Goal: Task Accomplishment & Management: Complete application form

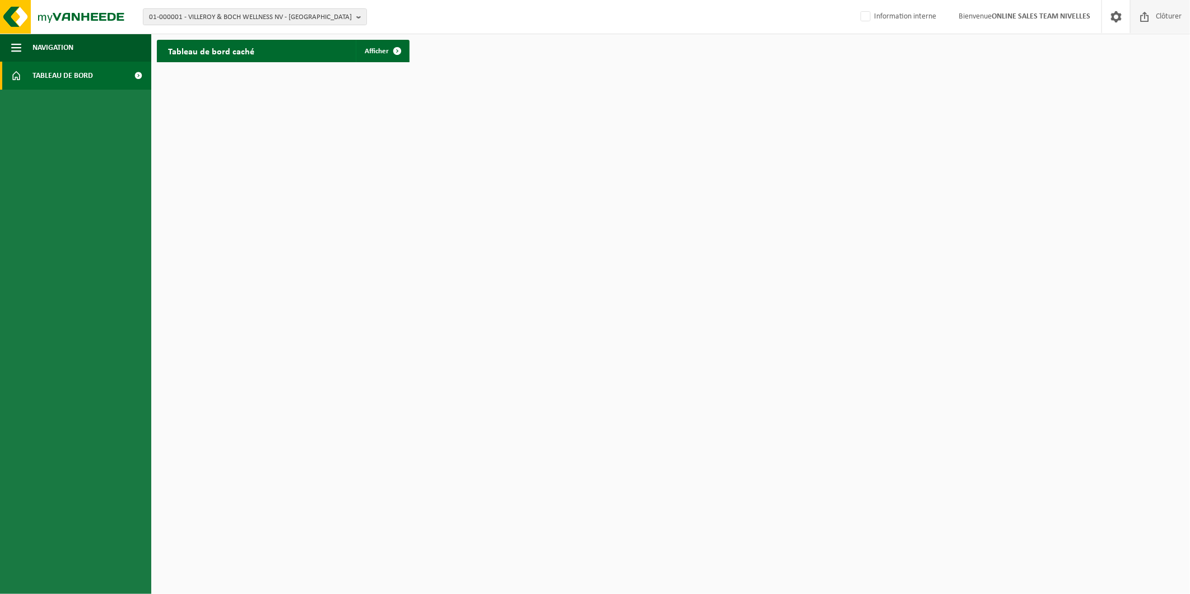
click at [1153, 20] on span "Clôturer" at bounding box center [1168, 16] width 31 height 33
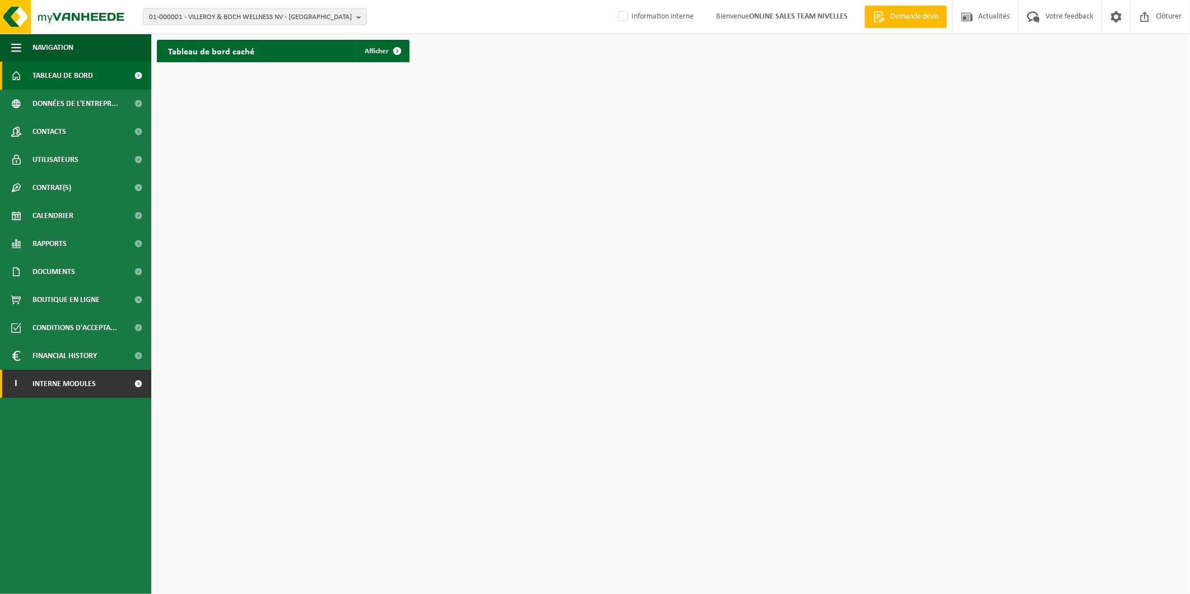
click at [120, 384] on link "I Interne modules" at bounding box center [75, 384] width 151 height 28
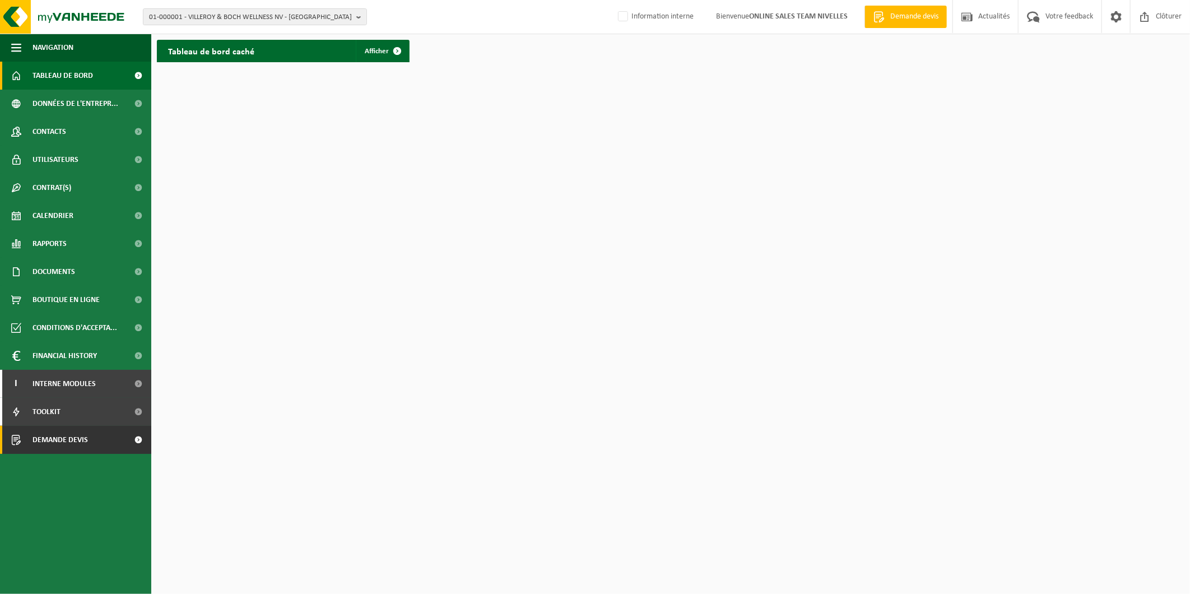
click at [91, 434] on link "Demande devis" at bounding box center [75, 440] width 151 height 28
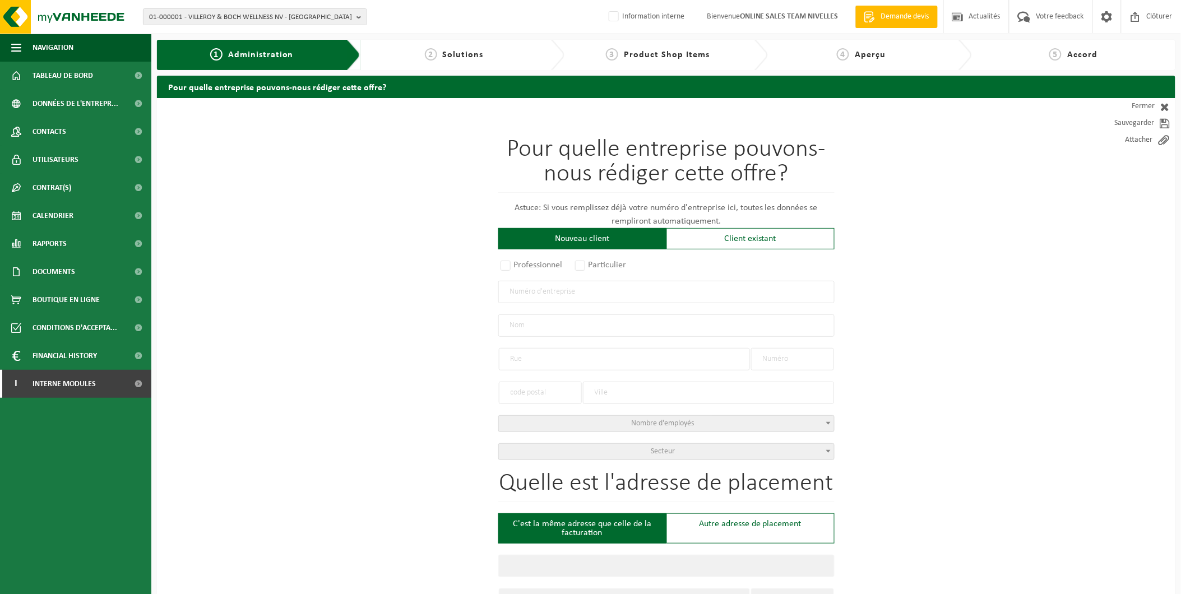
click at [573, 294] on input "text" at bounding box center [666, 292] width 336 height 22
click at [743, 235] on div "Client existant" at bounding box center [750, 238] width 168 height 21
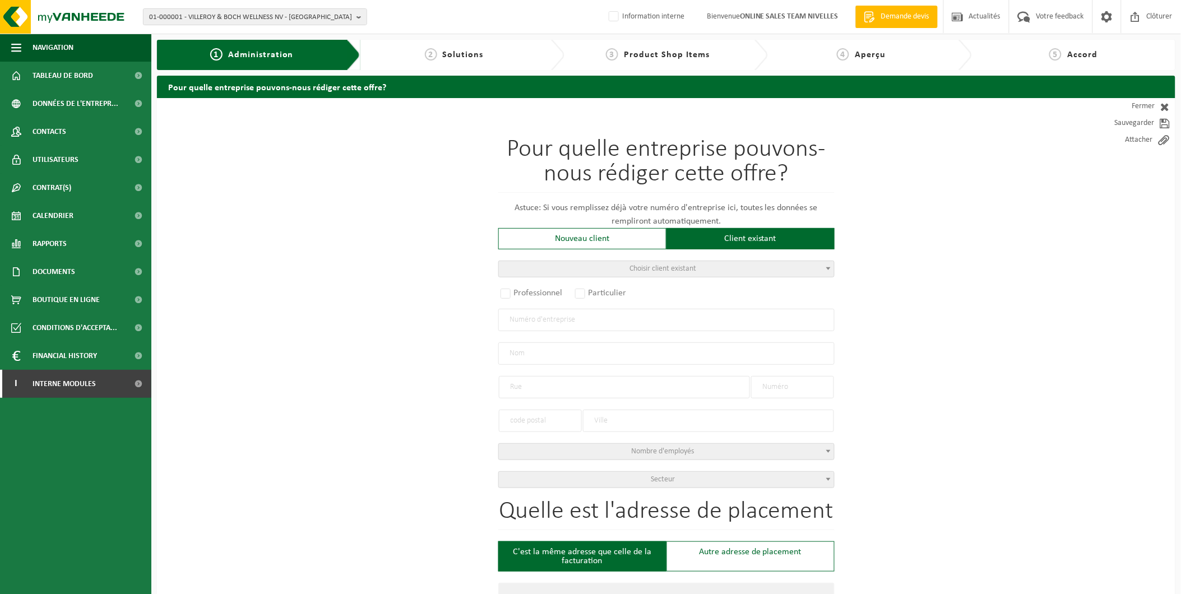
click at [545, 318] on input "text" at bounding box center [666, 320] width 336 height 22
click at [618, 266] on span "Choisir client existant" at bounding box center [666, 269] width 335 height 16
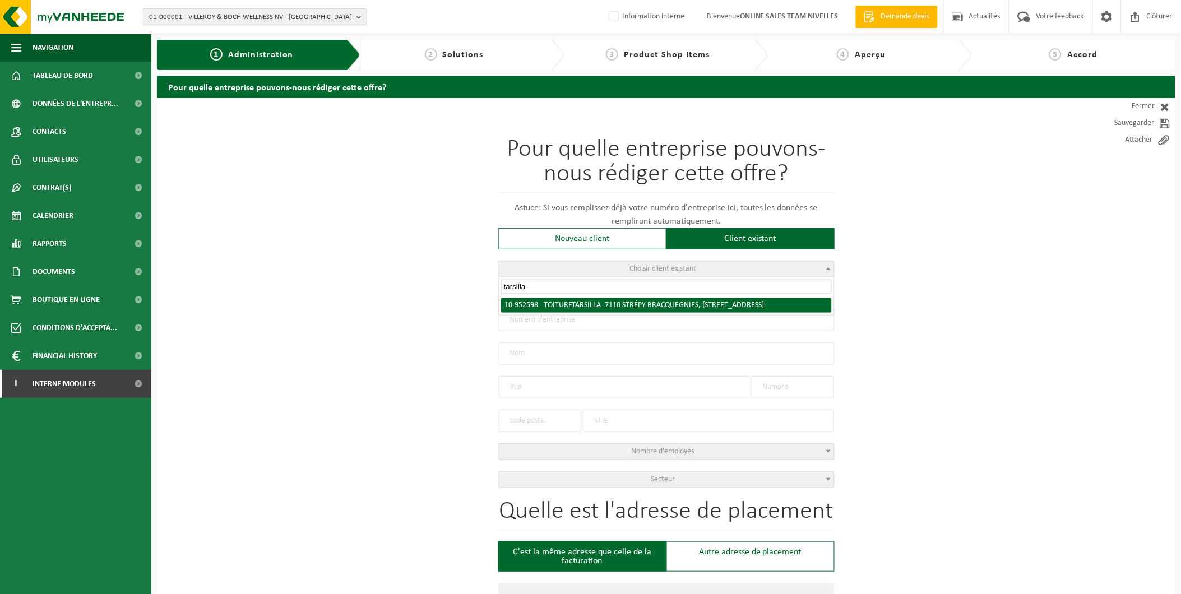
type input "tarsilla"
radio input "true"
type input "0760.316.979"
type input "TOITURE TARSILLA"
type input "RUE BALASSE"
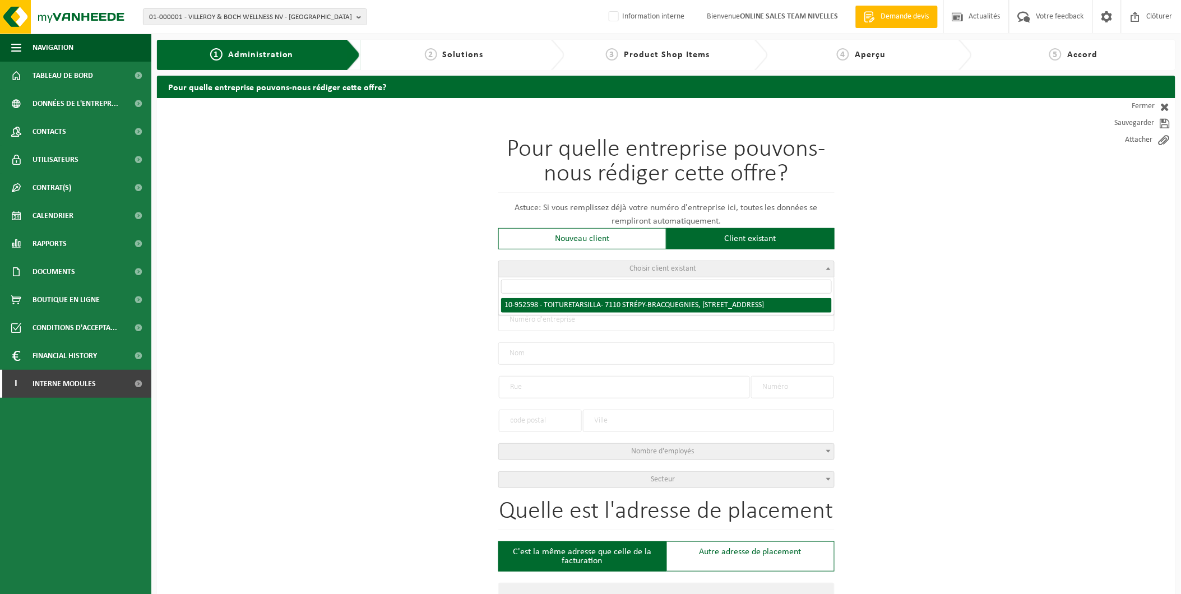
type input "41"
type input "7110"
type input "STRÉPY-BRACQUEGNIES"
select select "11"
type input "TOITURE TARSILLA"
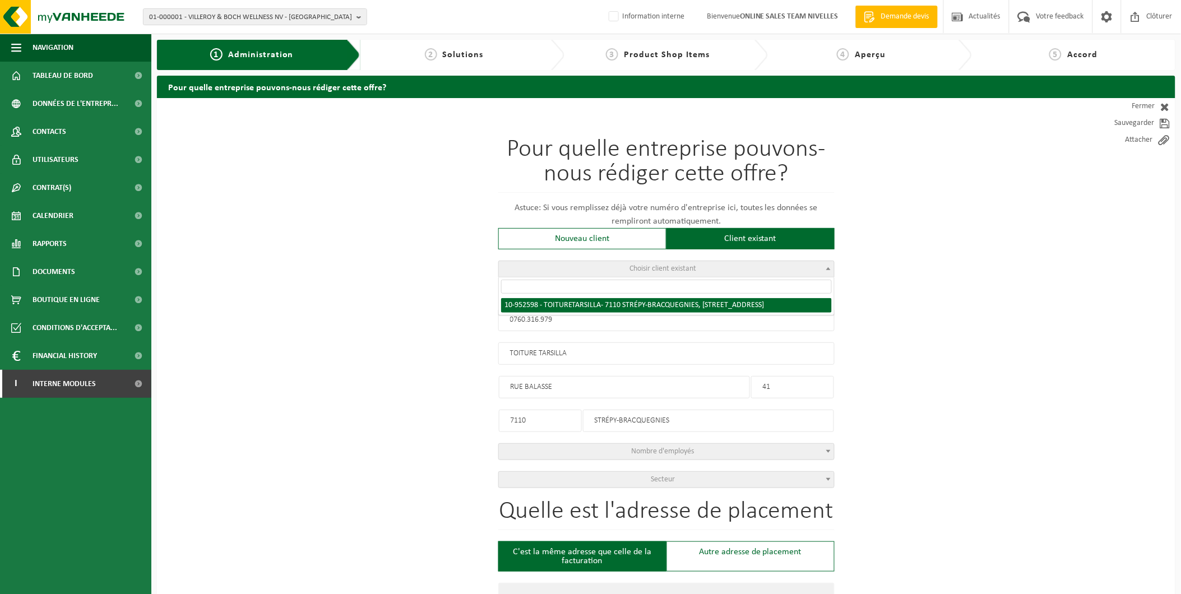
type input "RUE BALASSE"
type input "41"
type input "7110"
type input "STRÉPY-BRACQUEGNIES"
select select "146487"
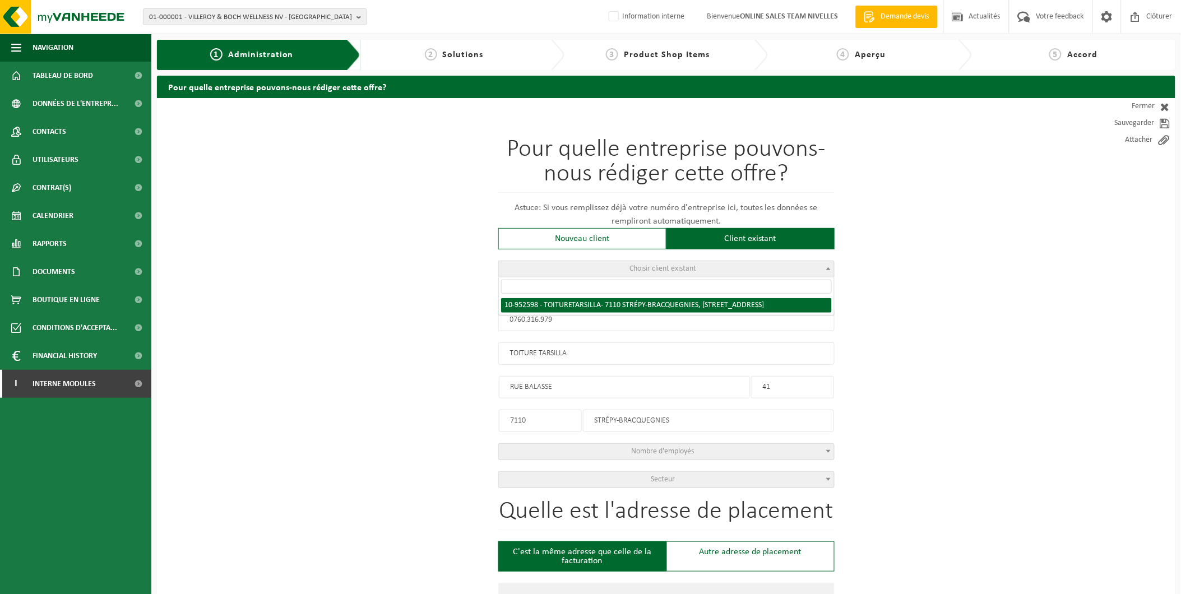
select select
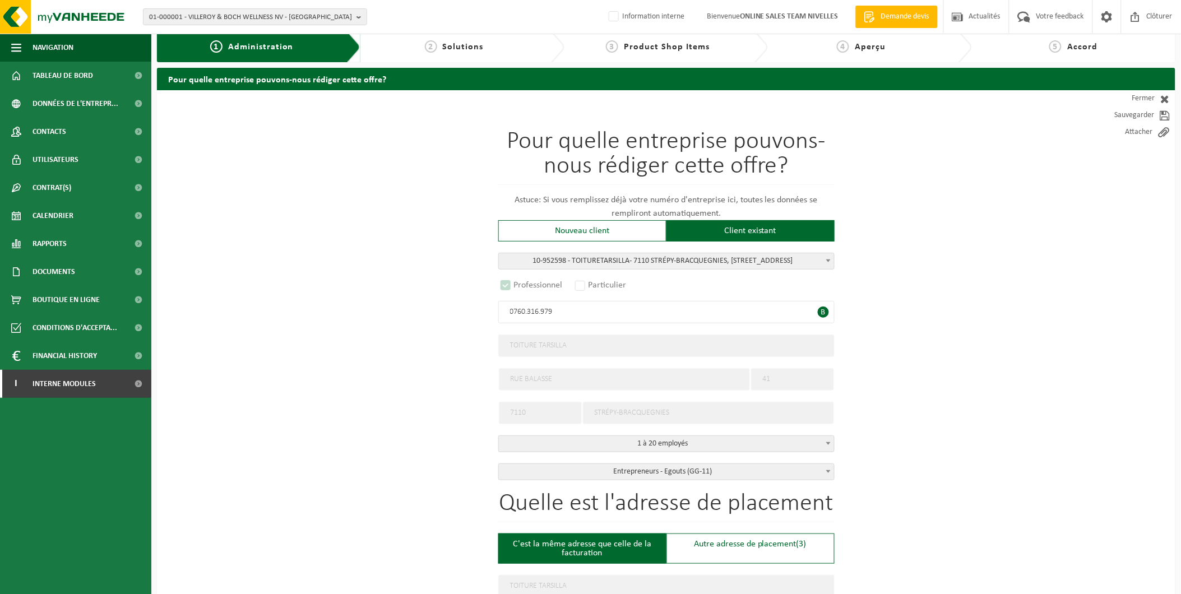
select select "D"
select select
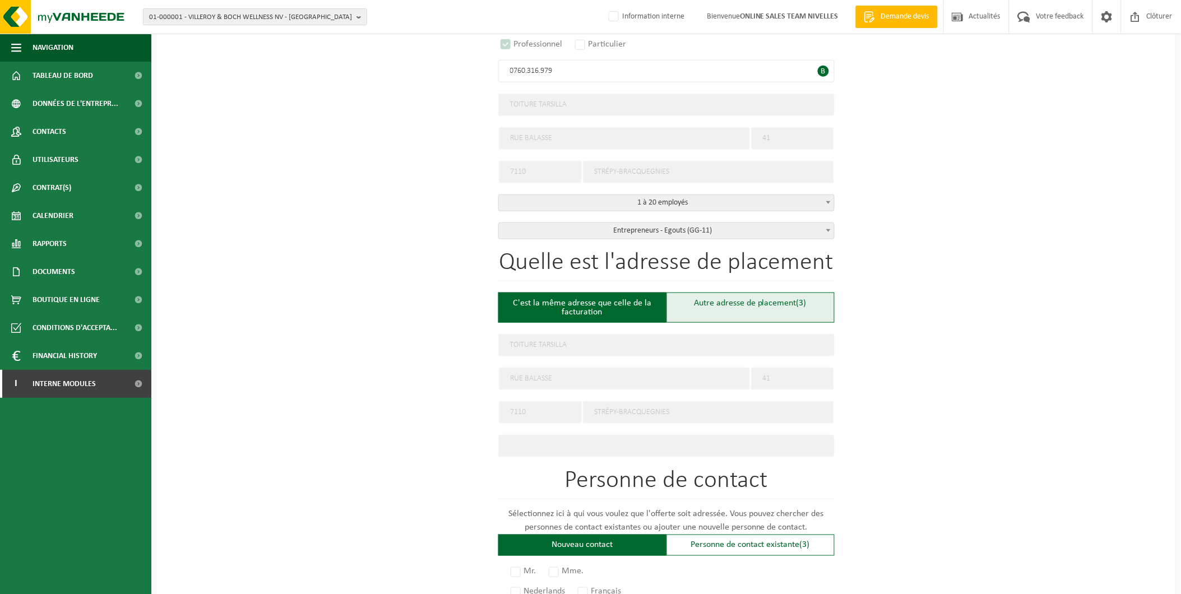
click at [738, 301] on div "Autre adresse de placement (3)" at bounding box center [750, 308] width 168 height 30
type input "Chantier -"
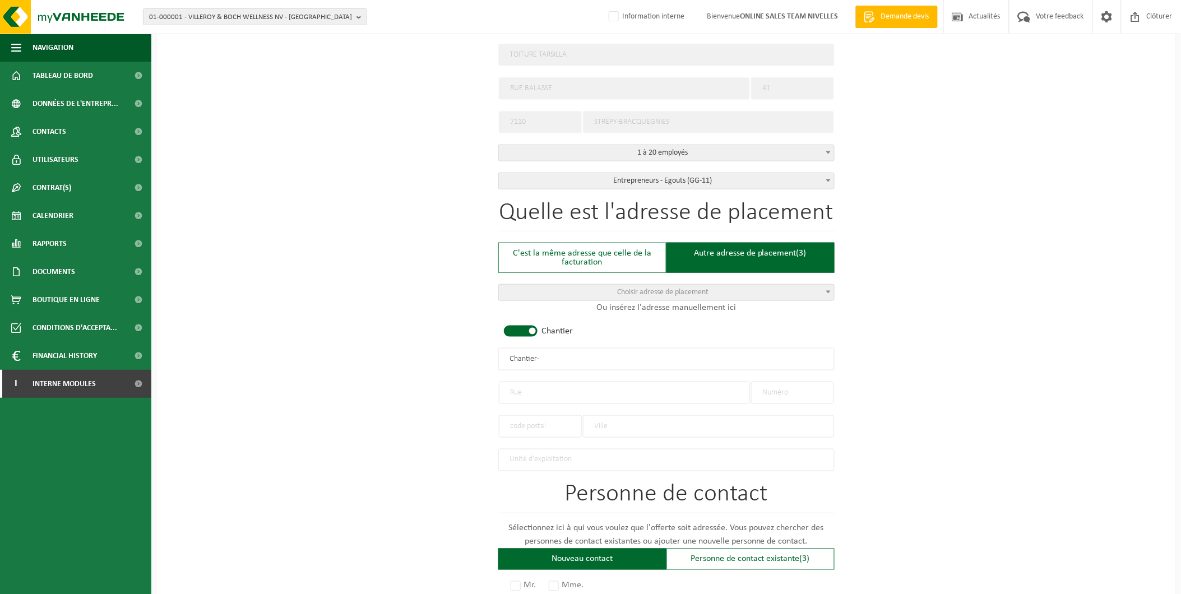
scroll to position [373, 0]
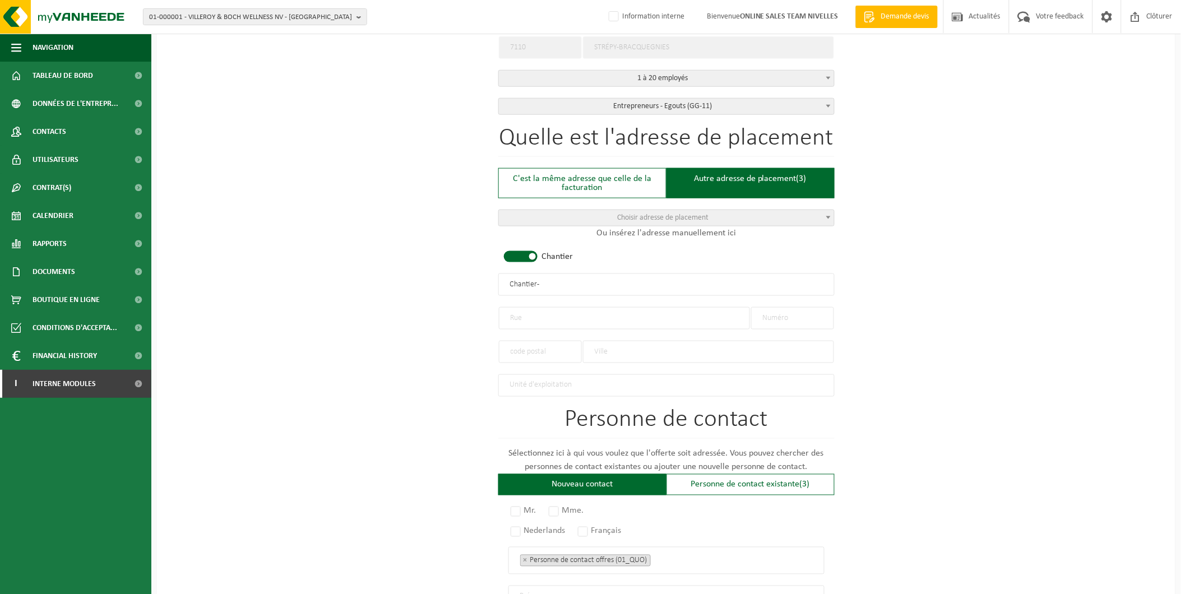
click at [544, 316] on input "text" at bounding box center [624, 318] width 251 height 22
type input "Rue de Mont Sur Marchienne"
type input "21"
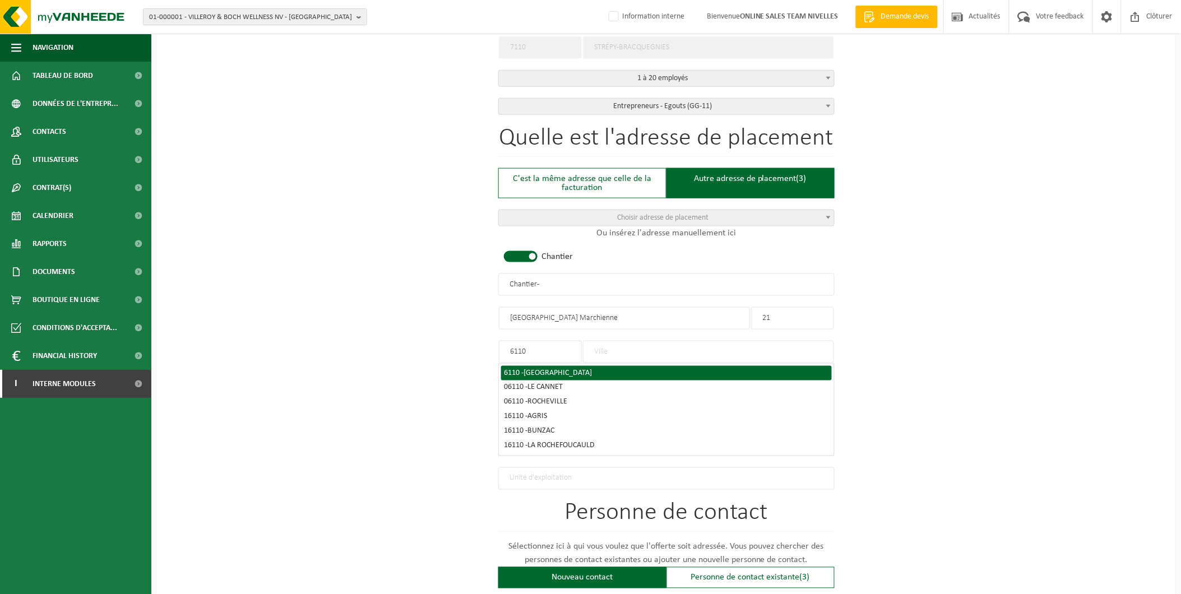
type input "6110"
click at [514, 369] on div "6110 - MONTIGNY-LE-TILLEUL" at bounding box center [666, 373] width 324 height 8
type input "MONTIGNY-LE-TILLEUL"
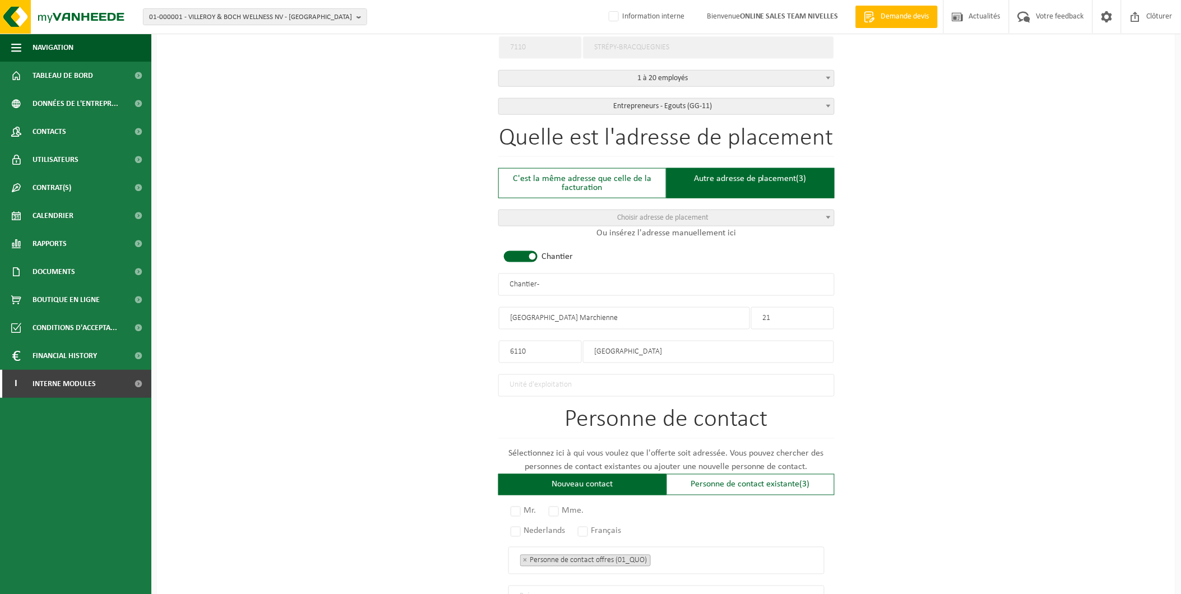
drag, startPoint x: 562, startPoint y: 277, endPoint x: 299, endPoint y: 266, distance: 262.5
click at [299, 266] on div "Pour quelle entreprise pouvons-nous rédiger cette offre? Astuce: Si vous rempli…" at bounding box center [666, 283] width 1018 height 1116
click at [568, 282] on input "TOITURE TARSILLA -" at bounding box center [666, 285] width 336 height 22
click at [578, 279] on input "TOITURE TARSILLA -" at bounding box center [666, 285] width 336 height 22
type input "TOITURE TARSILLA - MONTIGNIES LE TILLEUL"
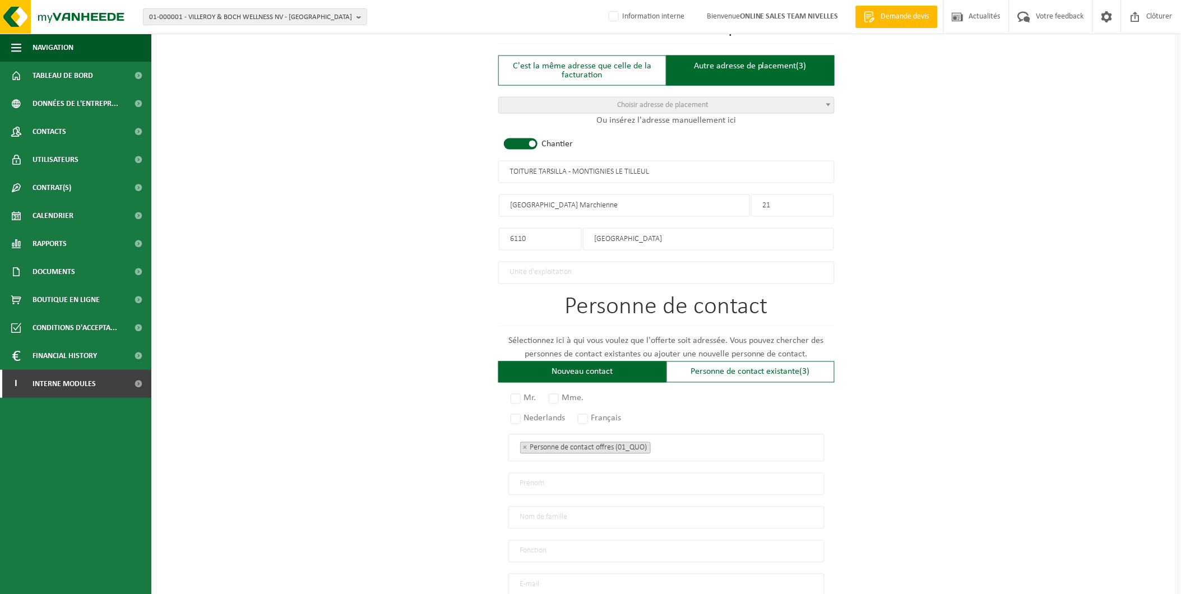
scroll to position [560, 0]
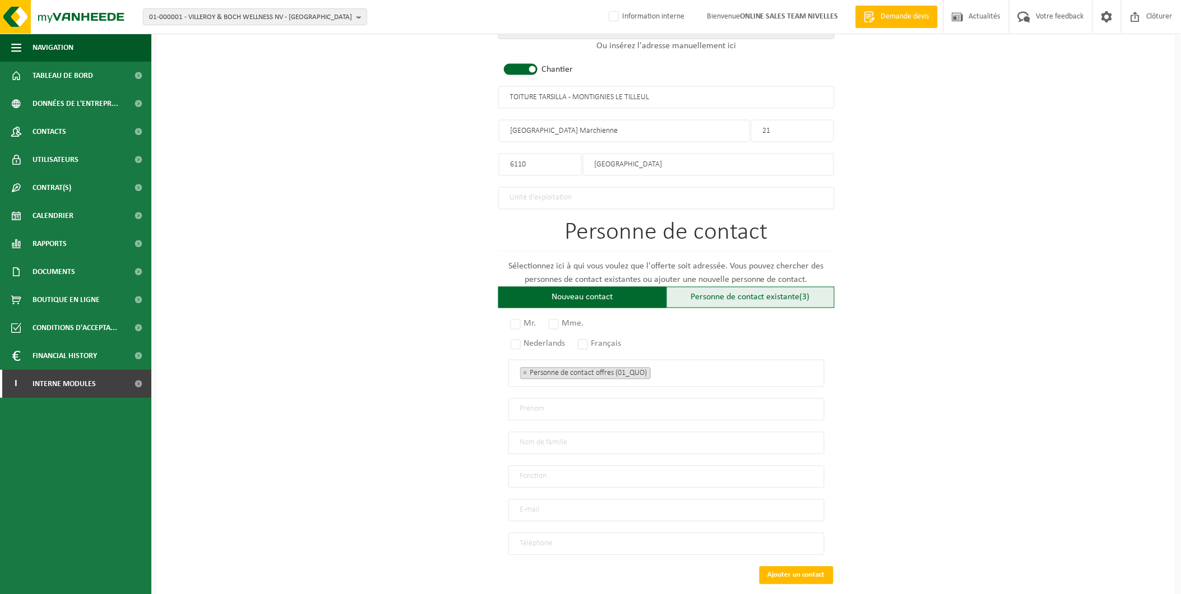
click at [751, 294] on div "Personne de contact existante (3)" at bounding box center [750, 297] width 168 height 21
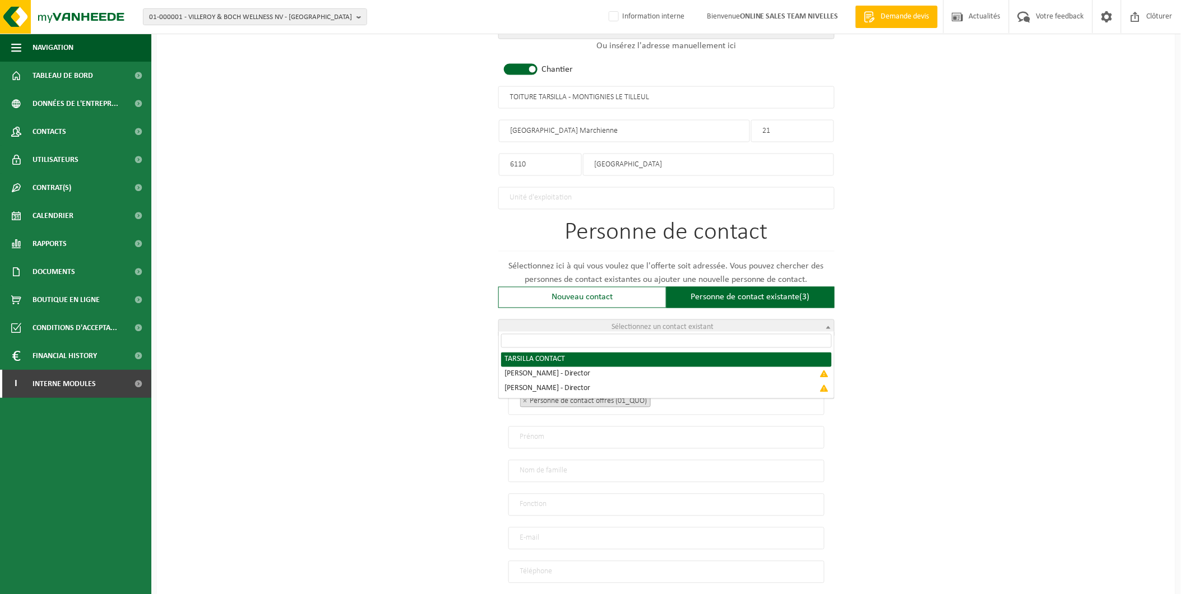
click at [662, 323] on span "Sélectionnez un contact existant" at bounding box center [663, 327] width 102 height 8
radio input "true"
select select "{"code":"10-952599","firstname":"CONTACT","surname":"TARSILLA","gender":"Unknow…"
type input "CONTACT"
type input "TARSILLA"
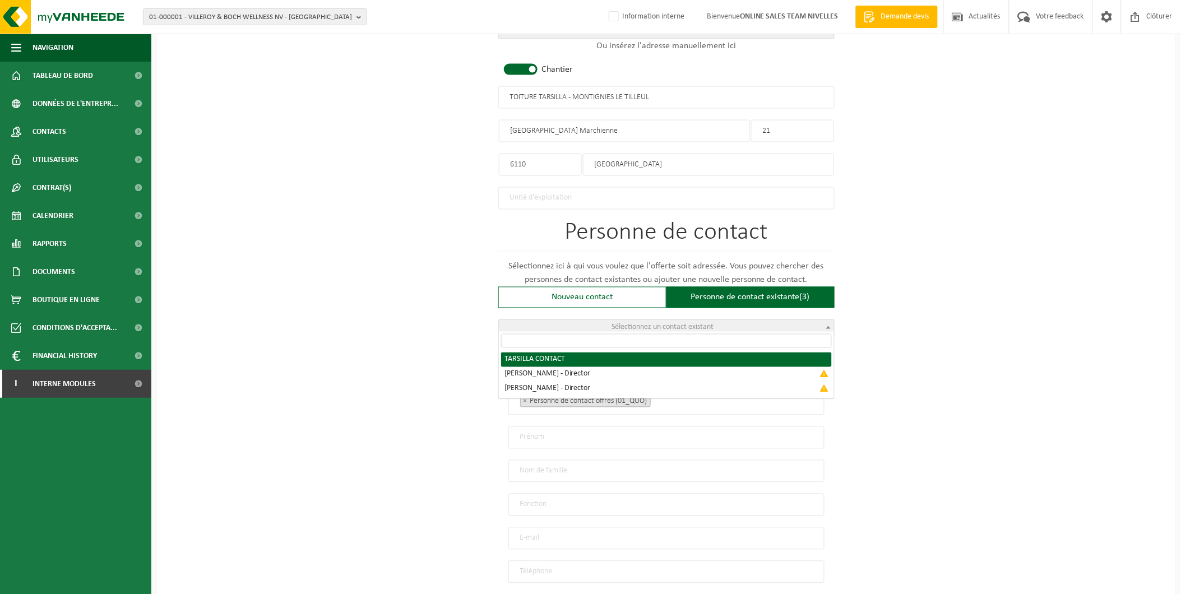
type input "toiture.tarsilla@gmail.com"
type input "0491/33 96 44"
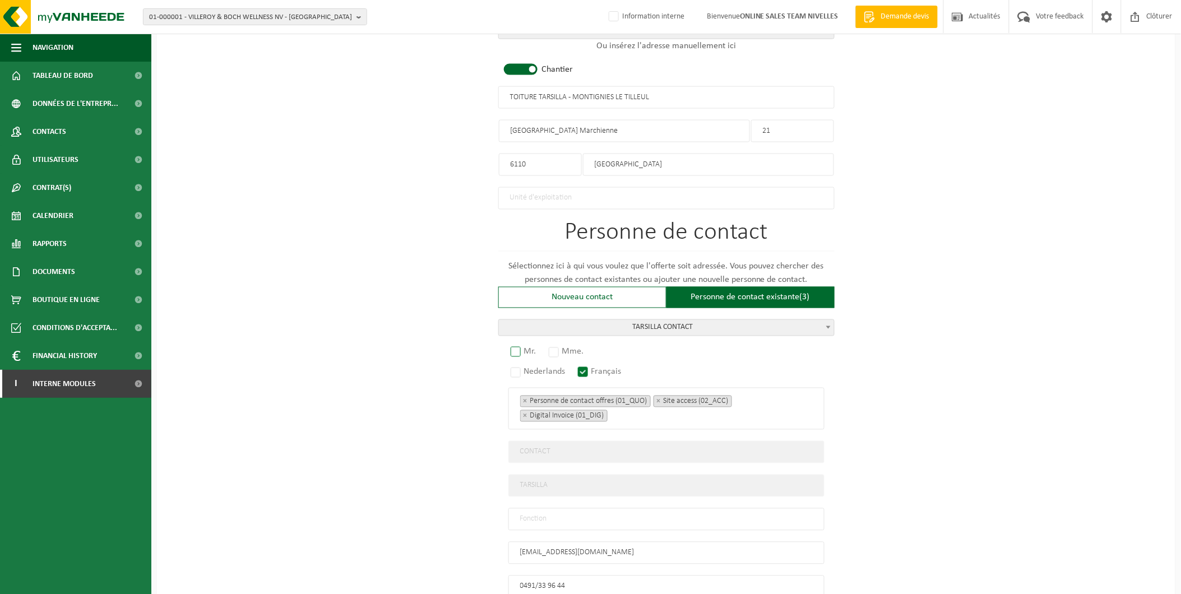
click at [519, 347] on label "Mr." at bounding box center [523, 352] width 31 height 16
radio input "true"
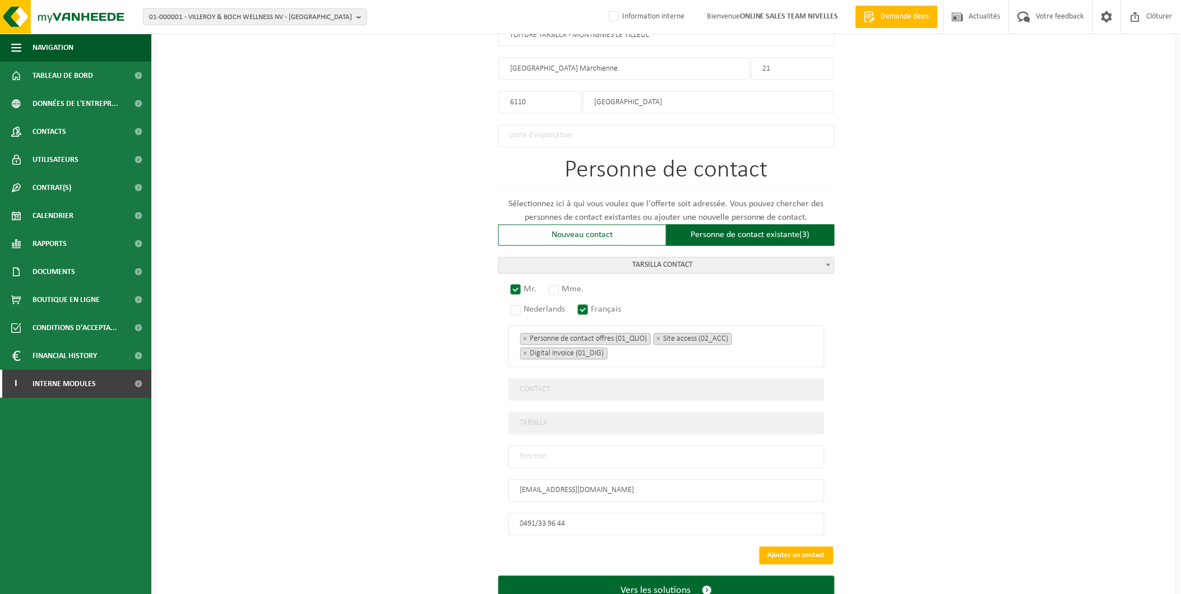
scroll to position [660, 0]
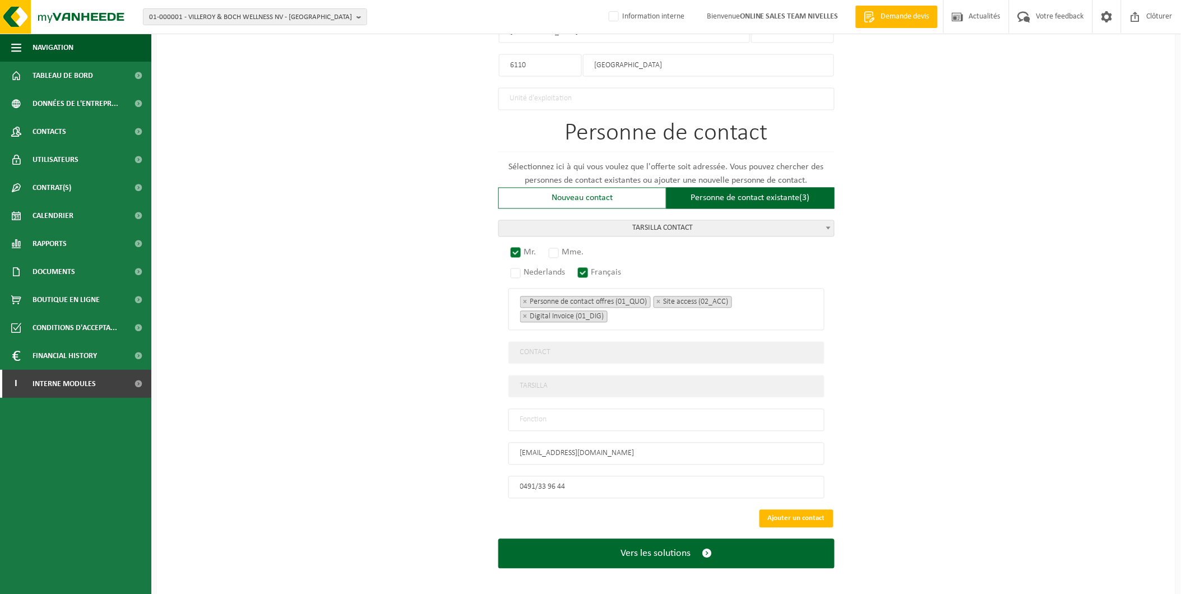
click at [540, 409] on input "text" at bounding box center [666, 420] width 316 height 22
type input "Manager"
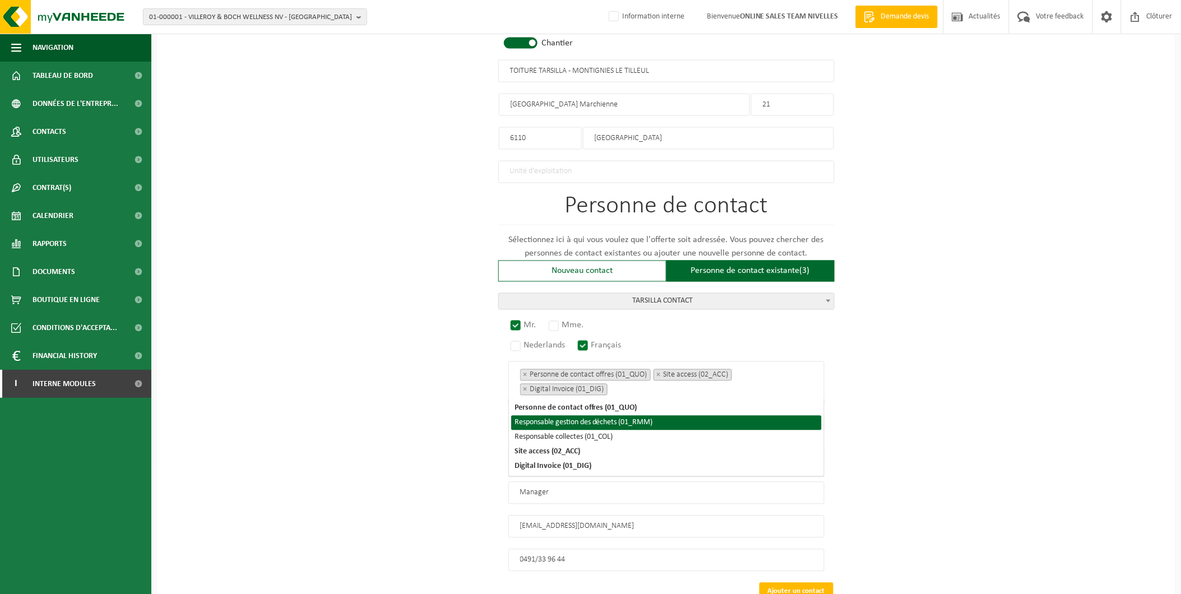
click at [1060, 408] on div "Pour quelle entreprise pouvons-nous rédiger cette offre? Astuce: Si vous rempli…" at bounding box center [666, 90] width 1018 height 1158
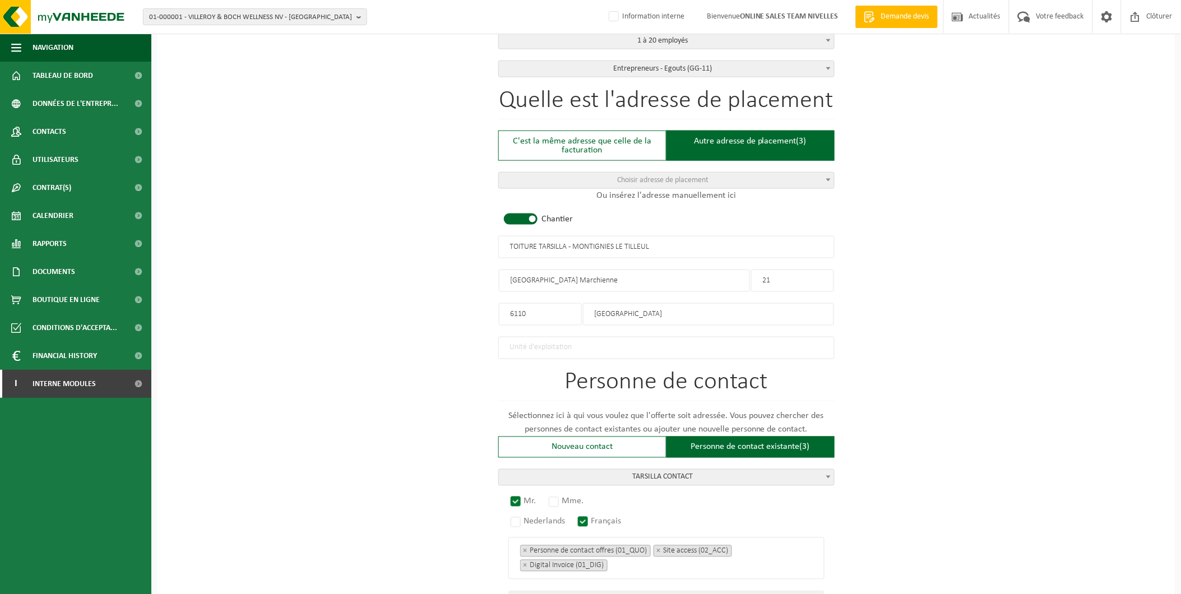
scroll to position [99, 0]
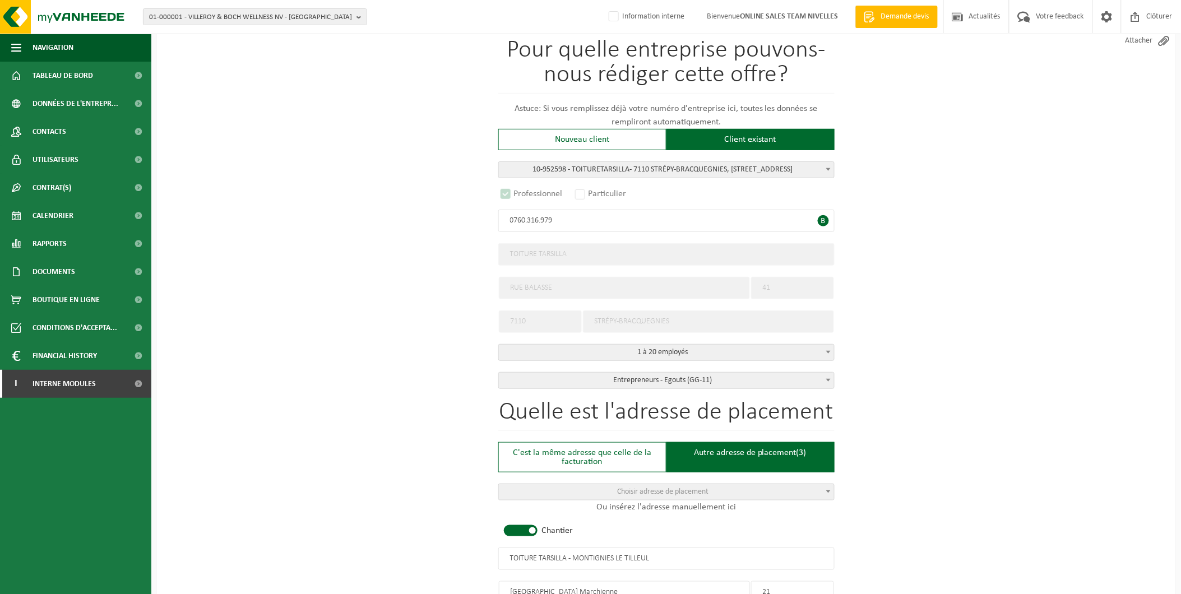
click at [269, 313] on div "Pour quelle entreprise pouvons-nous rédiger cette offre? Astuce: Si vous rempli…" at bounding box center [666, 578] width 1018 height 1158
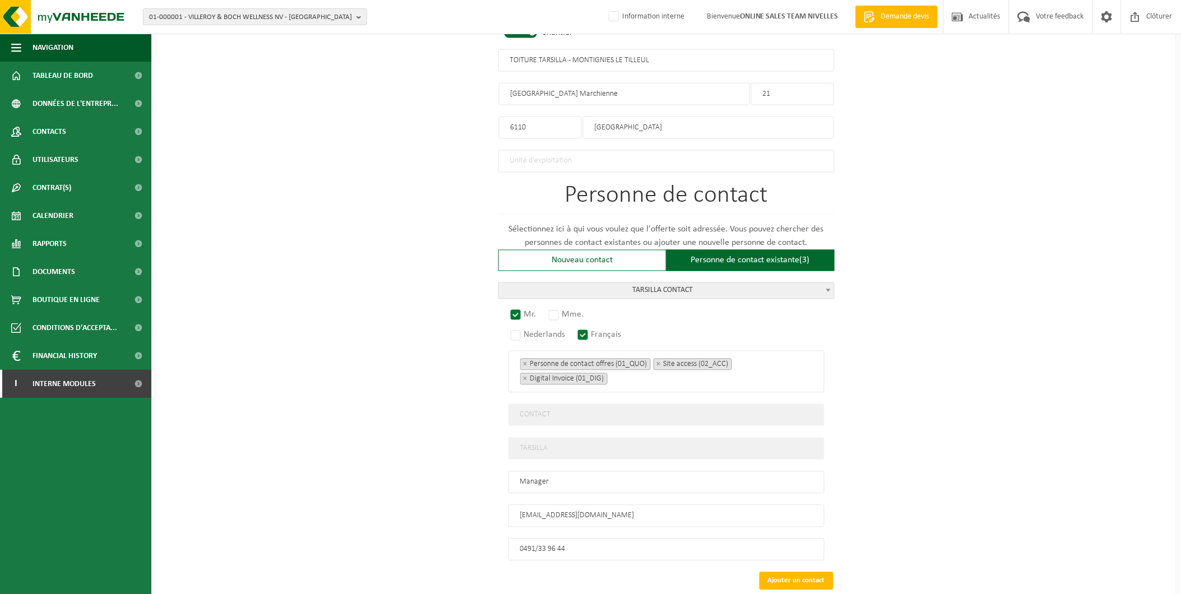
scroll to position [660, 0]
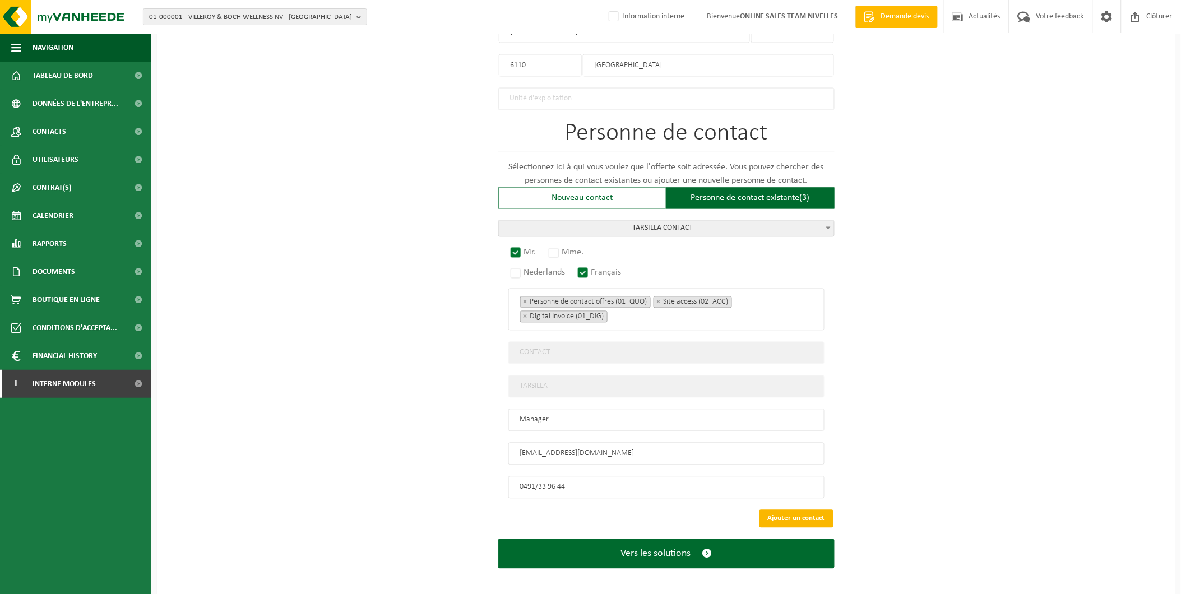
click at [792, 510] on button "Ajouter un contact" at bounding box center [796, 519] width 74 height 18
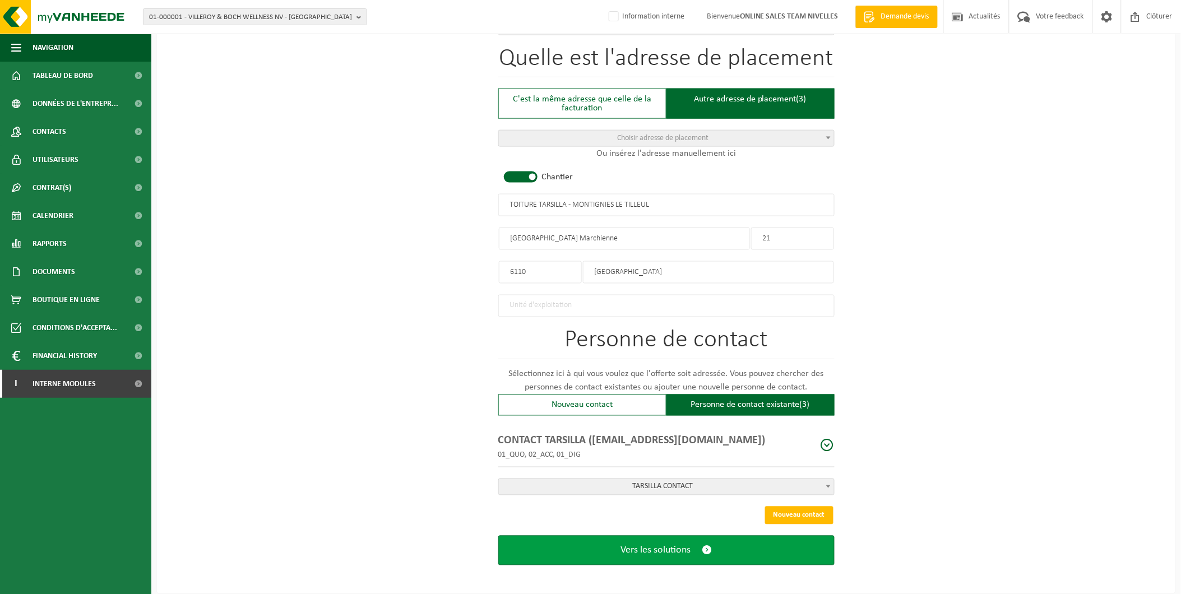
click at [613, 547] on button "Vers les solutions" at bounding box center [666, 551] width 336 height 30
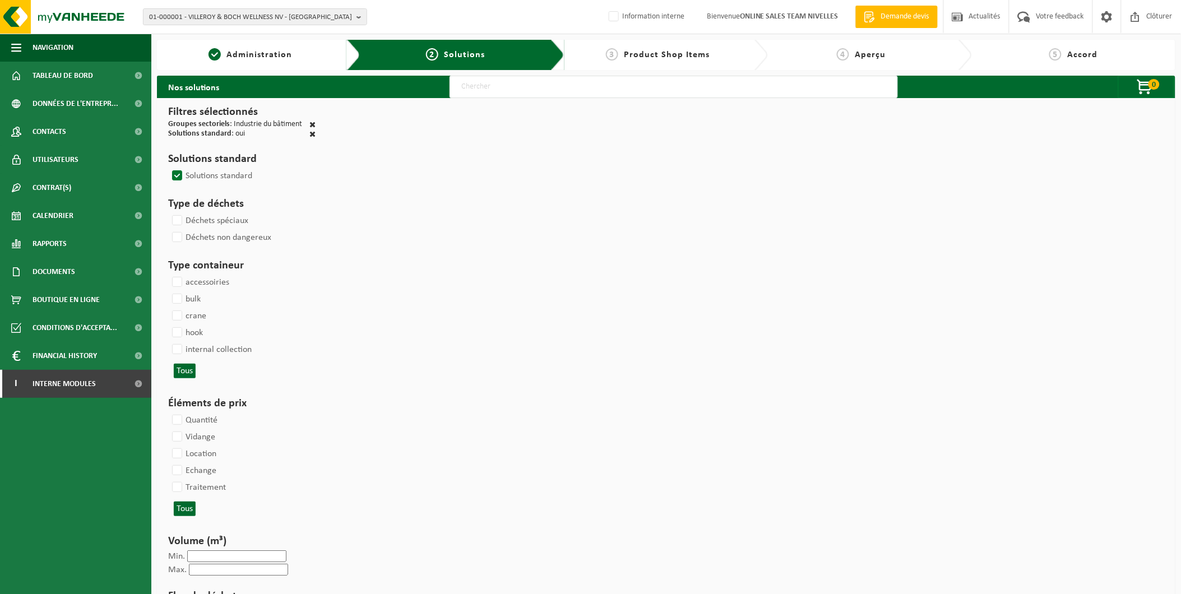
click at [484, 86] on input "text" at bounding box center [673, 87] width 448 height 22
type input "000291"
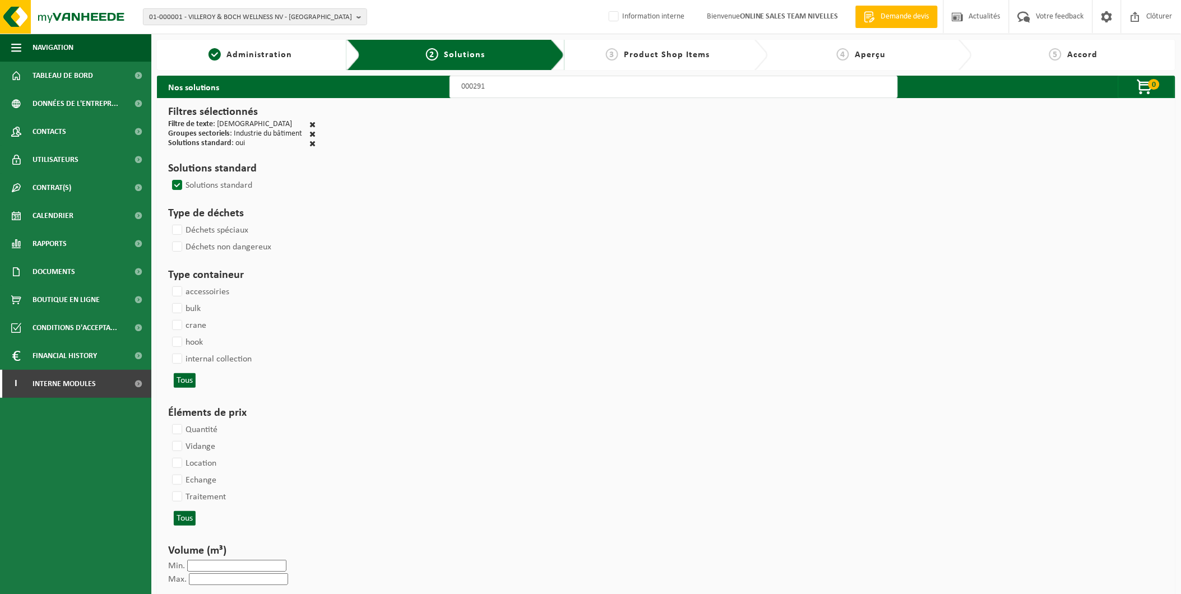
select select
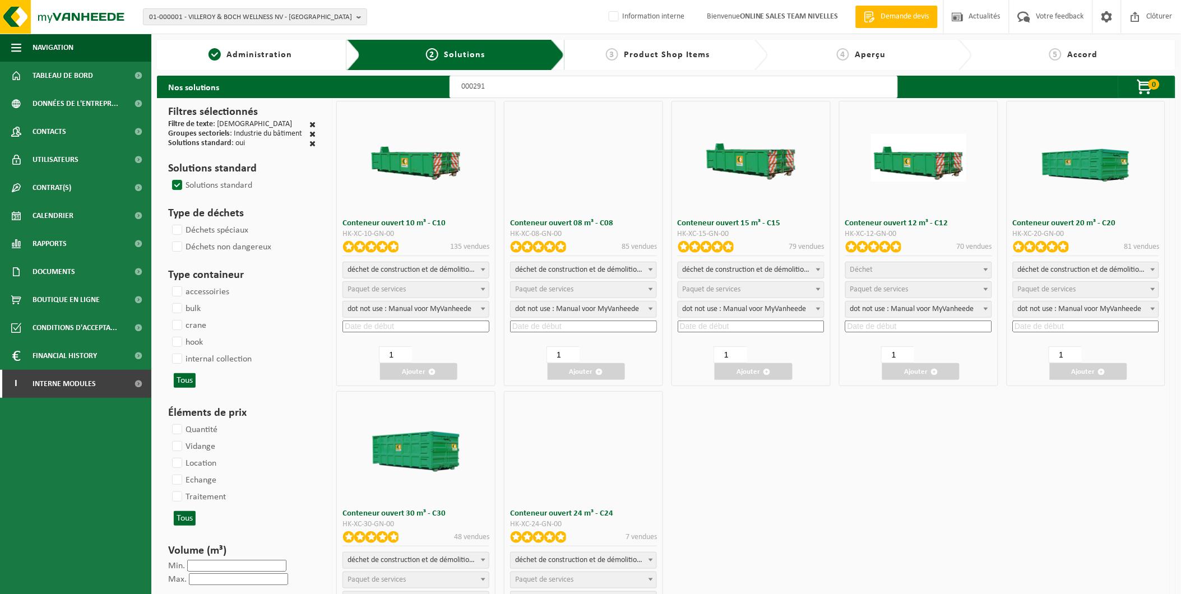
select select
select select "197"
select select
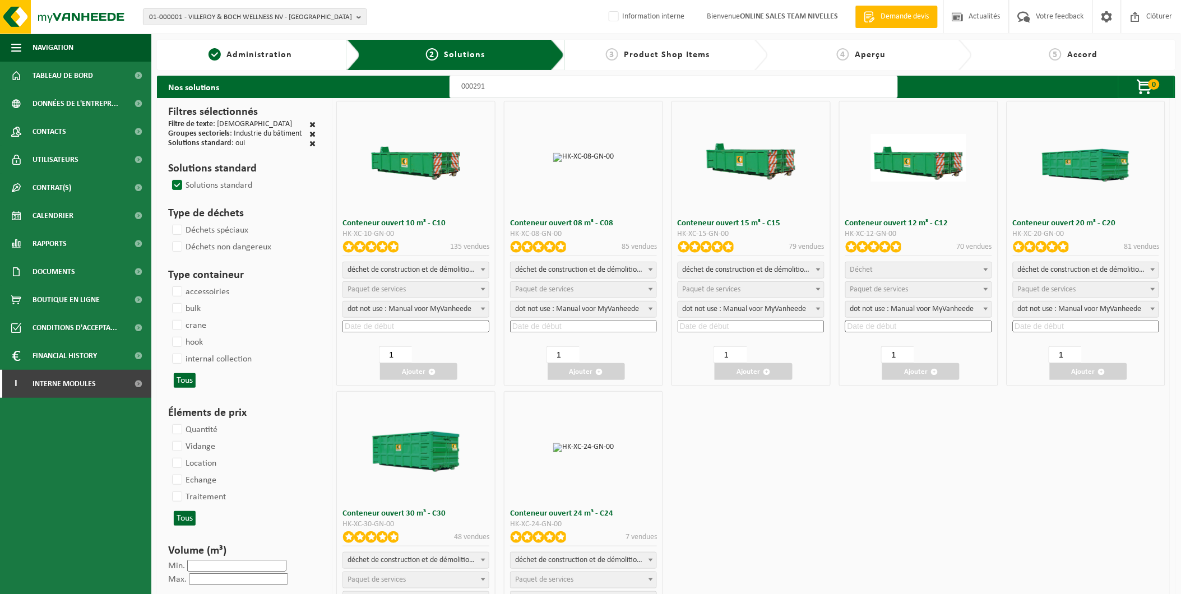
select select
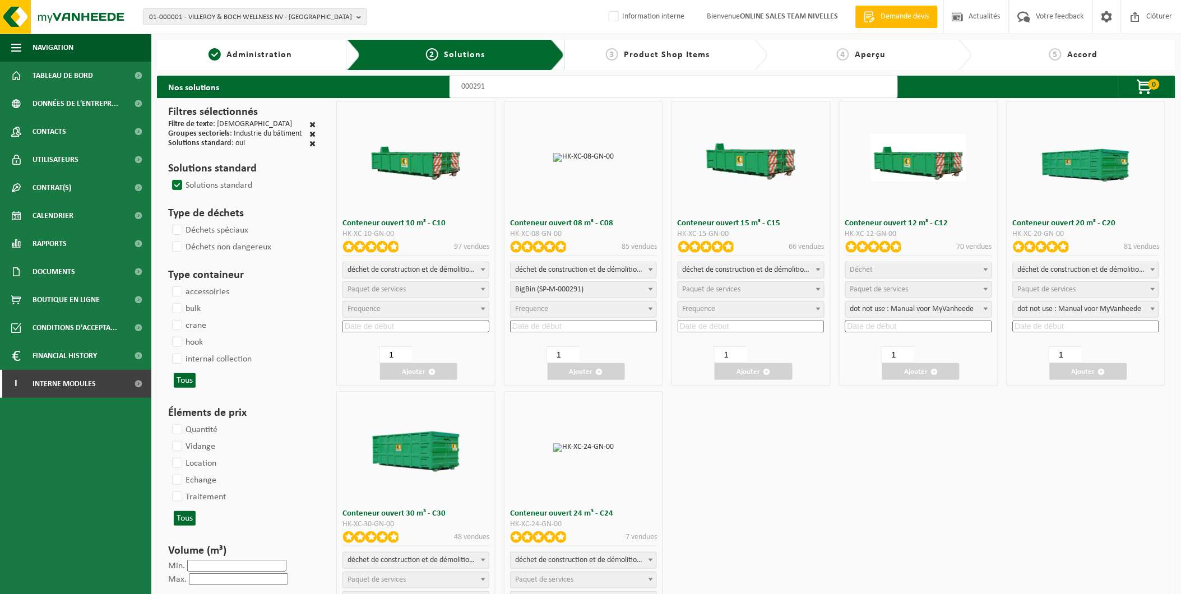
select select
select select "197"
select select
select select "197"
select select
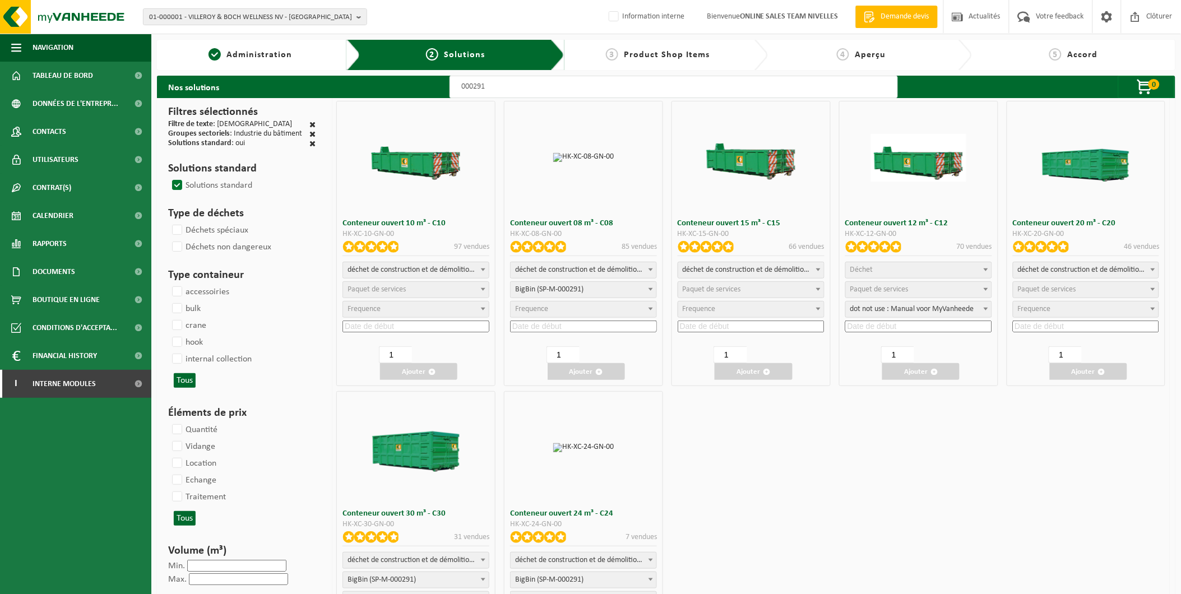
select select "25"
click at [868, 266] on span "Déchet" at bounding box center [861, 270] width 23 height 8
select select "23"
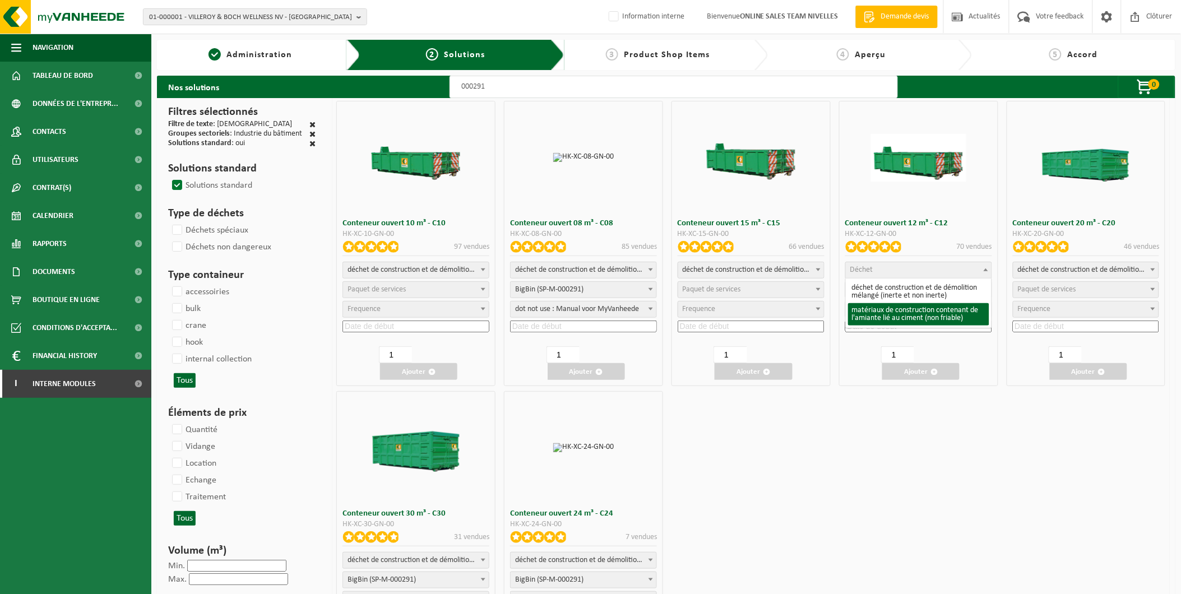
select select
select select "197"
select select "25"
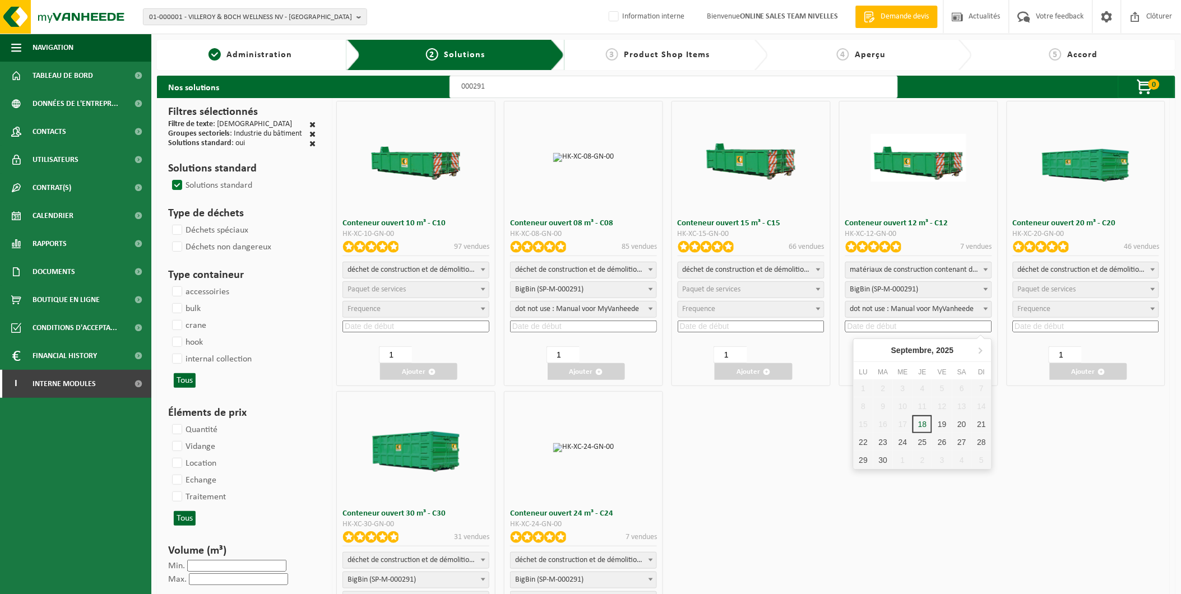
click at [892, 325] on input at bounding box center [918, 327] width 147 height 12
click at [923, 438] on div "25" at bounding box center [922, 442] width 20 height 18
type input "2025-09-25"
click at [936, 366] on button "Ajouter" at bounding box center [920, 371] width 77 height 17
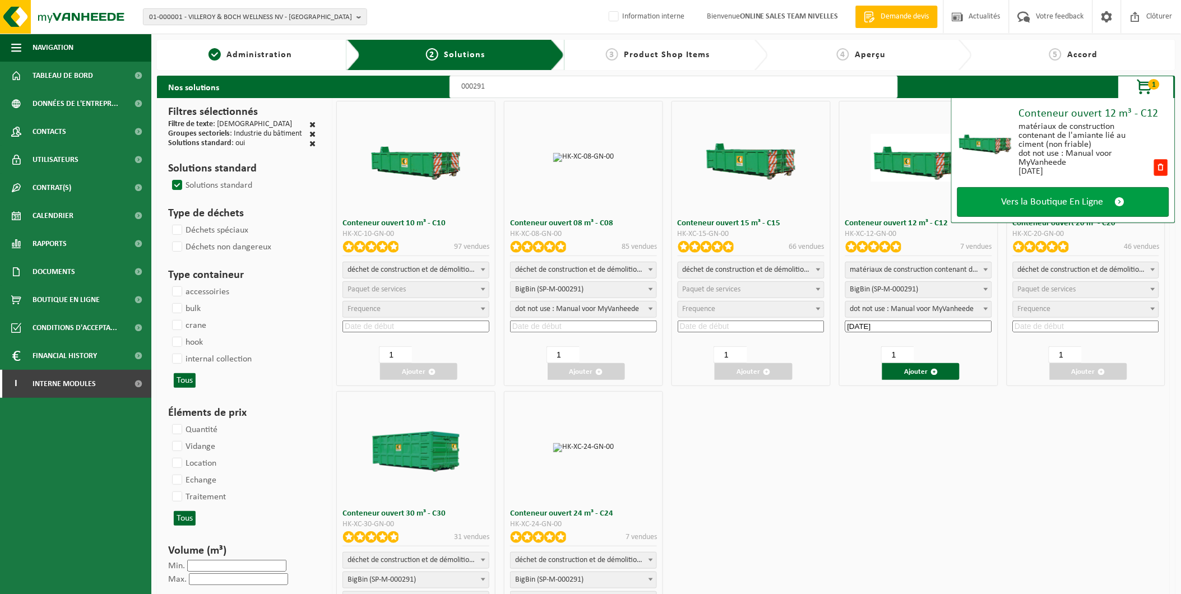
click at [1015, 198] on span "Vers la Boutique En Ligne" at bounding box center [1053, 202] width 102 height 12
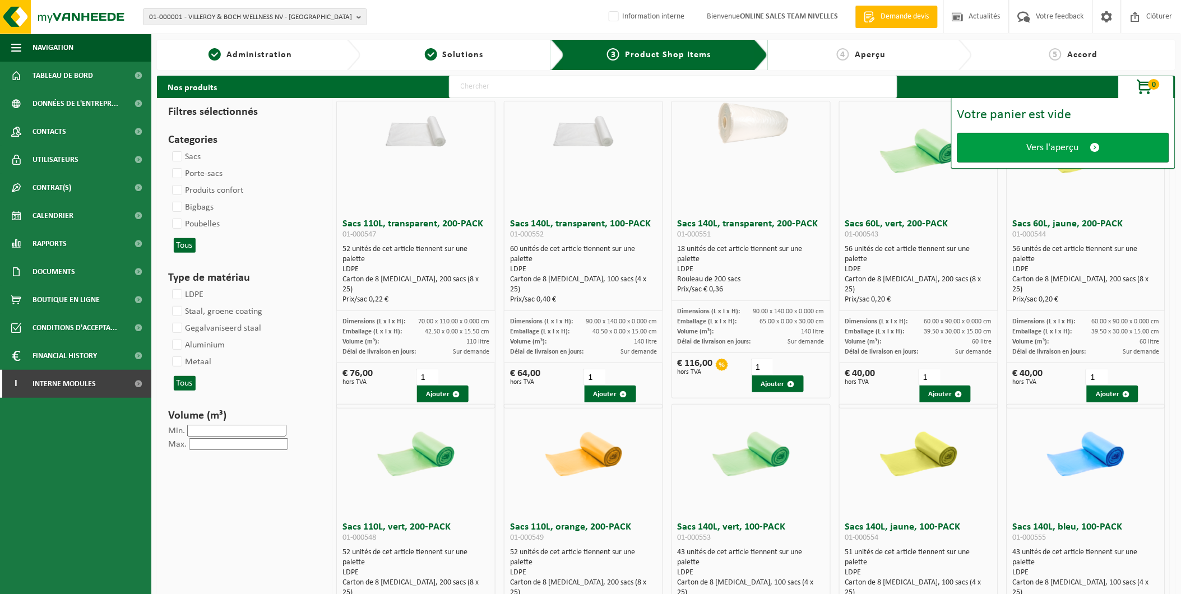
click at [1032, 137] on link "Vers l'aperçu" at bounding box center [1063, 148] width 212 height 30
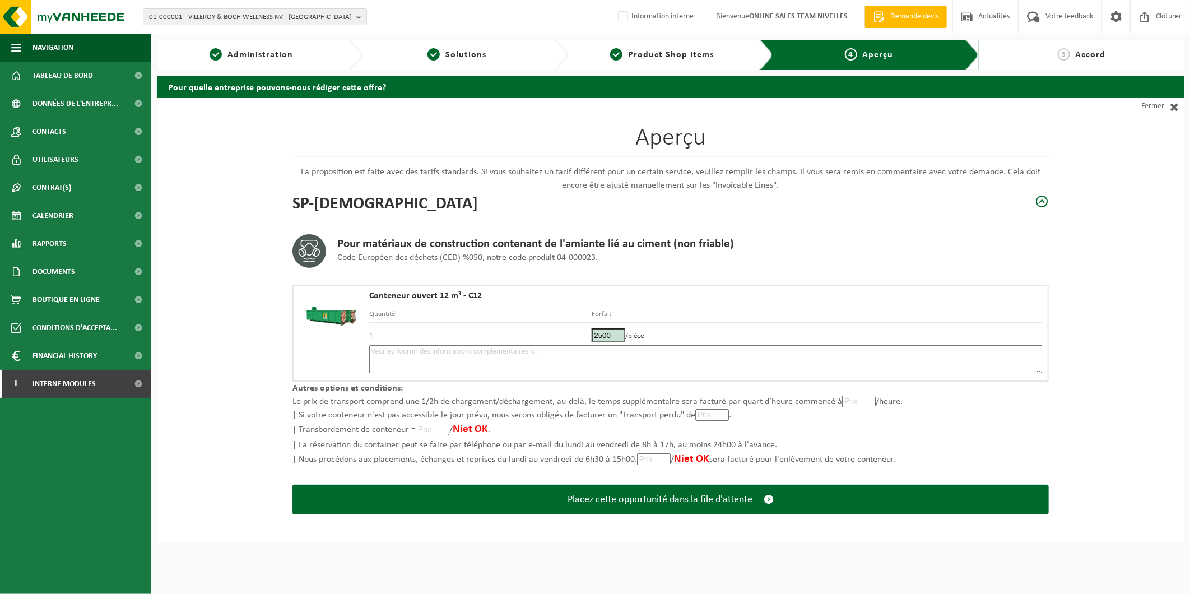
click at [551, 356] on textarea at bounding box center [705, 359] width 673 height 28
type textarea "p"
click at [430, 350] on textarea "Placement 25/09 - +BIG BAG XL" at bounding box center [705, 359] width 673 height 28
click at [585, 349] on textarea "Placement 25/09 - cntr amiante +BIG BAG XL" at bounding box center [705, 359] width 673 height 28
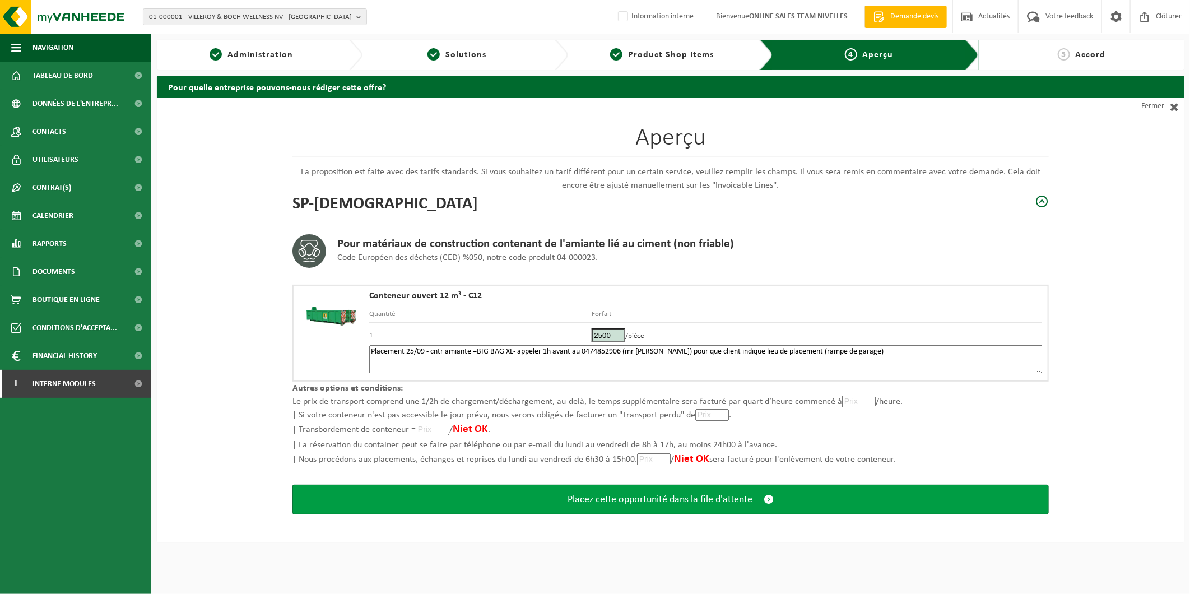
type textarea "Placement 25/09 - cntr amiante +BIG BAG XL- appeler 1h avant au 0474852906 (mr …"
click at [671, 496] on span "Placez cette opportunité dans la file d'attente" at bounding box center [660, 500] width 185 height 12
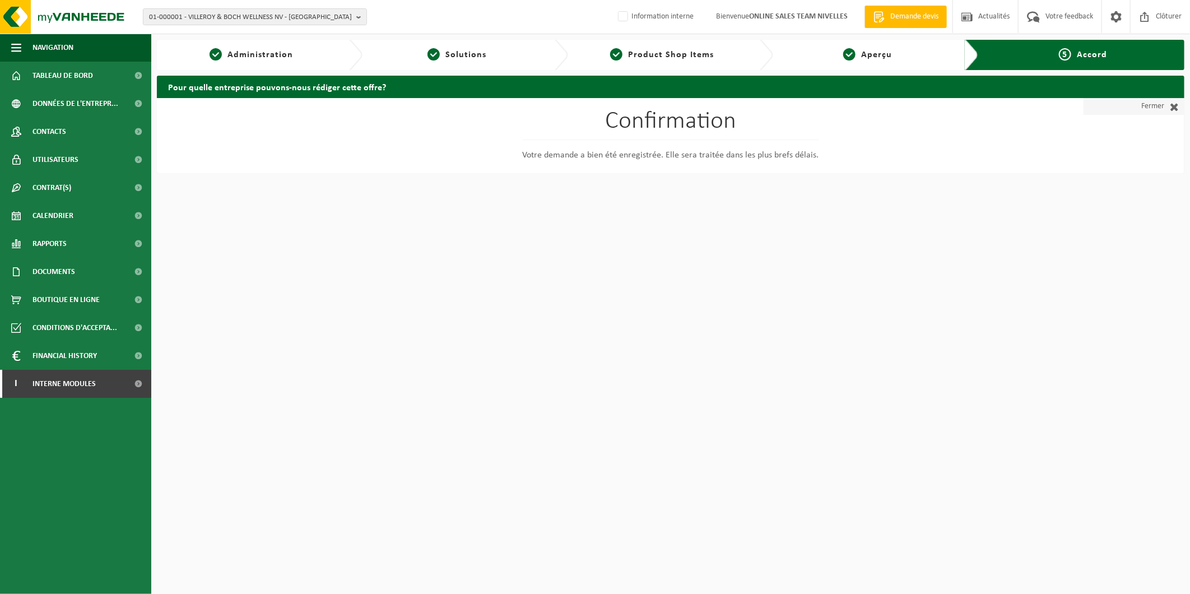
click at [1157, 110] on link "Fermer" at bounding box center [1134, 106] width 101 height 17
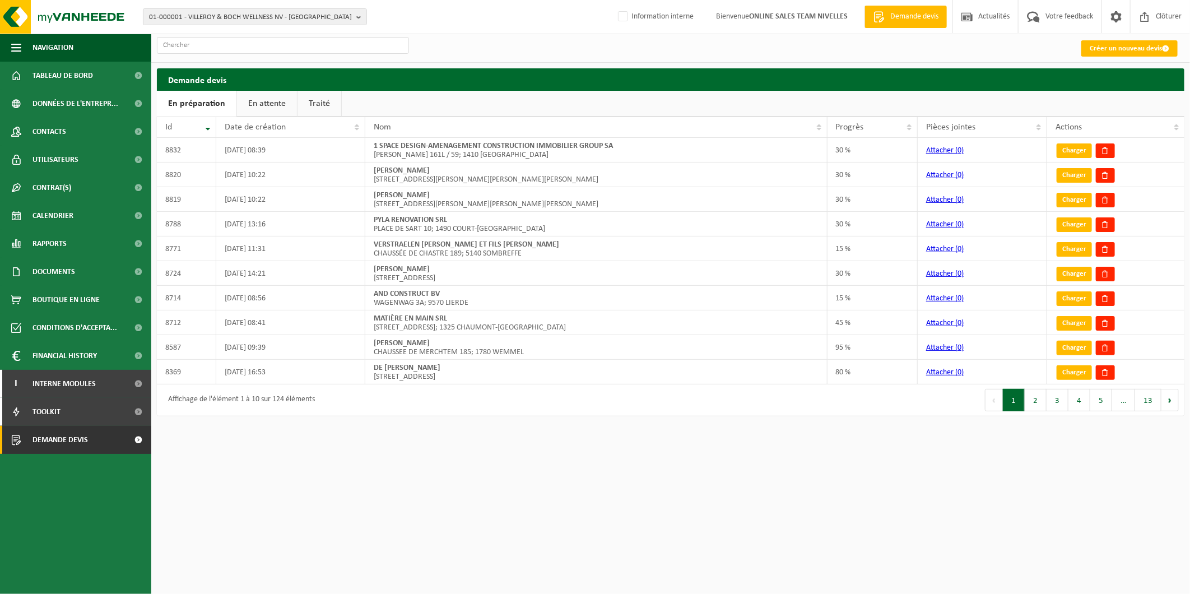
click at [260, 104] on link "En attente" at bounding box center [267, 104] width 60 height 26
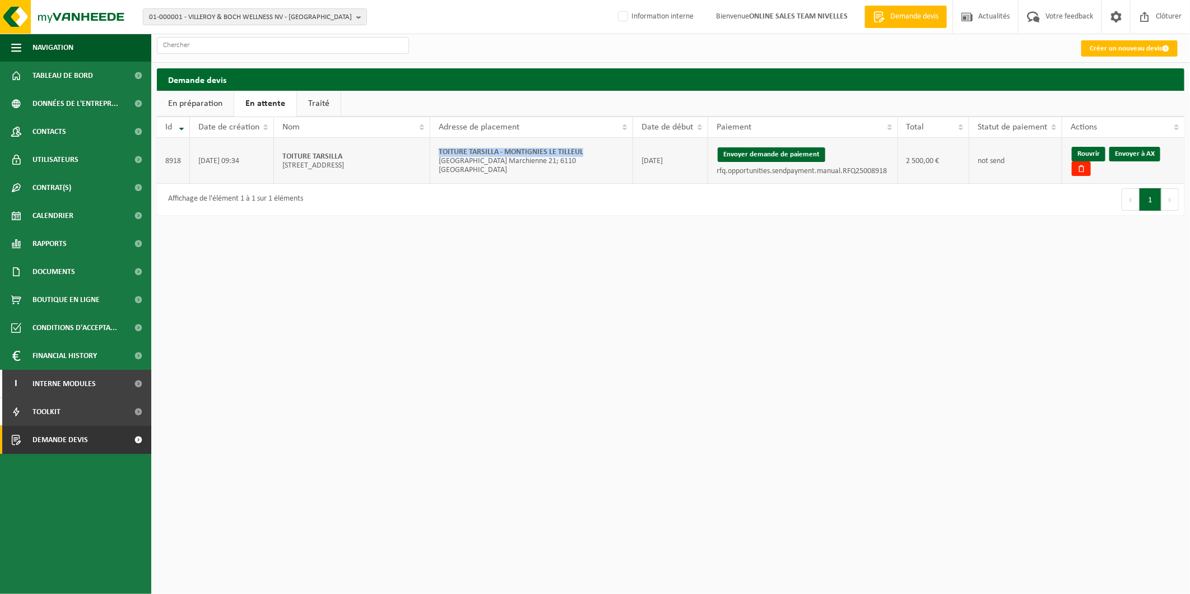
drag, startPoint x: 597, startPoint y: 154, endPoint x: 432, endPoint y: 154, distance: 164.8
click at [432, 154] on td "TOITURE TARSILLA - MONTIGNIES LE TILLEUL Rue de Mont Sur Marchienne 21; 6110 MO…" at bounding box center [531, 161] width 203 height 46
copy strong "TOITURE TARSILLA - MONTIGNIES LE TILLEUL"
click at [787, 156] on button "Envoyer demande de paiement" at bounding box center [772, 154] width 108 height 15
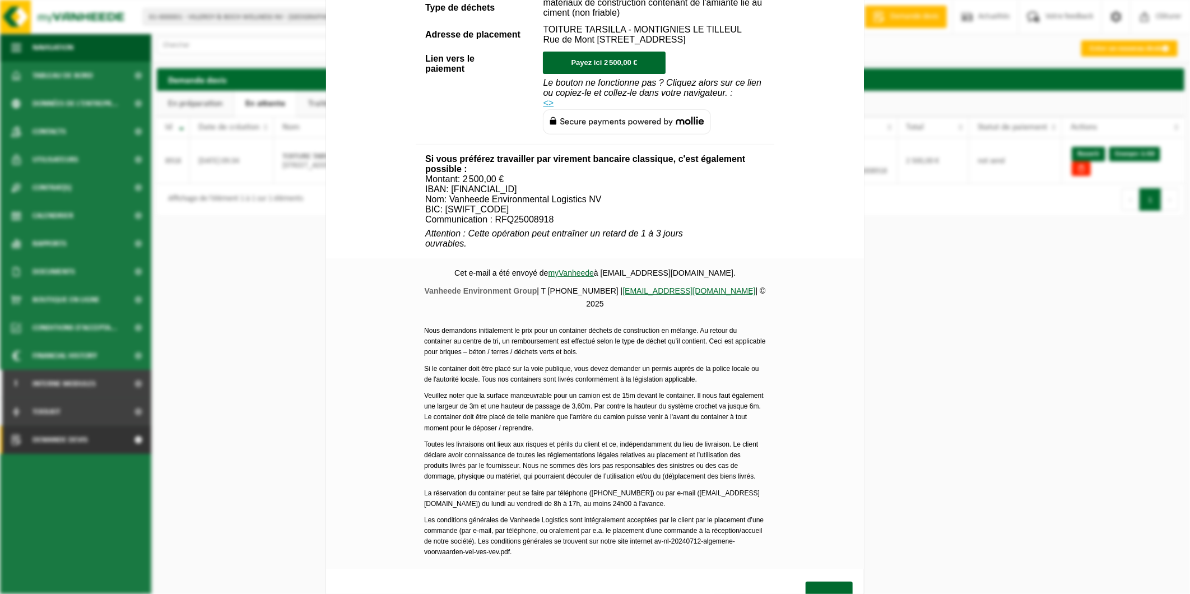
scroll to position [349, 0]
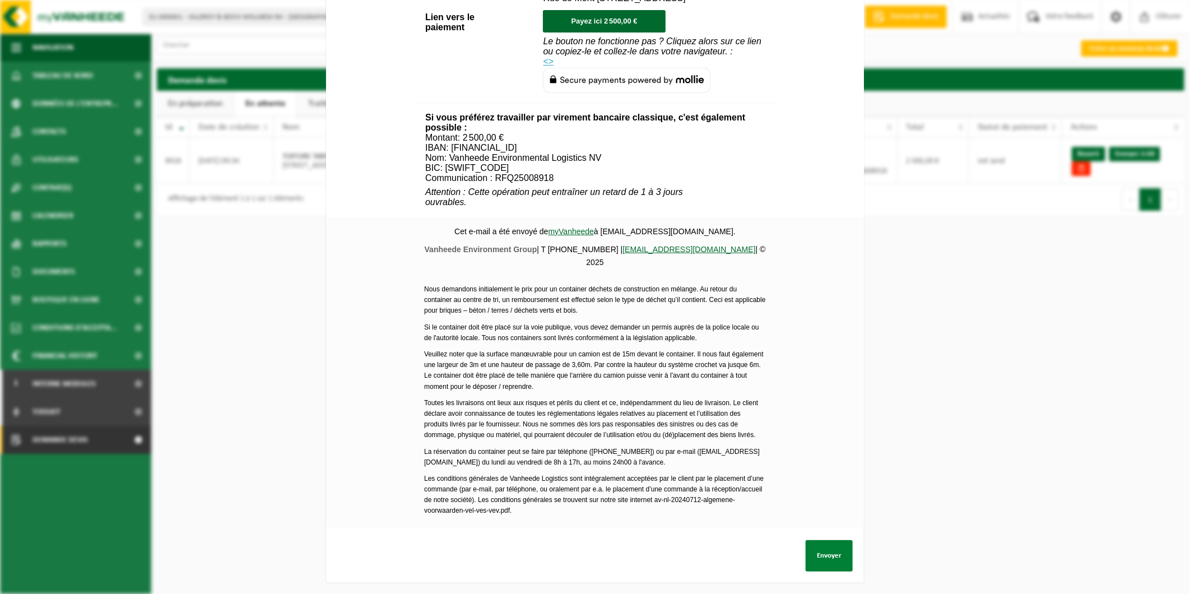
click at [832, 543] on button "Envoyer" at bounding box center [829, 555] width 47 height 31
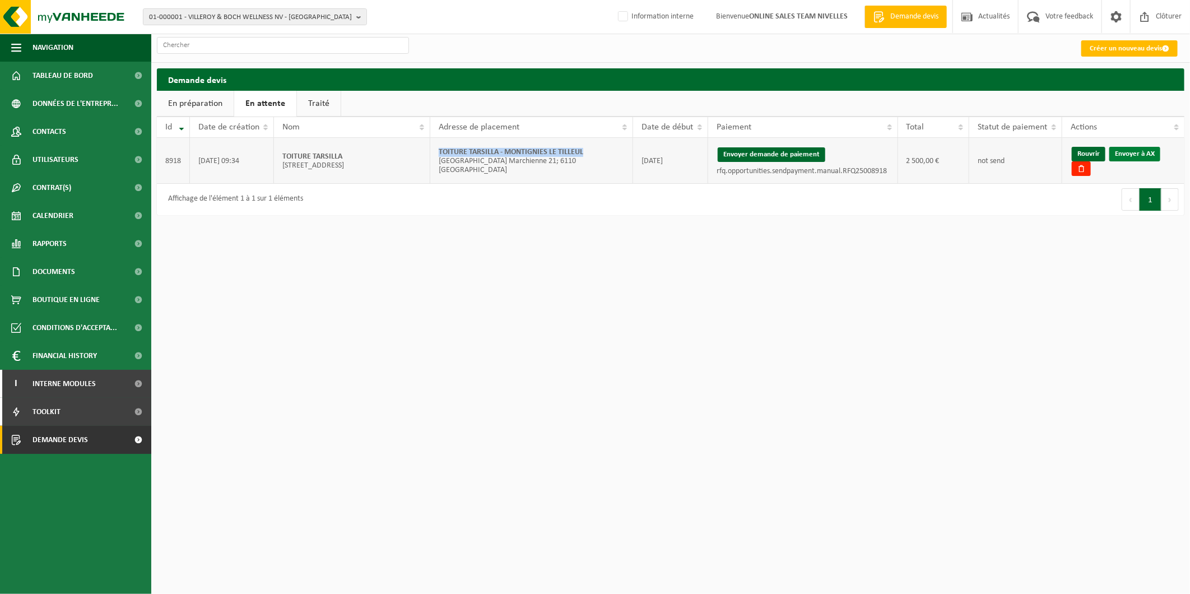
click at [1130, 154] on link "Envoyer à AX" at bounding box center [1135, 154] width 51 height 15
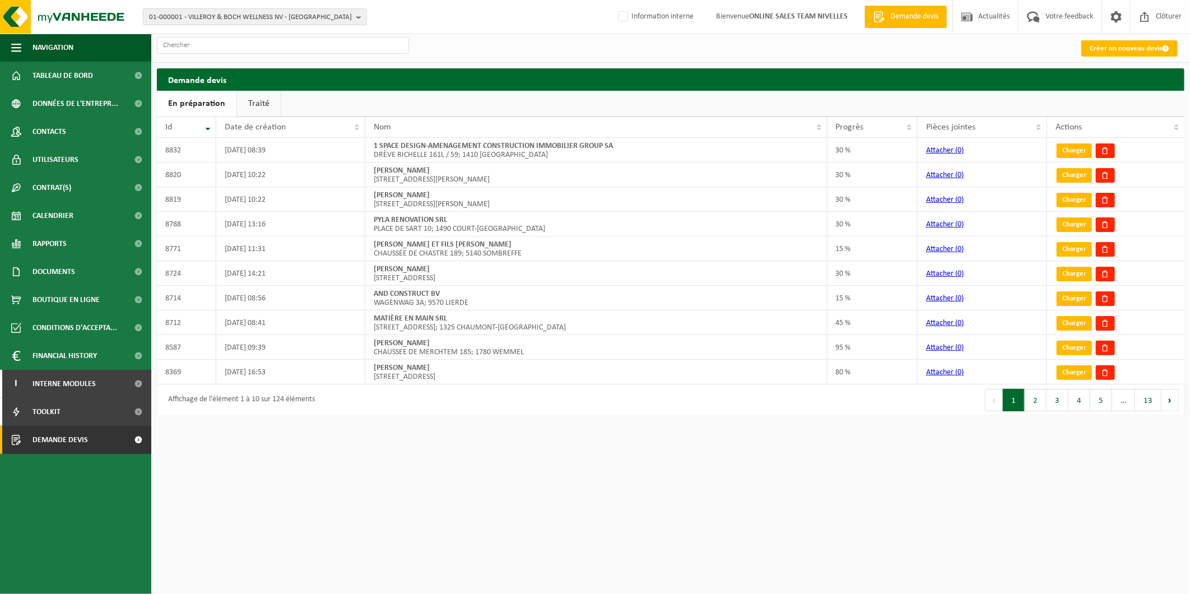
click at [253, 106] on link "Traité" at bounding box center [259, 104] width 44 height 26
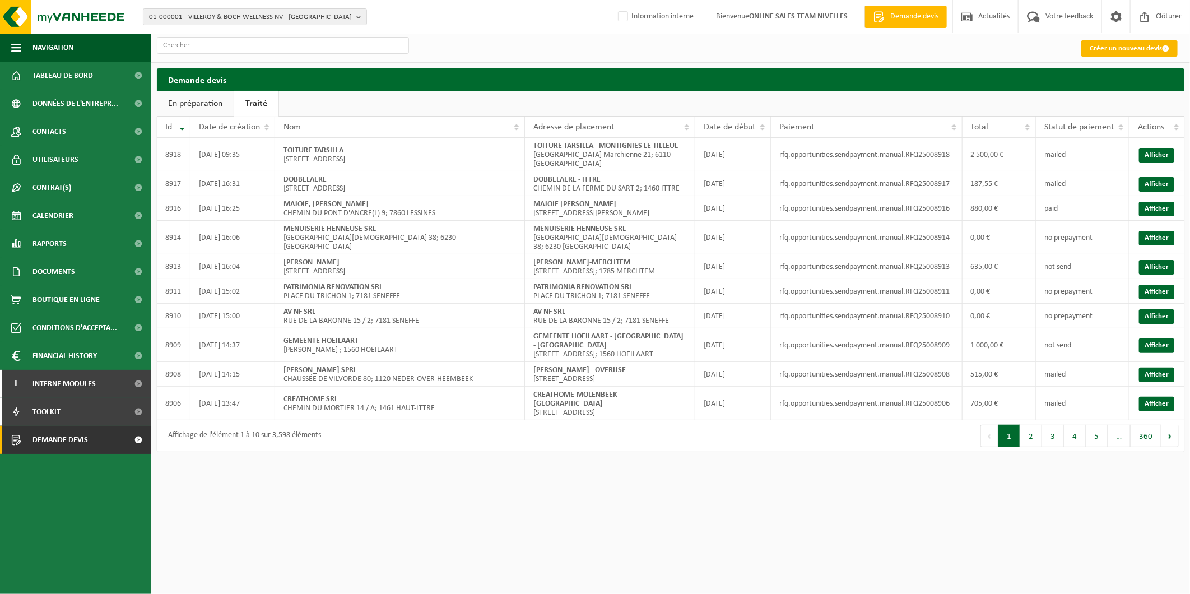
click at [1128, 40] on link "Créer un nouveau devis" at bounding box center [1130, 48] width 96 height 16
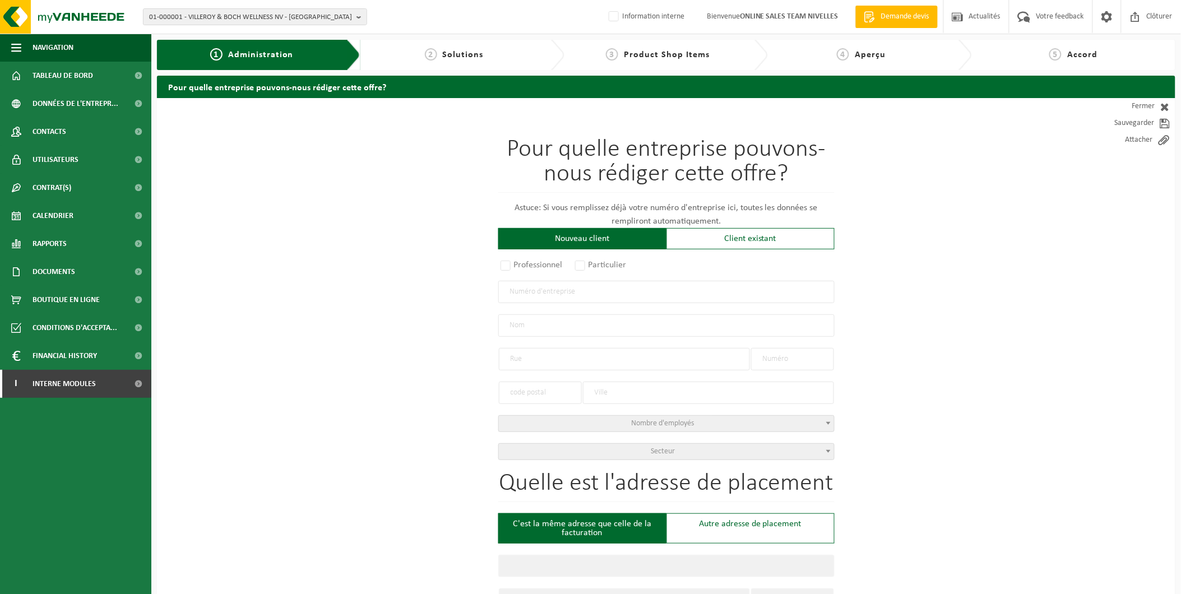
click at [537, 295] on input "text" at bounding box center [666, 292] width 336 height 22
click at [743, 231] on div "Client existant" at bounding box center [750, 238] width 168 height 21
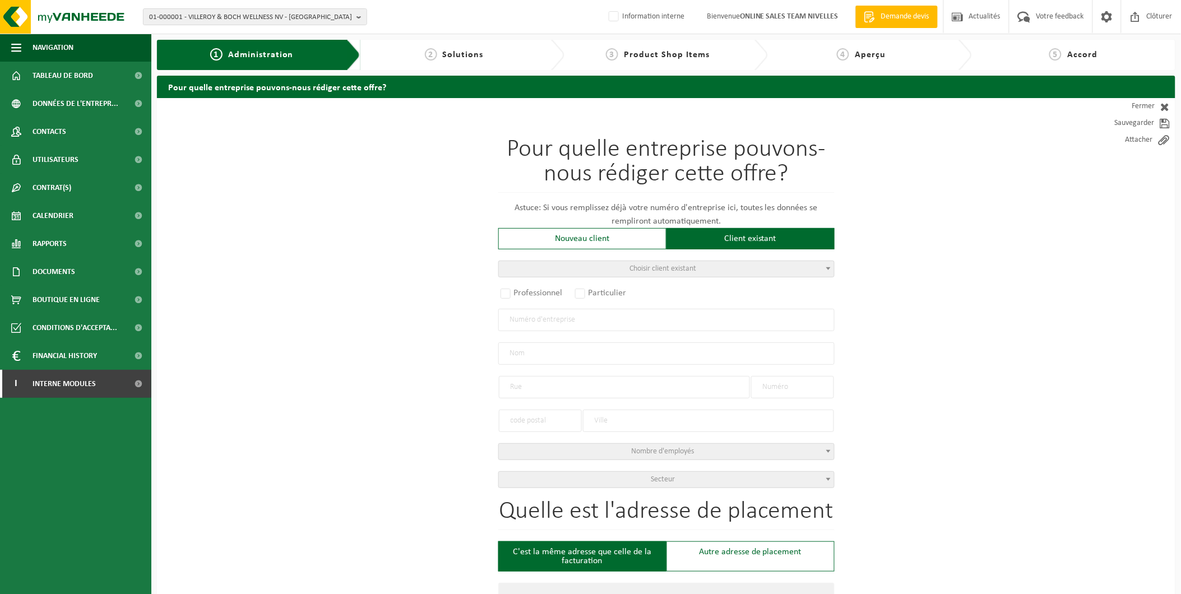
click at [539, 265] on span "Choisir client existant" at bounding box center [666, 269] width 335 height 16
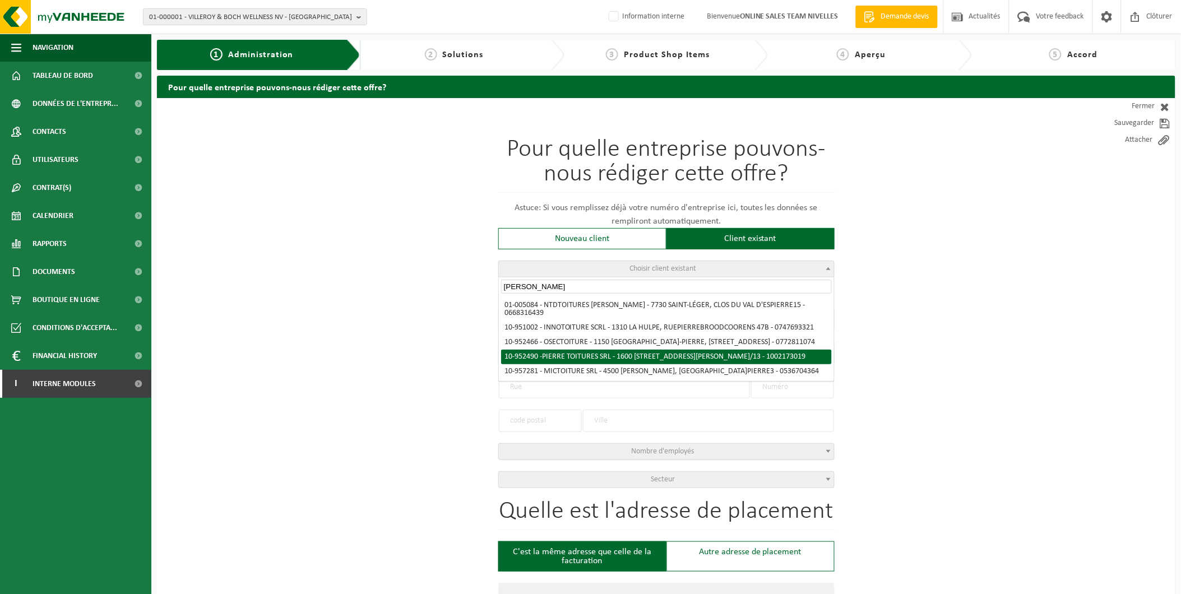
type input "[PERSON_NAME]"
radio input "true"
type input "1002.173.019"
type input "PIERRE TOITURES SRL"
type input "BERGENSESTEENWEG"
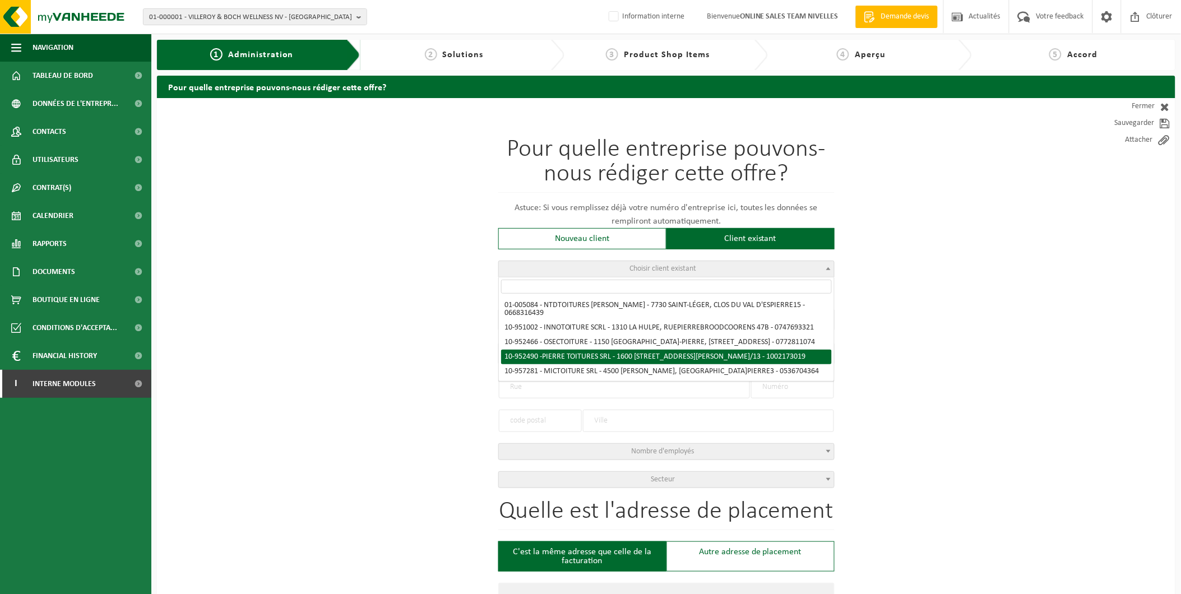
type input "421/13"
type input "1600"
type input "SINT-PIETERS-LEEUW"
select select "11"
type input "PIERRE TOITURES SRL"
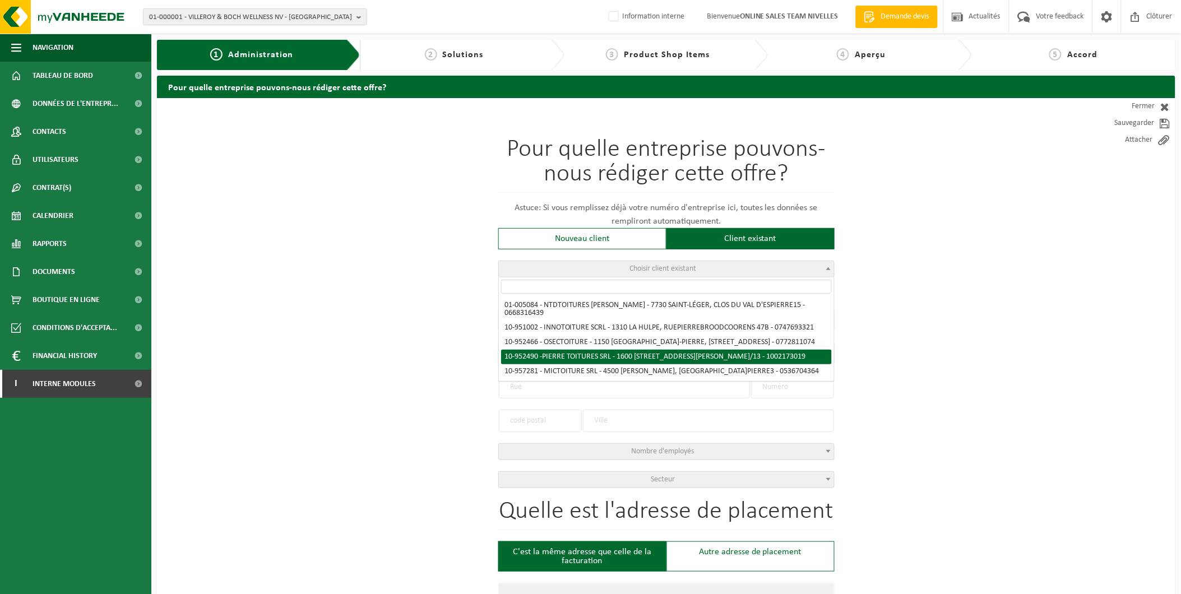
type input "BERGENSESTEENWEG"
type input "421/13"
type input "1600"
type input "SINT-PIETERS-LEEUW"
select select "146423"
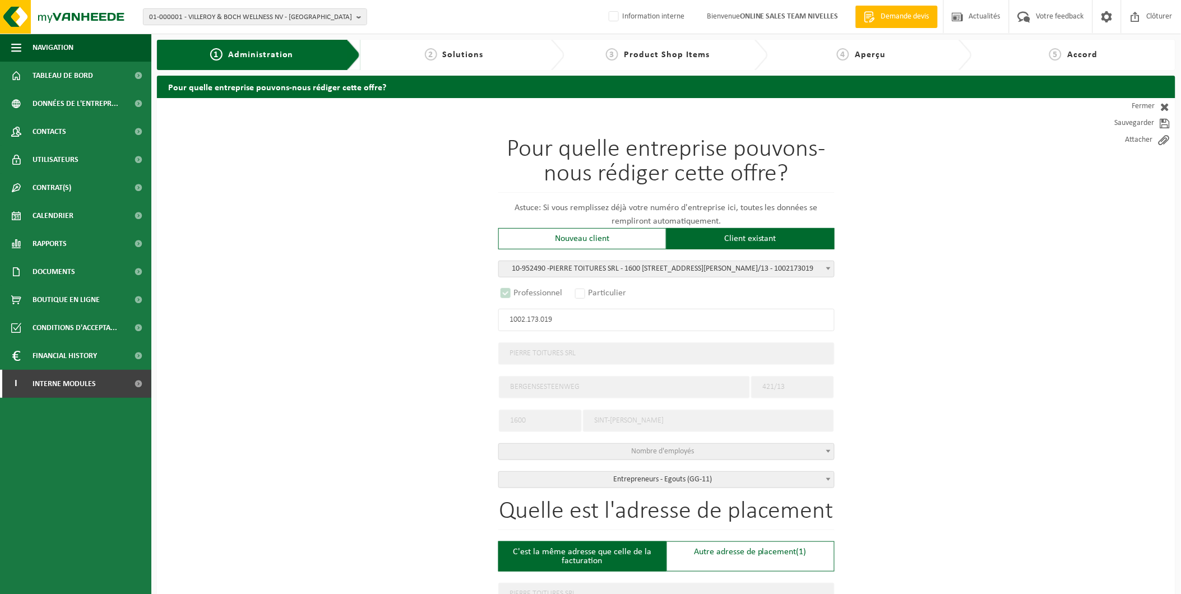
select select "D"
select select
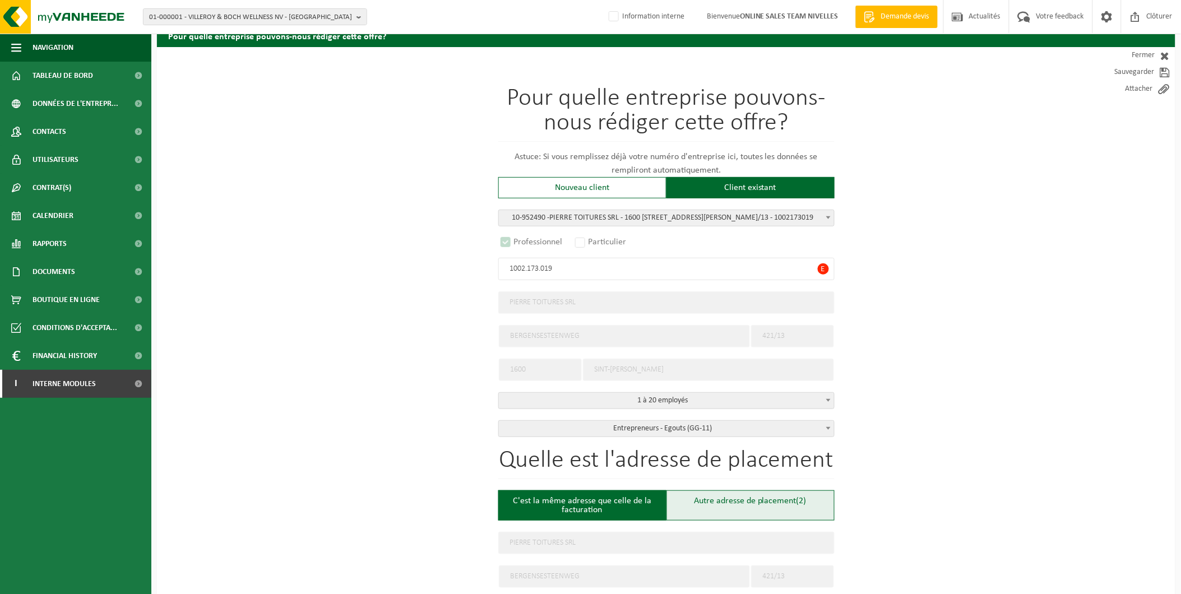
scroll to position [311, 0]
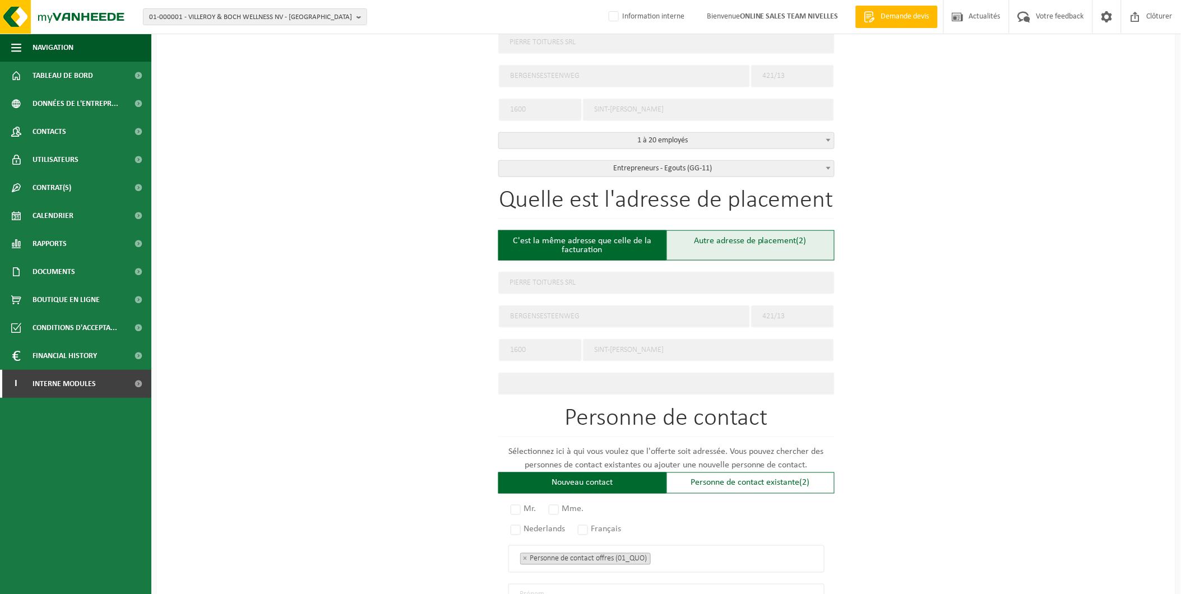
click at [753, 247] on div "Autre adresse de placement (2)" at bounding box center [750, 245] width 168 height 30
type input "Chantier -"
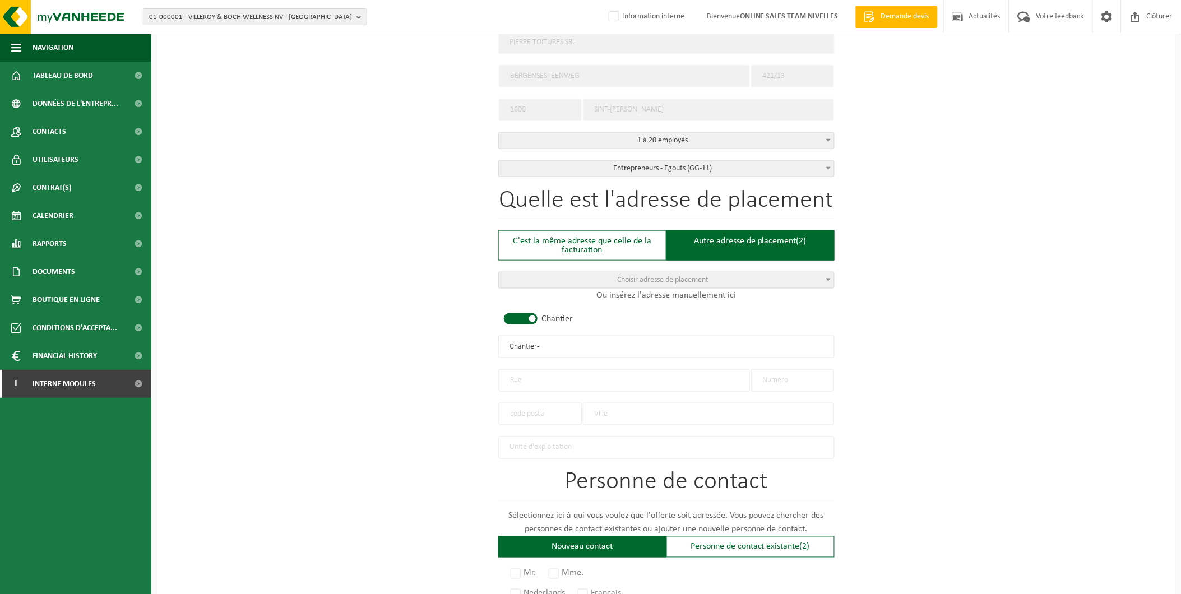
click at [536, 374] on input "text" at bounding box center [624, 380] width 251 height 22
drag, startPoint x: 566, startPoint y: 344, endPoint x: 467, endPoint y: 344, distance: 98.6
click at [467, 344] on div "Pour quelle entreprise pouvons-nous rédiger cette offre? Astuce: Si vous rempli…" at bounding box center [666, 345] width 1018 height 1116
click at [555, 376] on input "text" at bounding box center [624, 380] width 251 height 22
click at [526, 378] on input "Rue Lindestraat" at bounding box center [624, 380] width 251 height 22
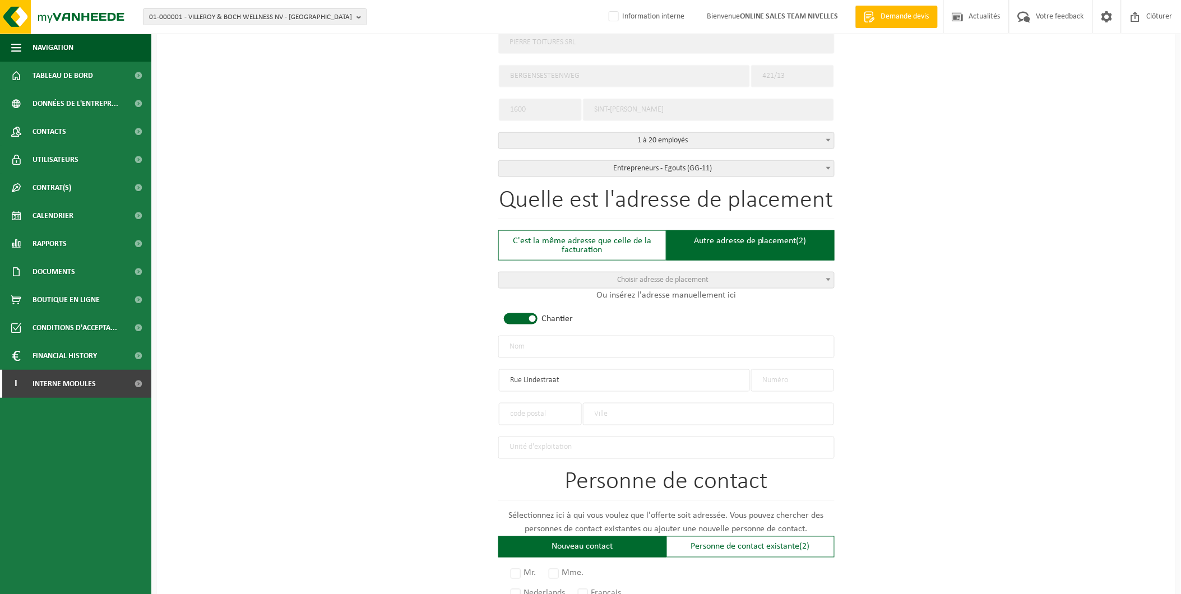
type input "Rue Lindestraat"
click at [809, 377] on input "text" at bounding box center [792, 380] width 83 height 22
type input "20"
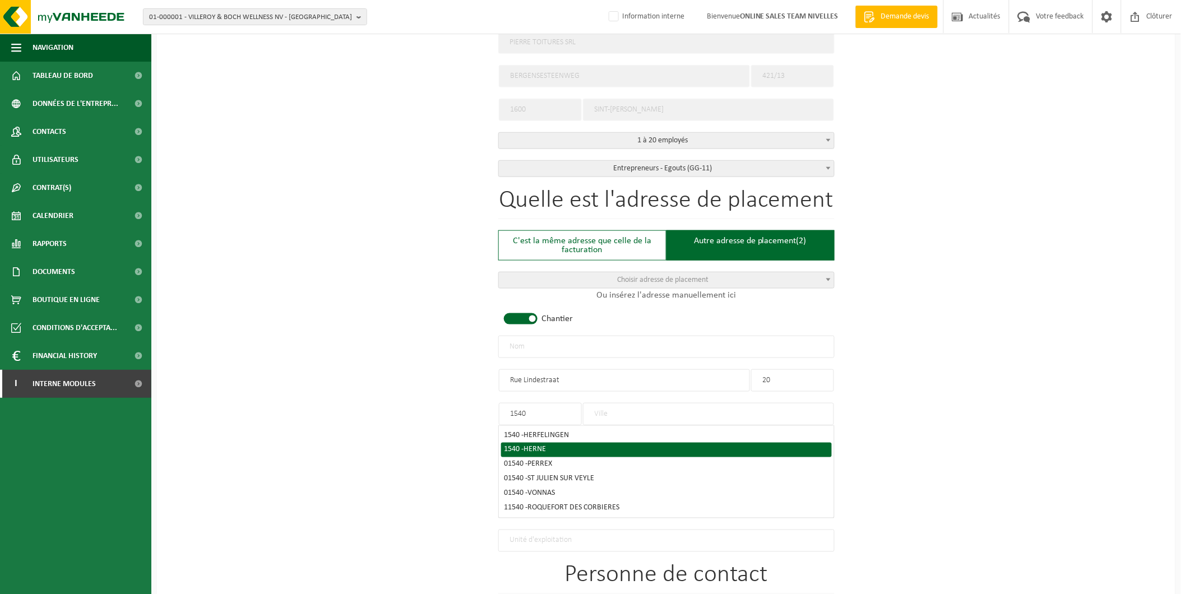
type input "1540"
click at [585, 449] on div "1540 - HERNE" at bounding box center [666, 450] width 324 height 8
type input "HERNE"
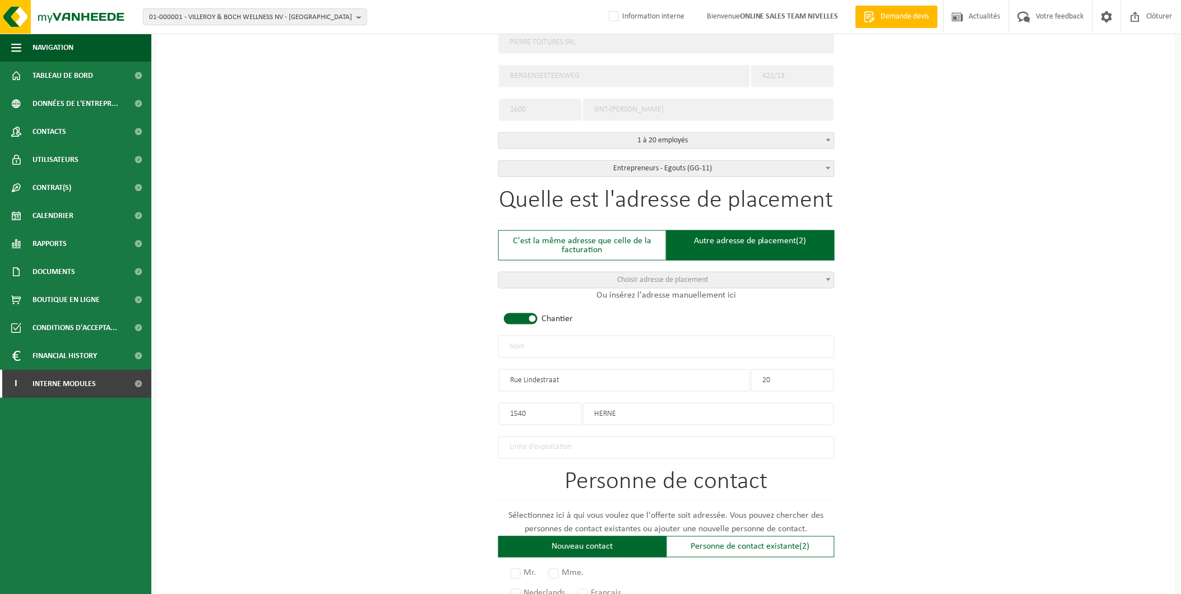
click at [558, 337] on input "text" at bounding box center [666, 347] width 336 height 22
type input "T"
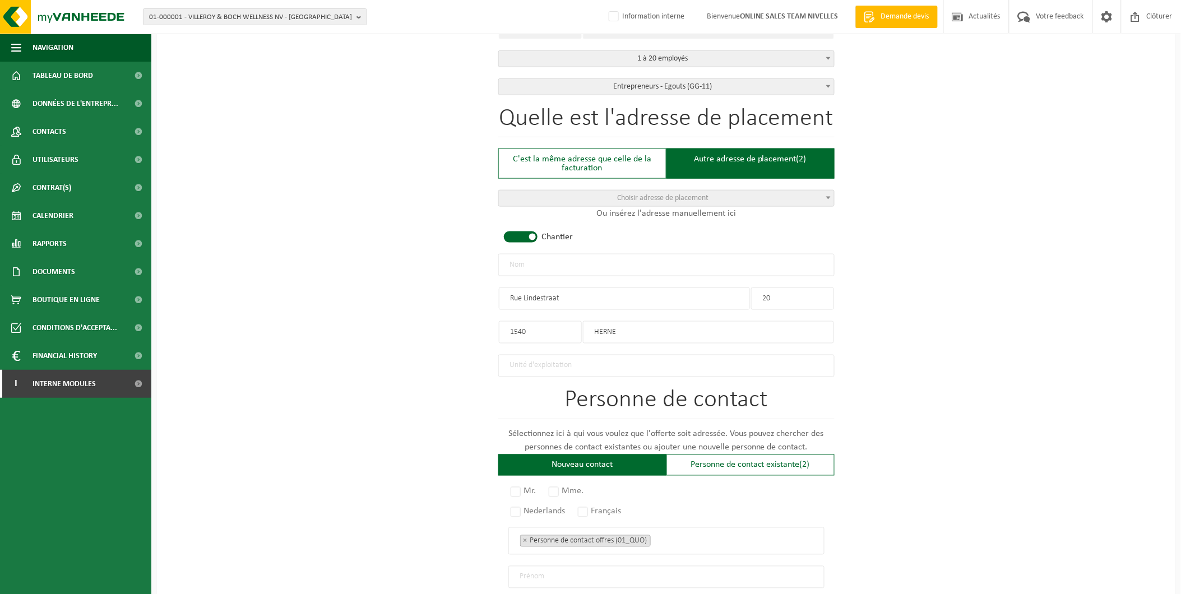
scroll to position [498, 0]
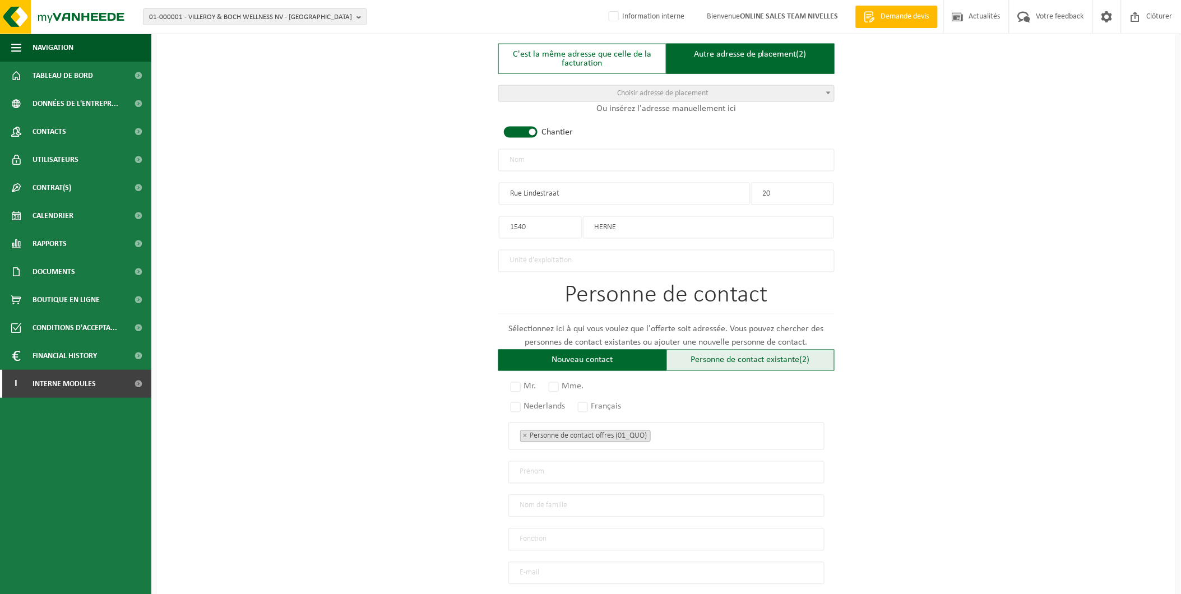
click at [713, 359] on div "Personne de contact existante (2)" at bounding box center [750, 360] width 168 height 21
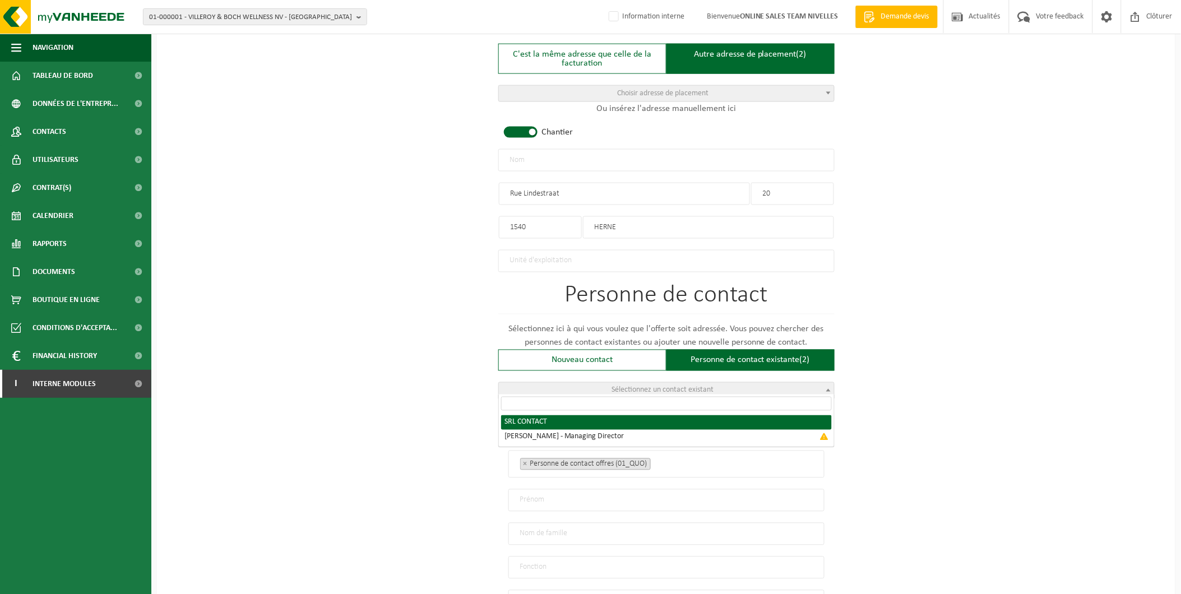
click at [708, 386] on span "Sélectionnez un contact existant" at bounding box center [663, 390] width 102 height 8
radio input "true"
select select "{"code":"10-952491","firstname":"CONTACT","surname":"SRL","gender":"Unknown","p…"
type input "CONTACT"
type input "SRL"
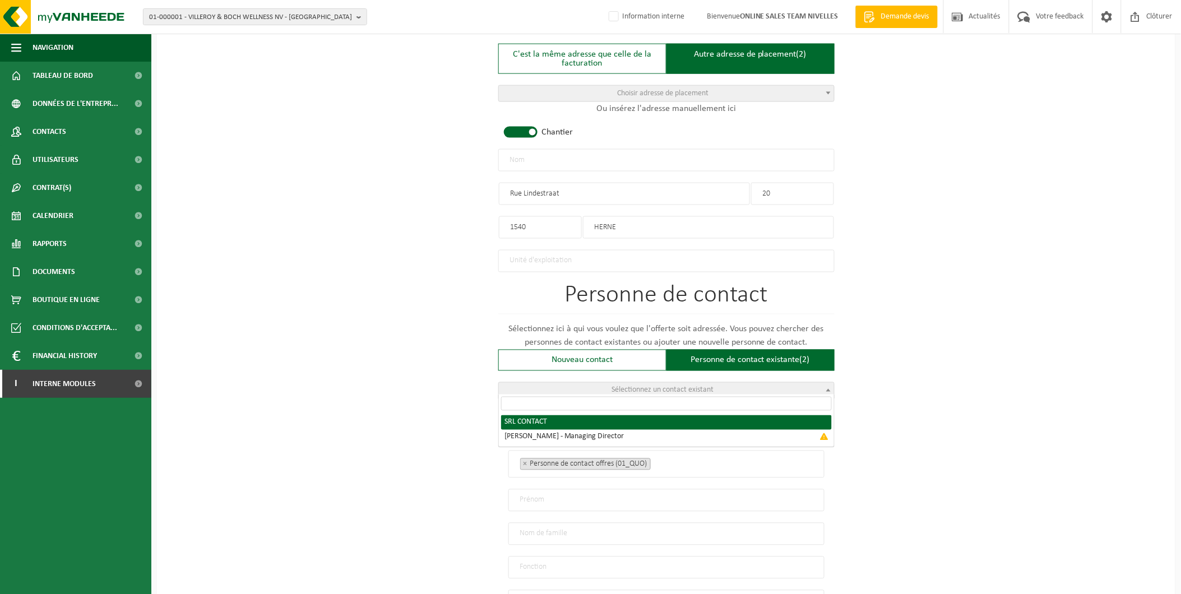
type input "pierretoitures@outlook.be"
type input "0473/75 97 34"
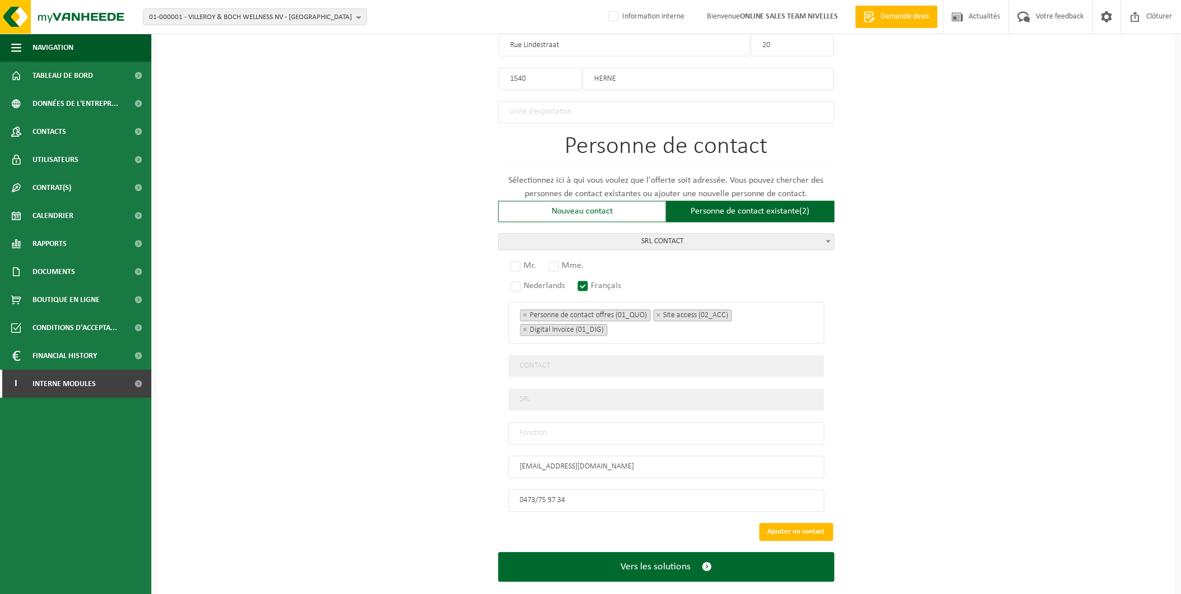
scroll to position [660, 0]
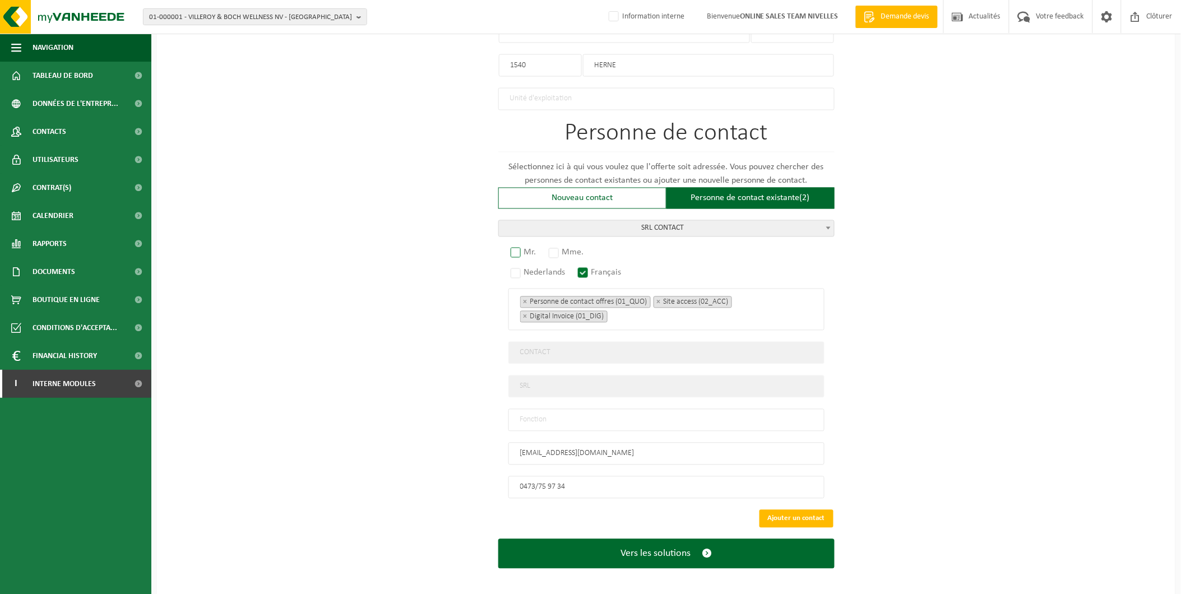
click at [516, 249] on label "Mr." at bounding box center [523, 253] width 31 height 16
radio input "true"
click at [532, 428] on div "Mr. Mme. Nederlands Français Personne de contact offres (01_QUO) Responsable ge…" at bounding box center [666, 373] width 336 height 251
click at [532, 421] on input "text" at bounding box center [666, 420] width 316 height 22
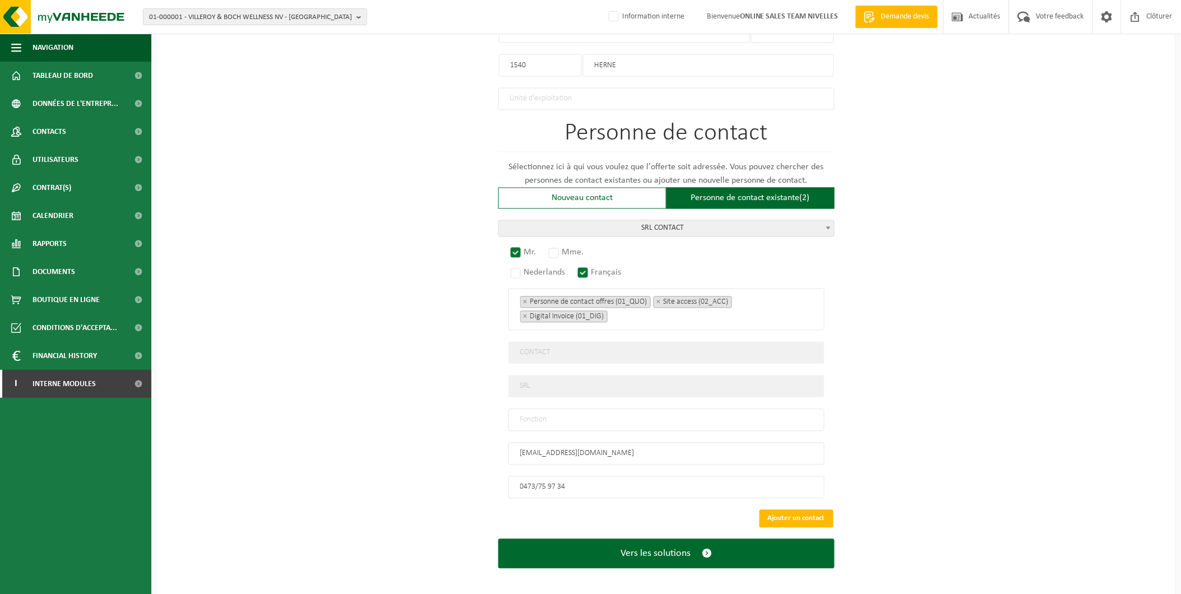
scroll to position [659, 0]
click at [530, 410] on input "text" at bounding box center [666, 421] width 316 height 22
type input "Manager"
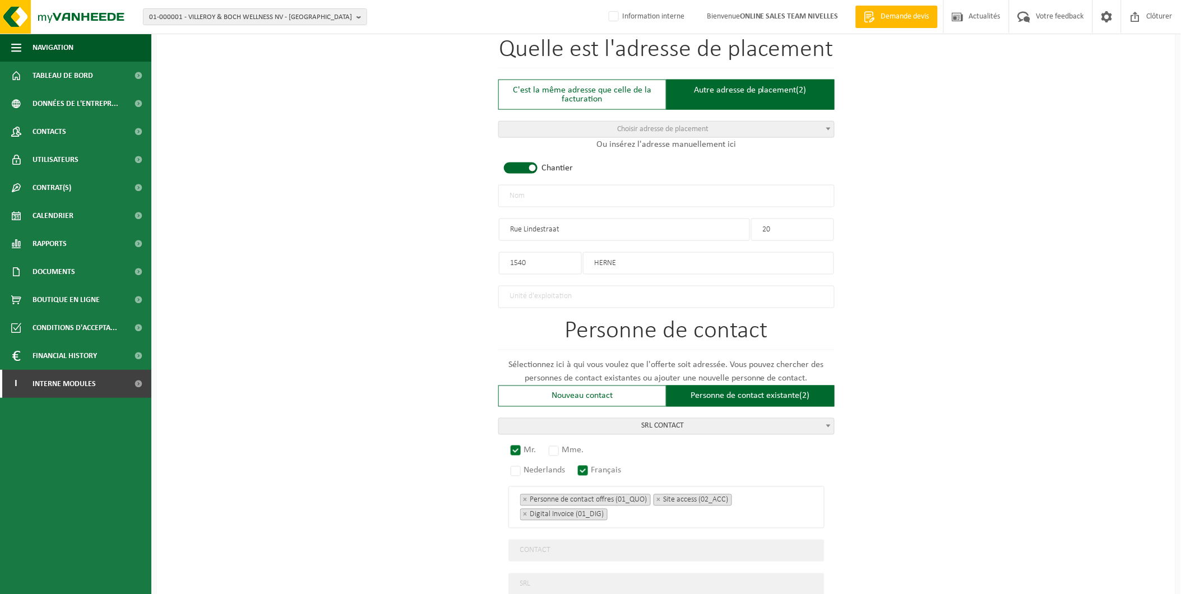
scroll to position [410, 0]
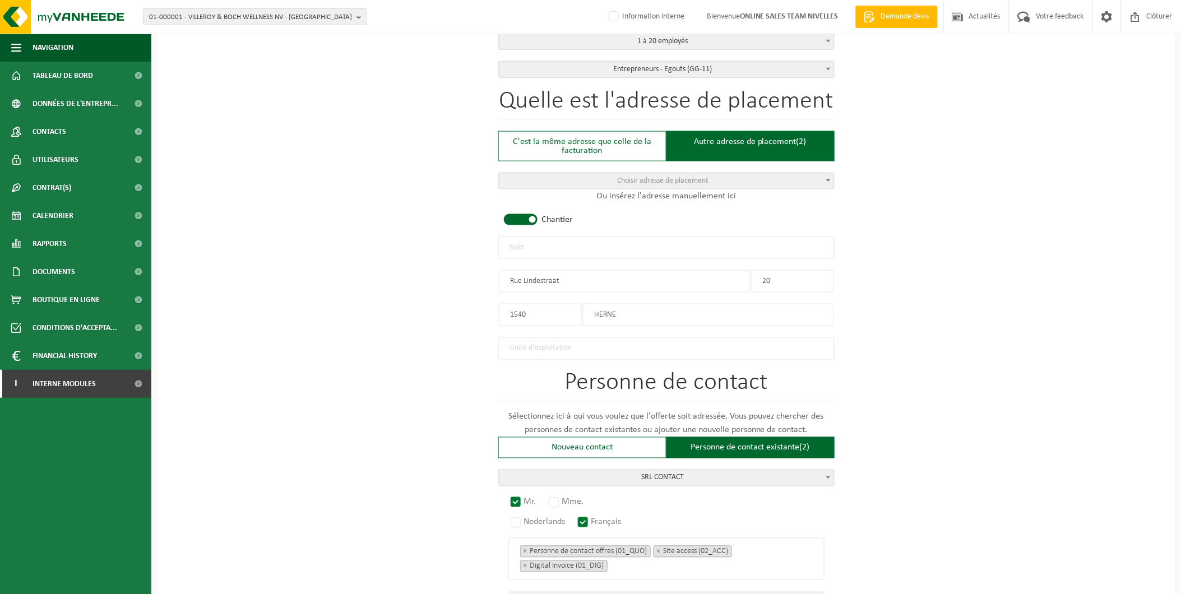
click at [536, 249] on input "text" at bounding box center [666, 248] width 336 height 22
type input "p"
drag, startPoint x: 581, startPoint y: 245, endPoint x: 615, endPoint y: 238, distance: 34.8
click at [583, 245] on input "PIERRE TOITURES - HERNE" at bounding box center [666, 248] width 336 height 22
click at [636, 245] on input "PIERRE TOITURES - HERINE" at bounding box center [666, 248] width 336 height 22
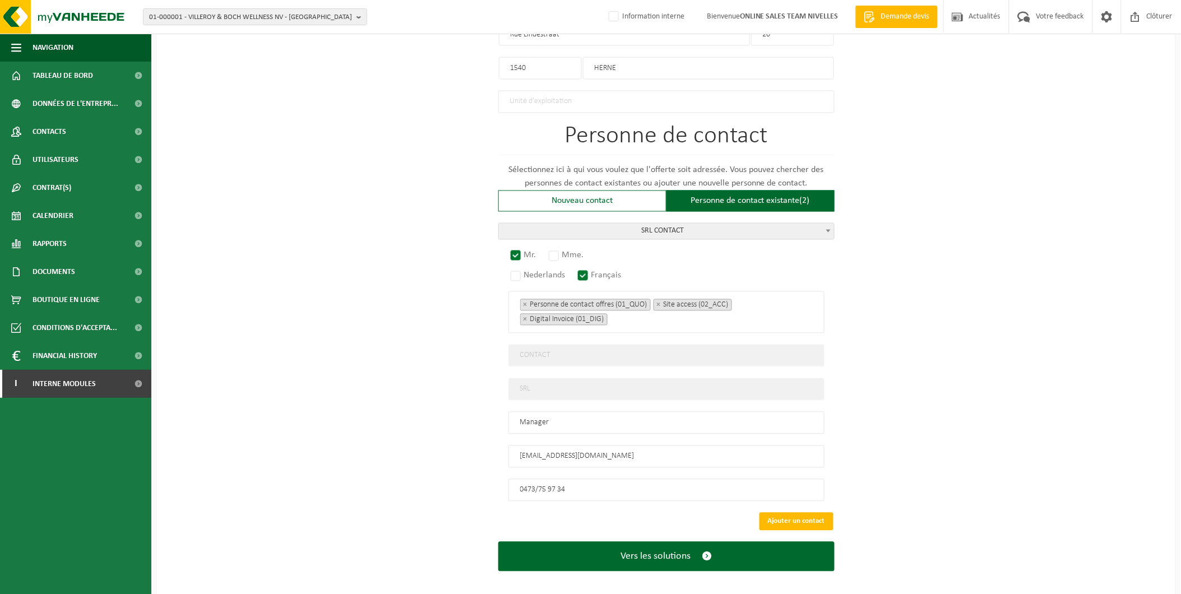
scroll to position [660, 0]
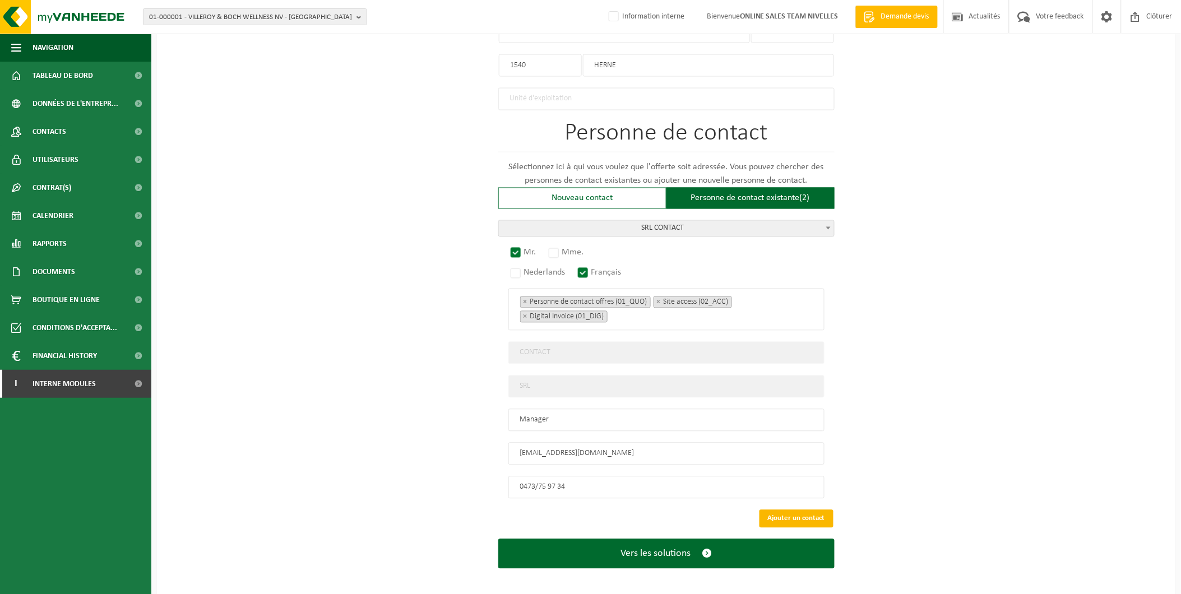
type input "[PERSON_NAME] - HERINNES"
click at [805, 517] on button "Ajouter un contact" at bounding box center [796, 519] width 74 height 18
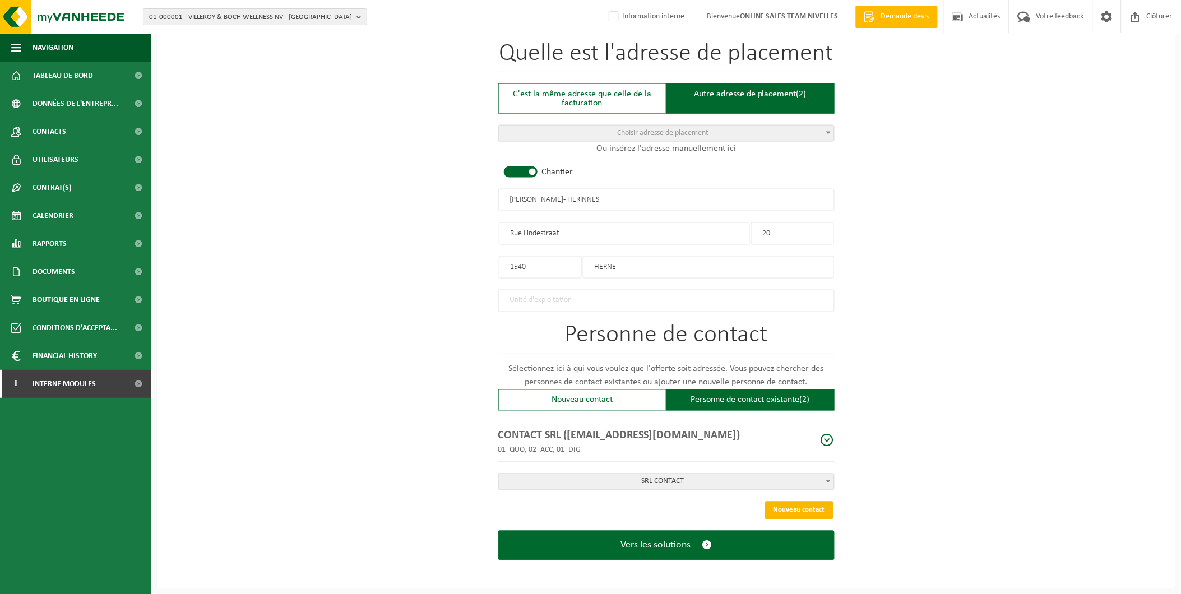
scroll to position [453, 0]
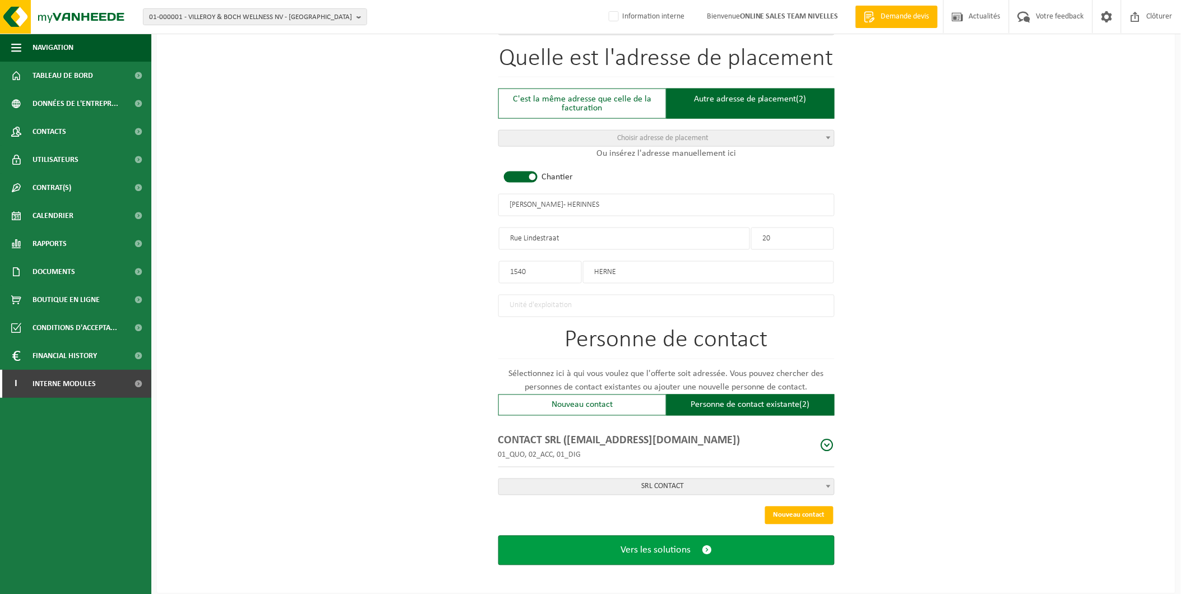
click at [608, 543] on button "Vers les solutions" at bounding box center [666, 551] width 336 height 30
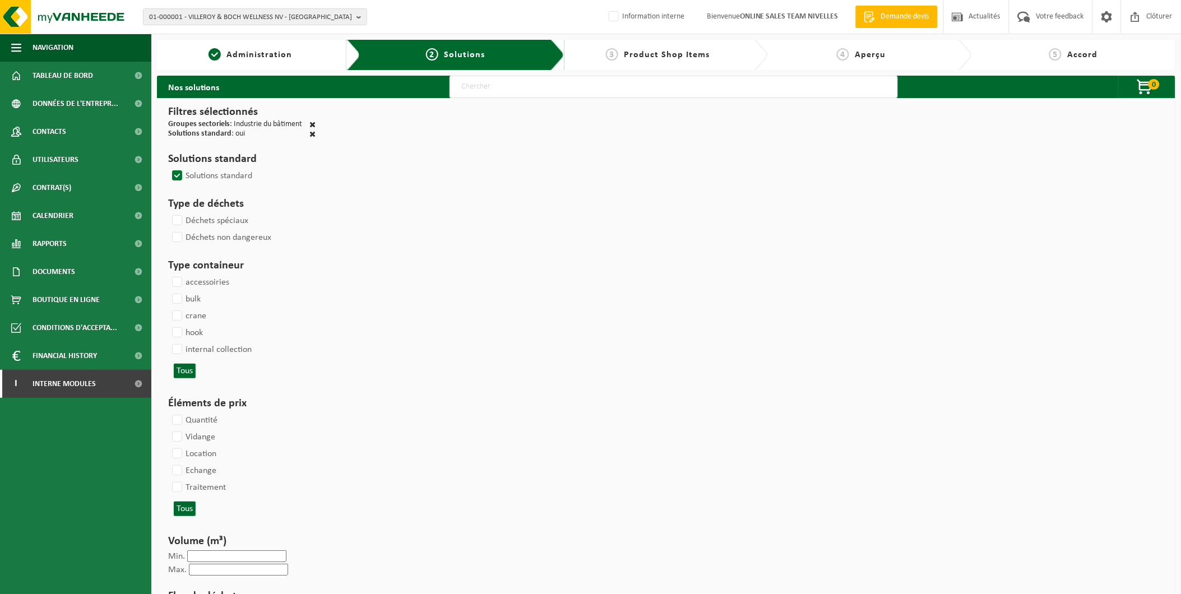
click at [462, 91] on input "text" at bounding box center [673, 87] width 448 height 22
type input "000291"
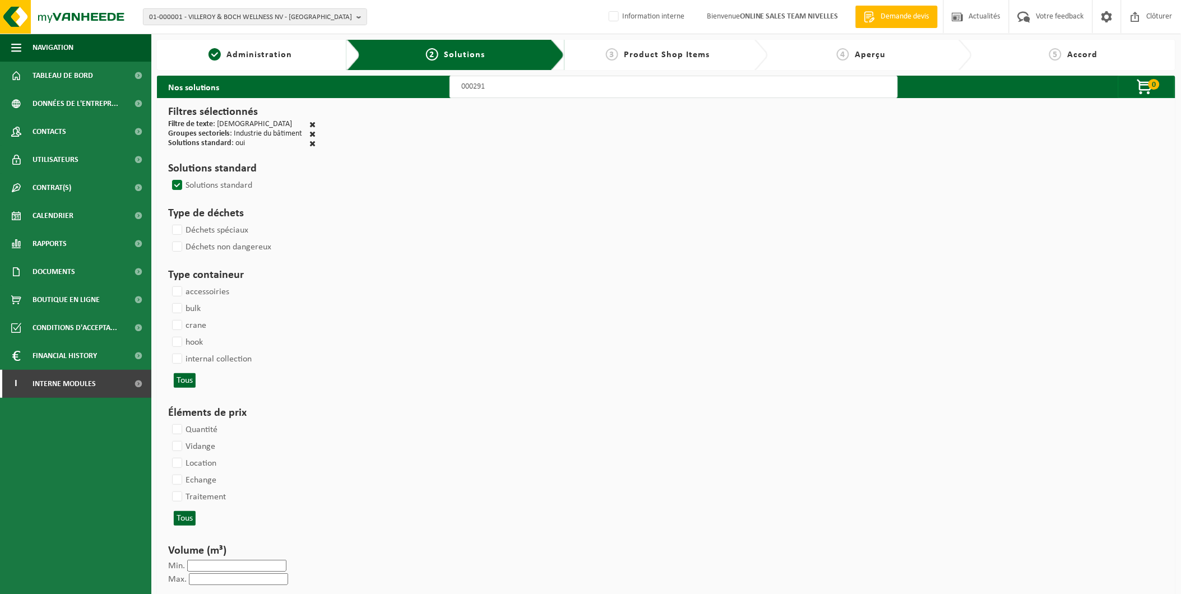
select select
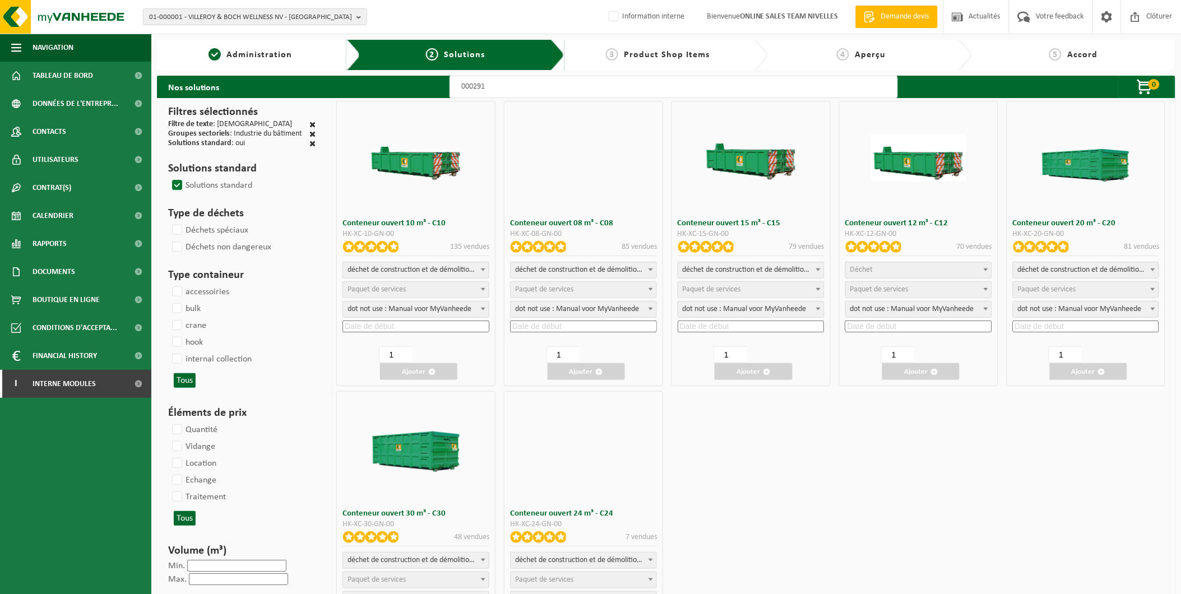
select select
select select "197"
select select
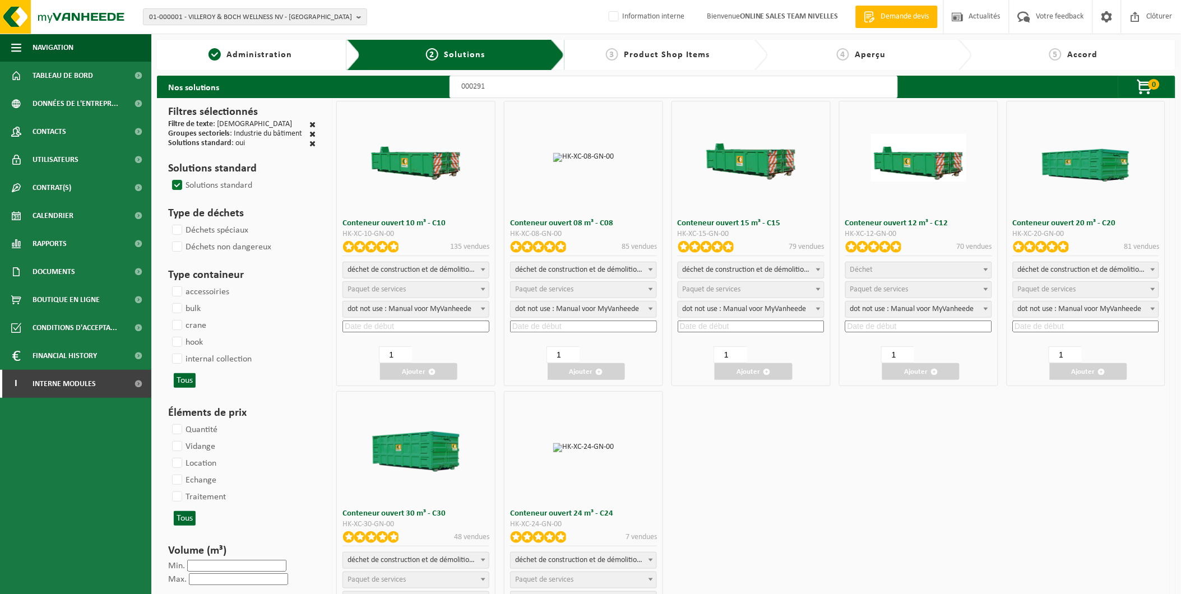
select select
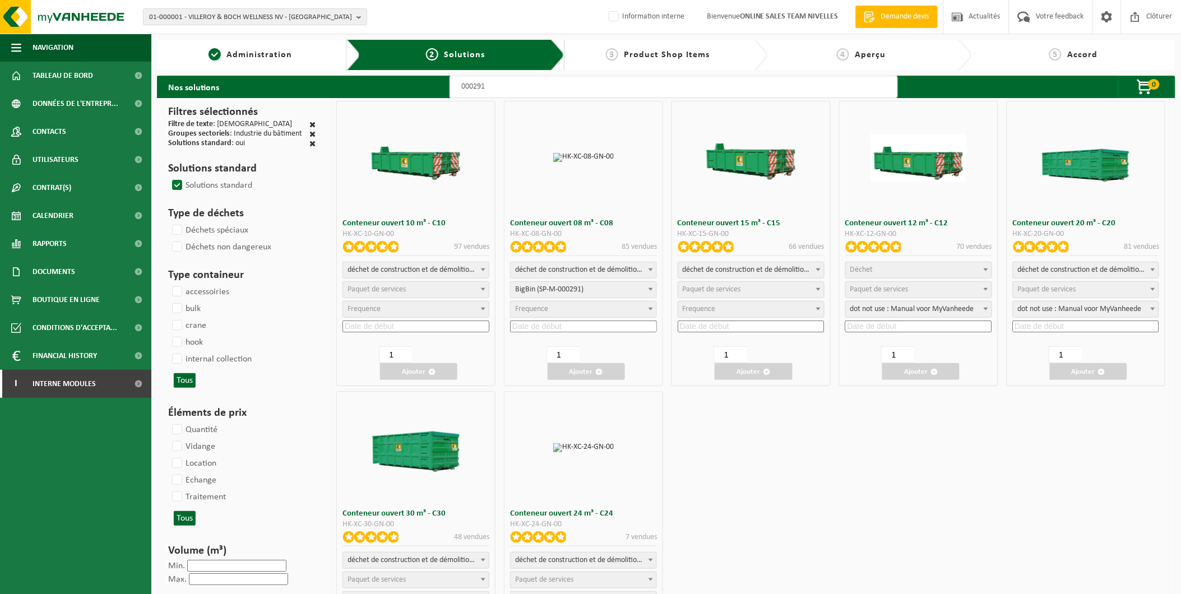
select select
select select "197"
select select
select select "197"
select select
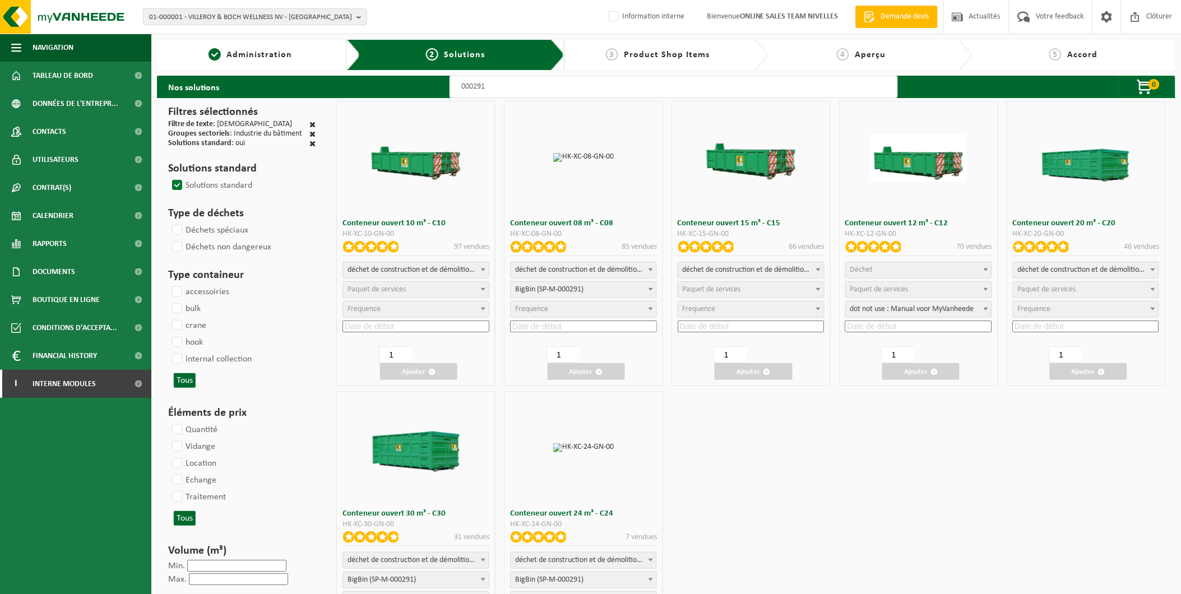
select select "25"
click at [730, 290] on span "Paquet de services" at bounding box center [712, 289] width 58 height 8
select select "197"
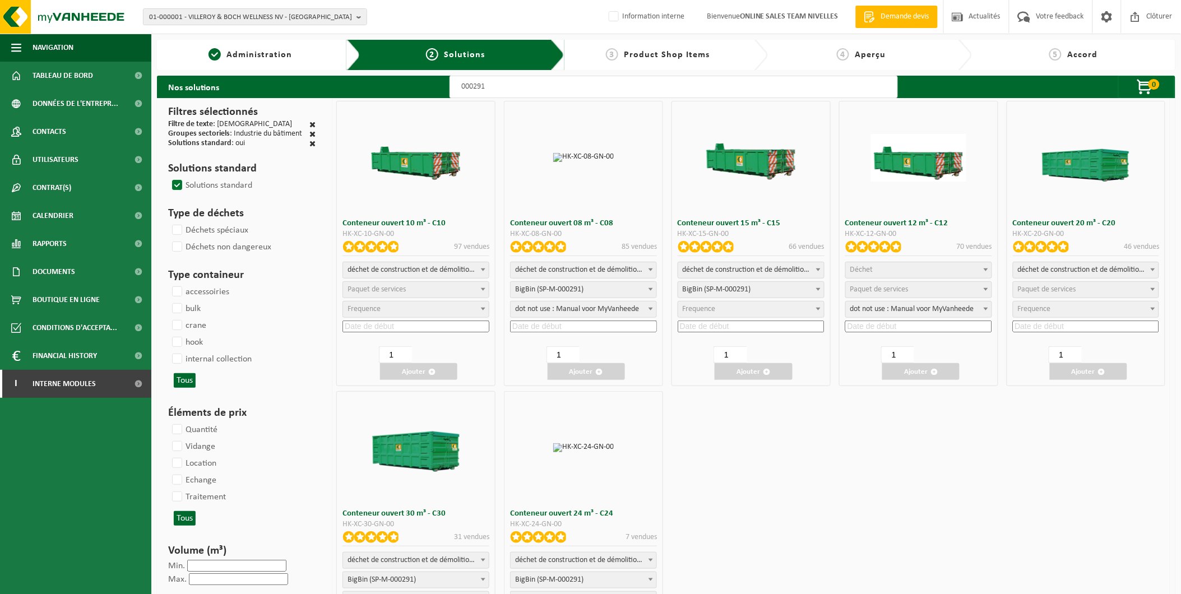
select select "25"
click at [715, 329] on input at bounding box center [751, 327] width 147 height 12
click at [775, 422] on div "19" at bounding box center [775, 424] width 20 height 18
type input "2025-09-19"
click at [753, 366] on button "Ajouter" at bounding box center [753, 371] width 77 height 17
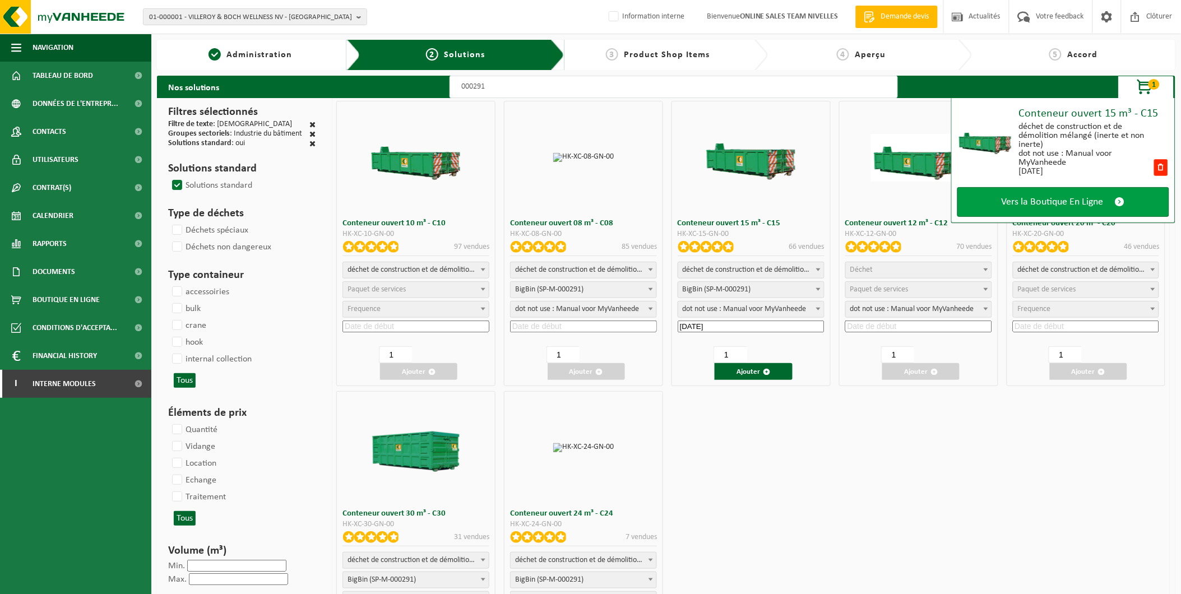
click at [1030, 192] on link "Vers la Boutique En Ligne" at bounding box center [1063, 202] width 212 height 30
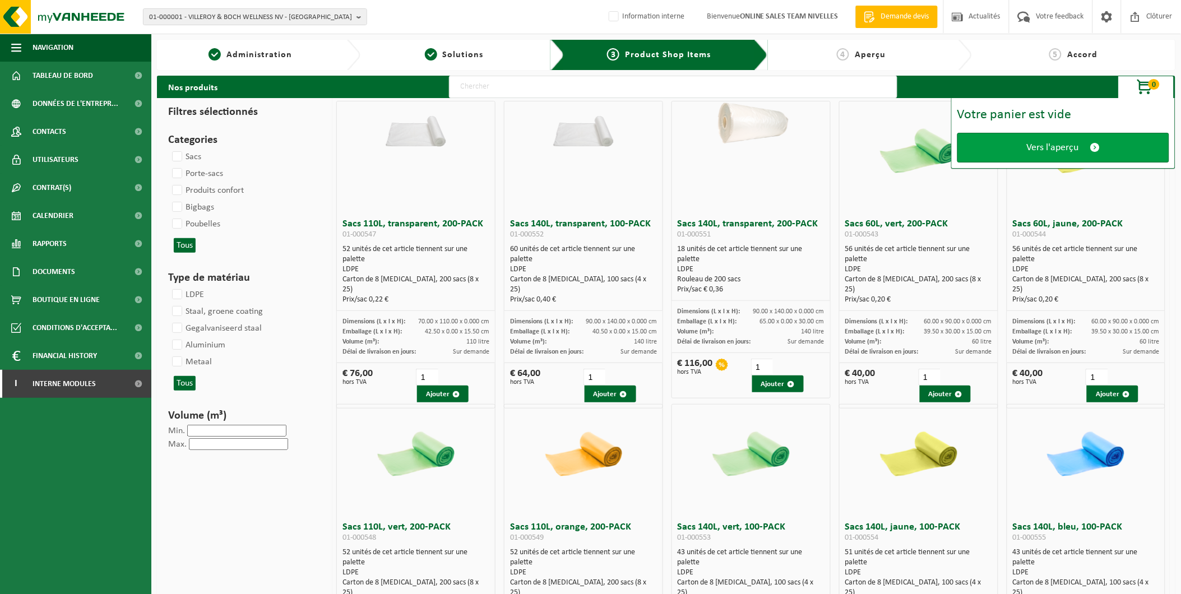
click at [1010, 142] on link "Vers l'aperçu" at bounding box center [1063, 148] width 212 height 30
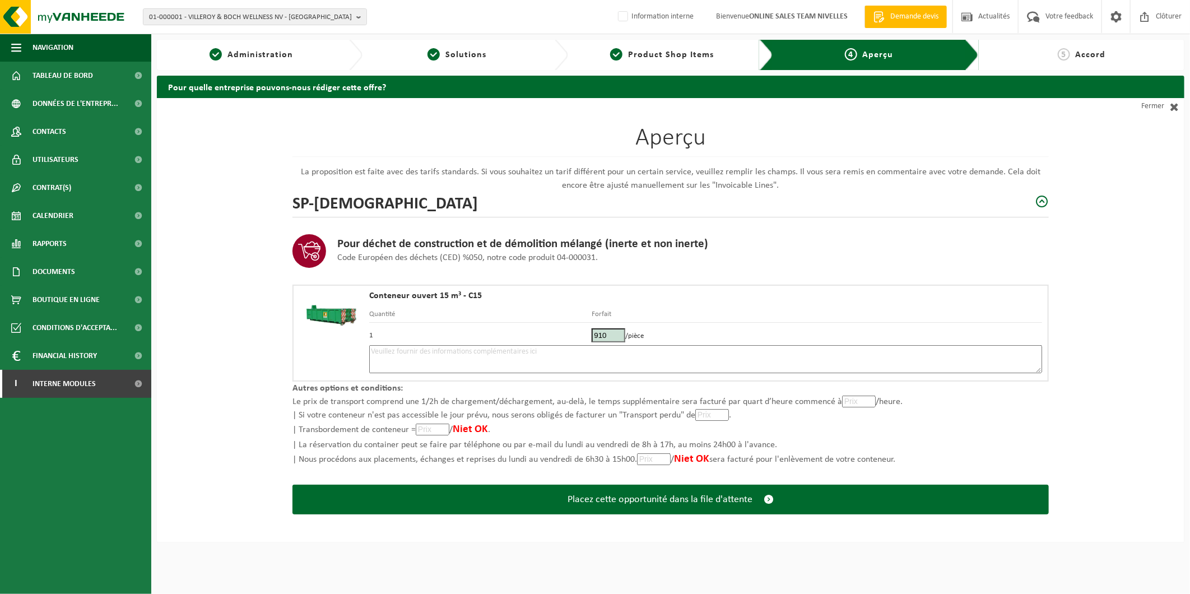
click at [594, 360] on textarea at bounding box center [705, 359] width 673 height 28
type textarea "p"
click at [355, 333] on img at bounding box center [331, 313] width 64 height 44
click at [489, 354] on textarea "placement 19/09 - mélange -" at bounding box center [705, 359] width 673 height 28
paste textarea "473759734"
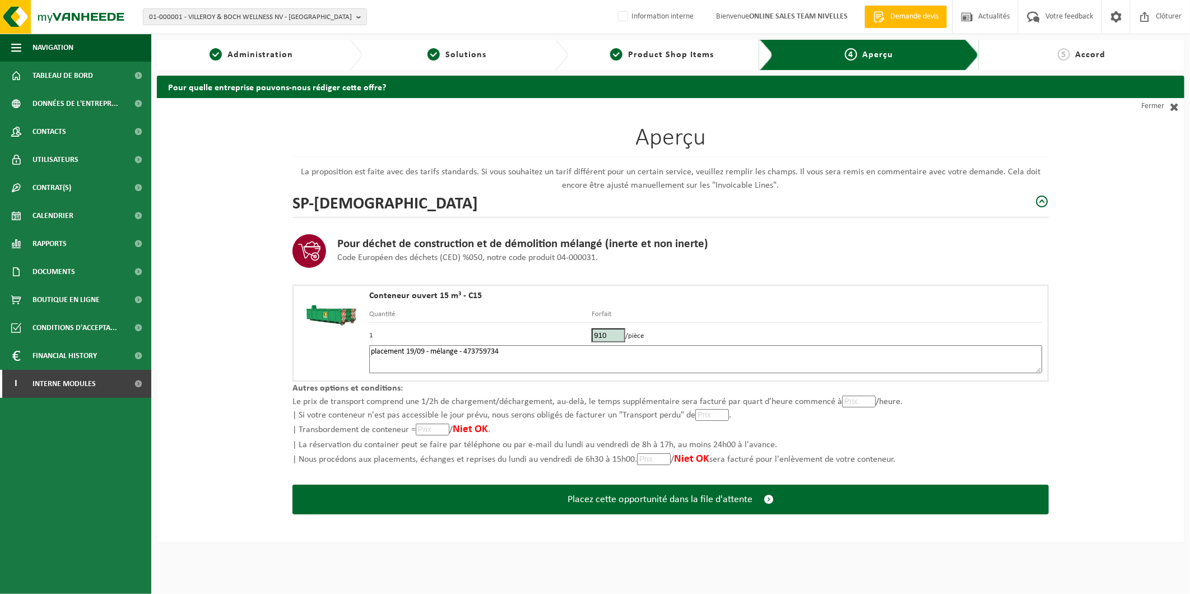
click at [464, 348] on textarea "placement 19/09 - mélange - 473759734" at bounding box center [705, 359] width 673 height 28
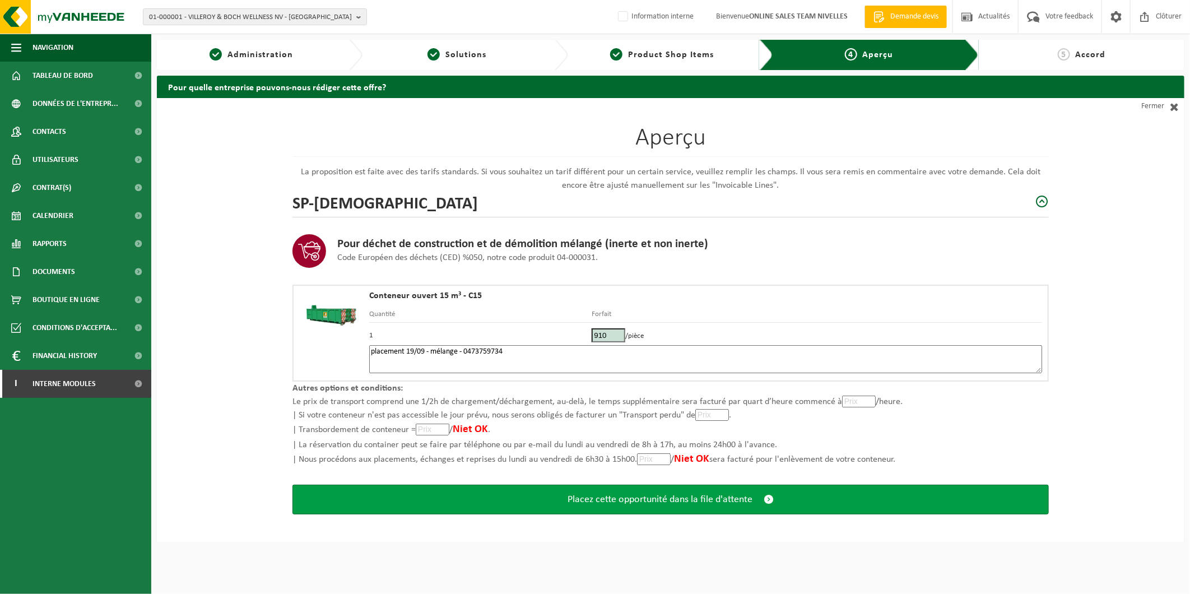
type textarea "placement 19/09 - mélange - 0473759734"
click at [513, 492] on button "Placez cette opportunité dans la file d'attente" at bounding box center [671, 500] width 757 height 30
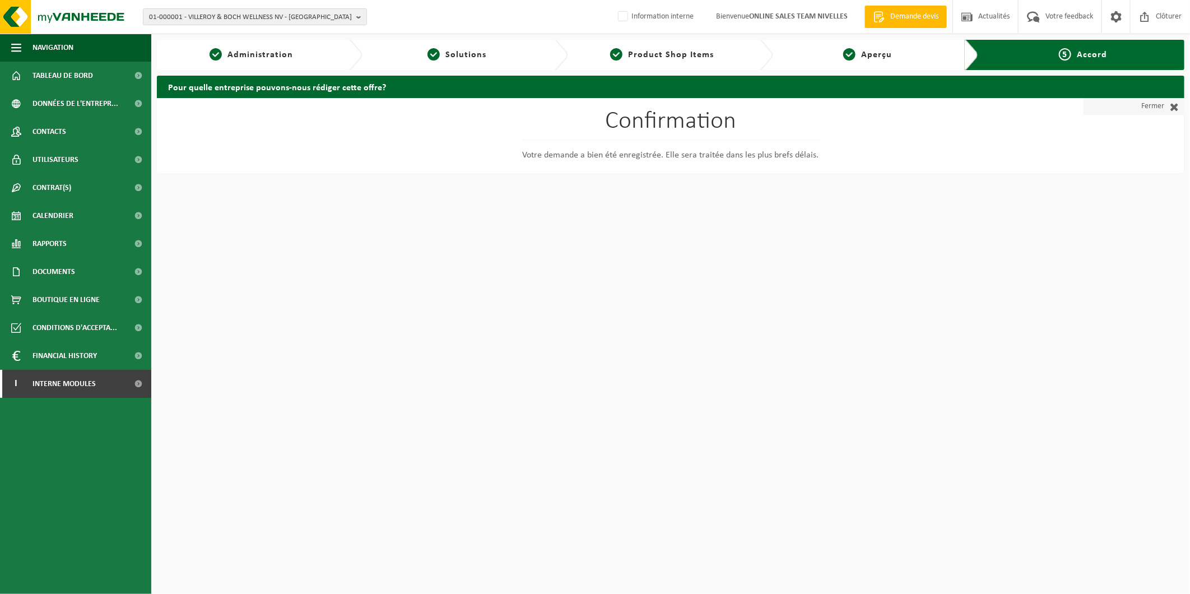
click at [1178, 107] on span at bounding box center [1172, 106] width 15 height 11
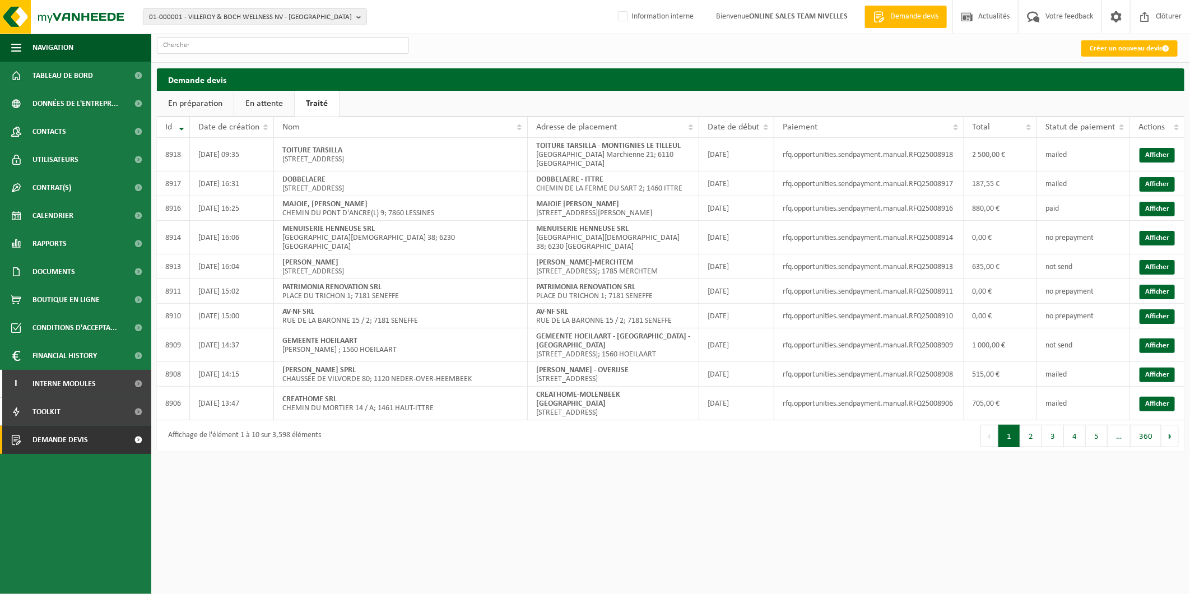
click at [261, 105] on link "En attente" at bounding box center [264, 104] width 60 height 26
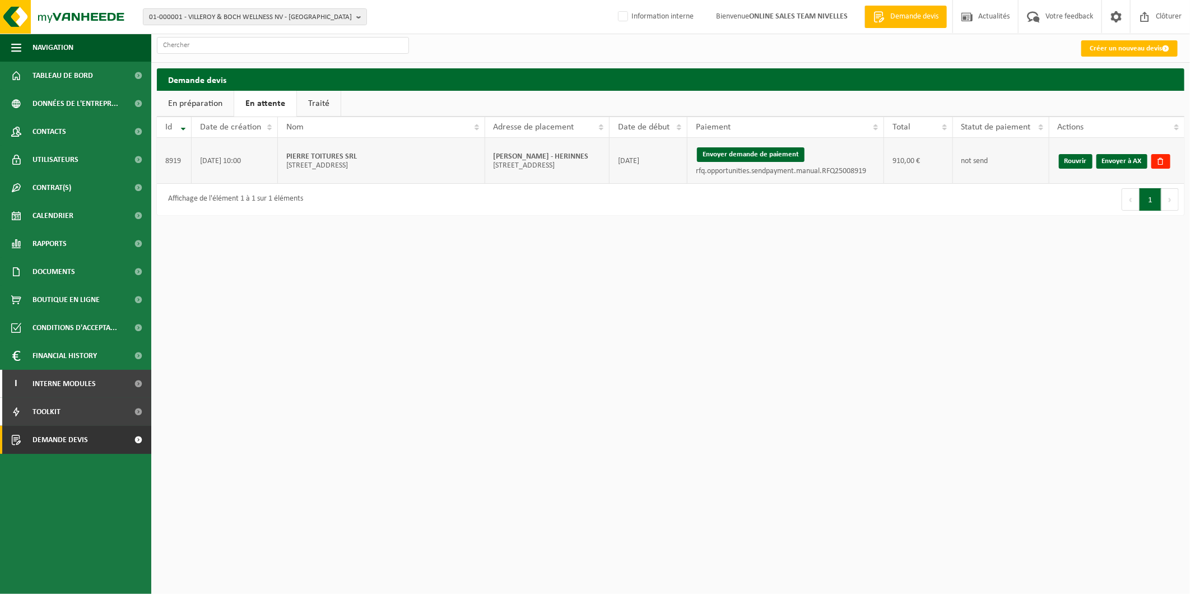
click at [765, 147] on td "Envoyer demande de paiement rfq.opportunities.sendpayment.manual.RFQ25008919" at bounding box center [786, 161] width 197 height 46
click at [755, 157] on button "Envoyer demande de paiement" at bounding box center [751, 154] width 108 height 15
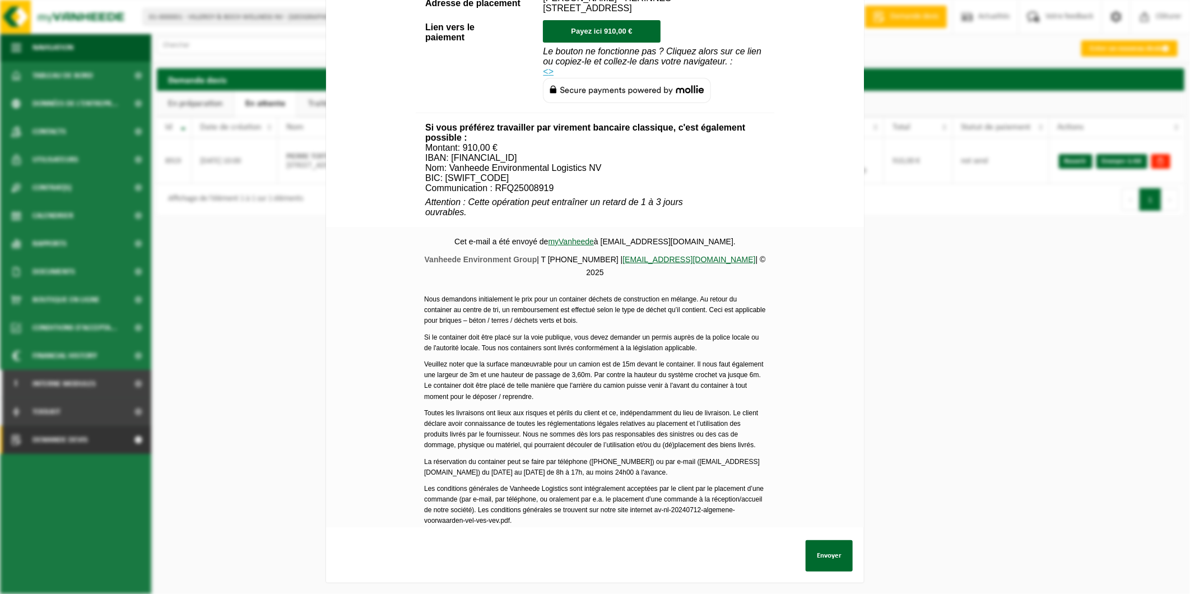
scroll to position [338, 0]
click at [813, 548] on button "Envoyer" at bounding box center [829, 555] width 47 height 31
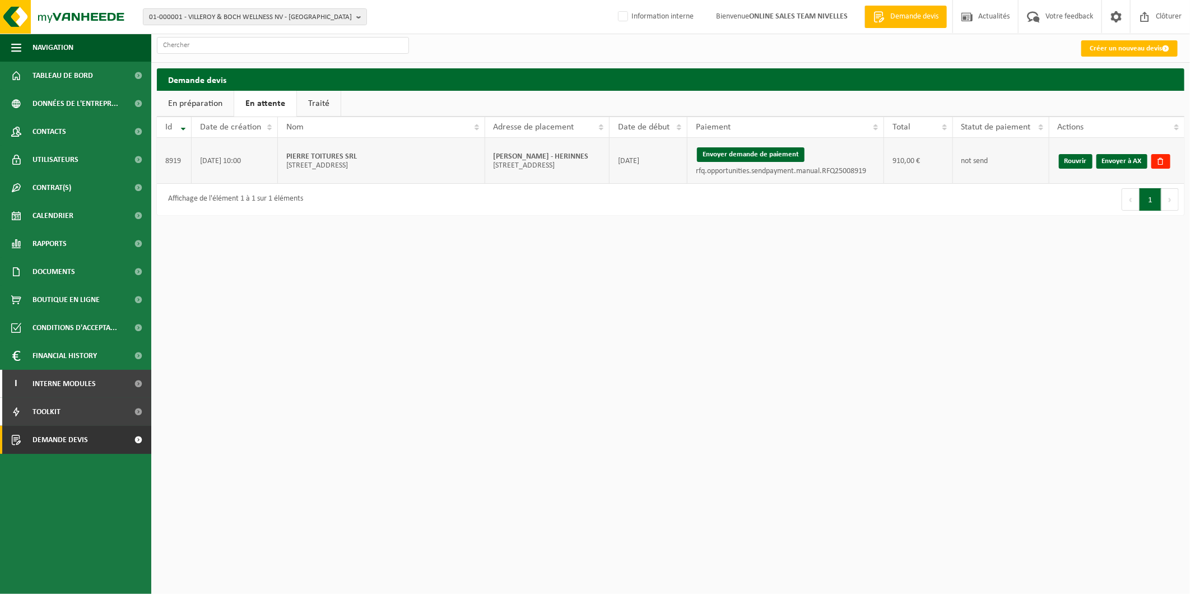
drag, startPoint x: 591, startPoint y: 152, endPoint x: 485, endPoint y: 152, distance: 105.9
click at [485, 152] on td "PIERRE TOITURES - HERINNES Rue Lindestraat 20; 1540 HERNE" at bounding box center [547, 161] width 124 height 46
copy strong "PIERRE TOITURES - HERINNES"
click at [1116, 157] on link "Envoyer à AX" at bounding box center [1122, 161] width 51 height 15
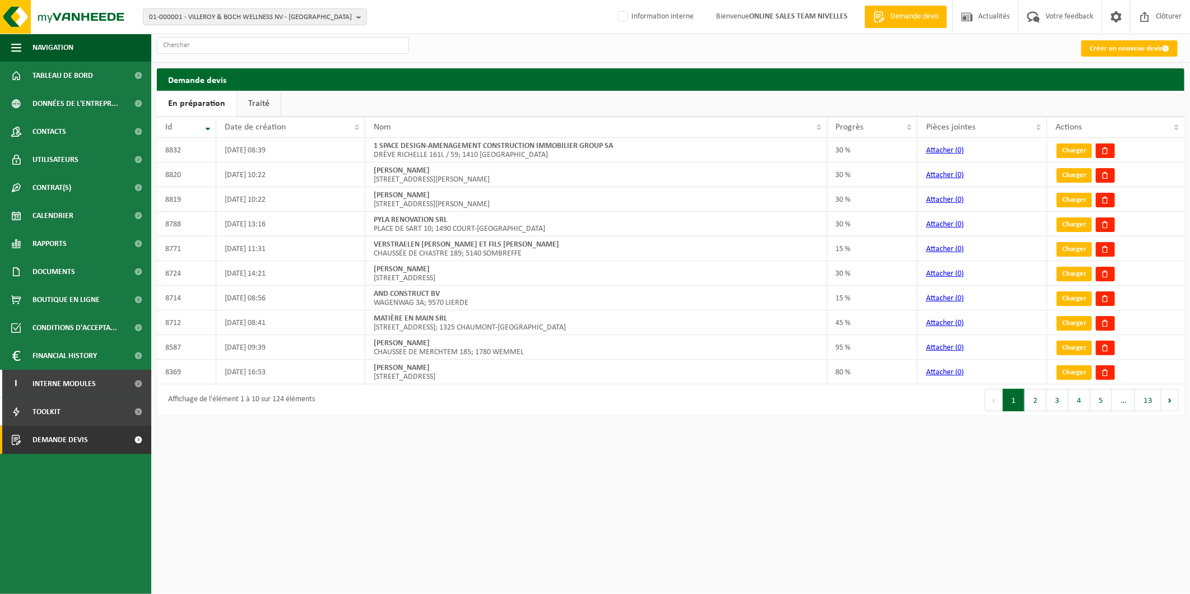
click at [355, 474] on html "01-000001 - VILLEROY & BOCH WELLNESS NV - [GEOGRAPHIC_DATA] 01-000001 - VILLERO…" at bounding box center [595, 297] width 1190 height 594
click at [1130, 48] on link "Créer un nouveau devis" at bounding box center [1130, 48] width 96 height 16
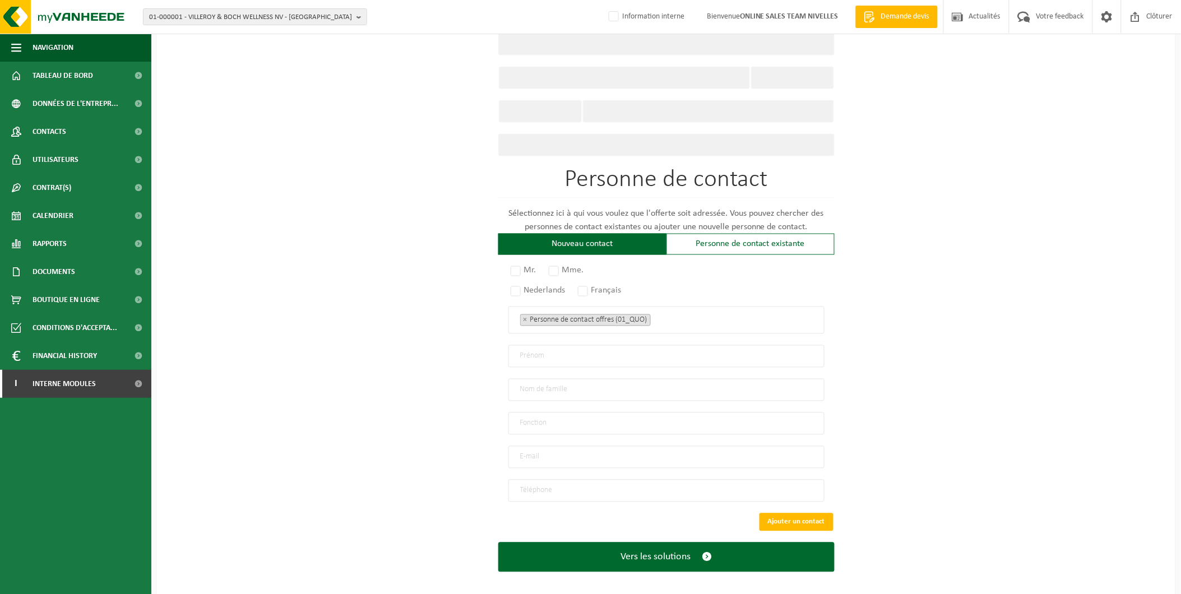
scroll to position [339, 0]
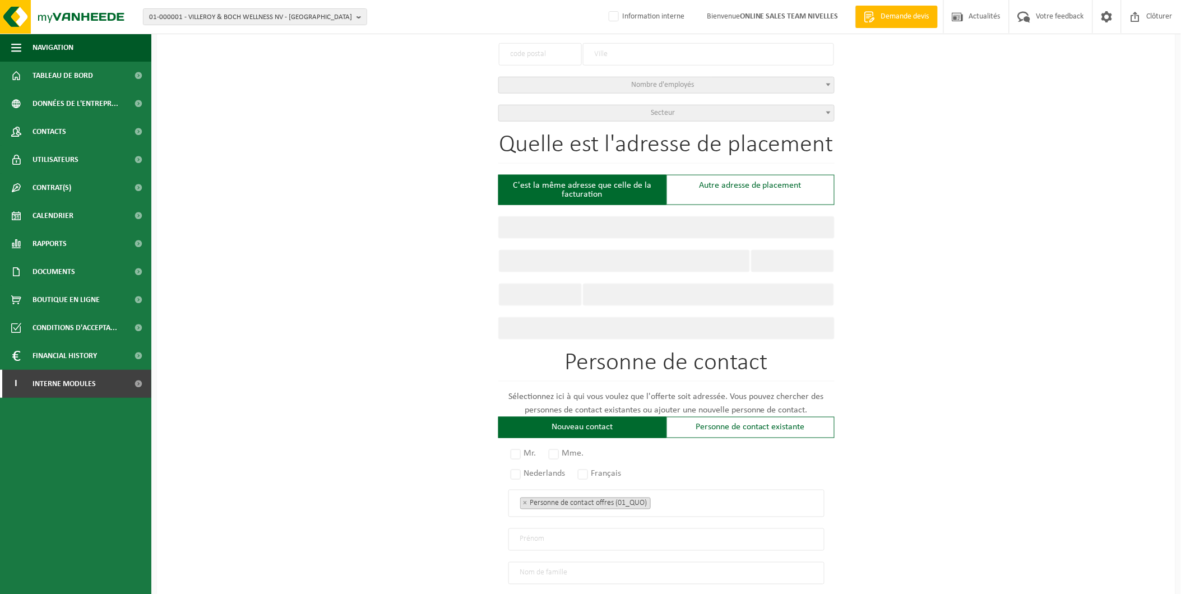
click at [597, 290] on input "text" at bounding box center [708, 295] width 251 height 22
click at [782, 177] on div "Autre adresse de placement" at bounding box center [750, 190] width 168 height 30
type input "Chantier -"
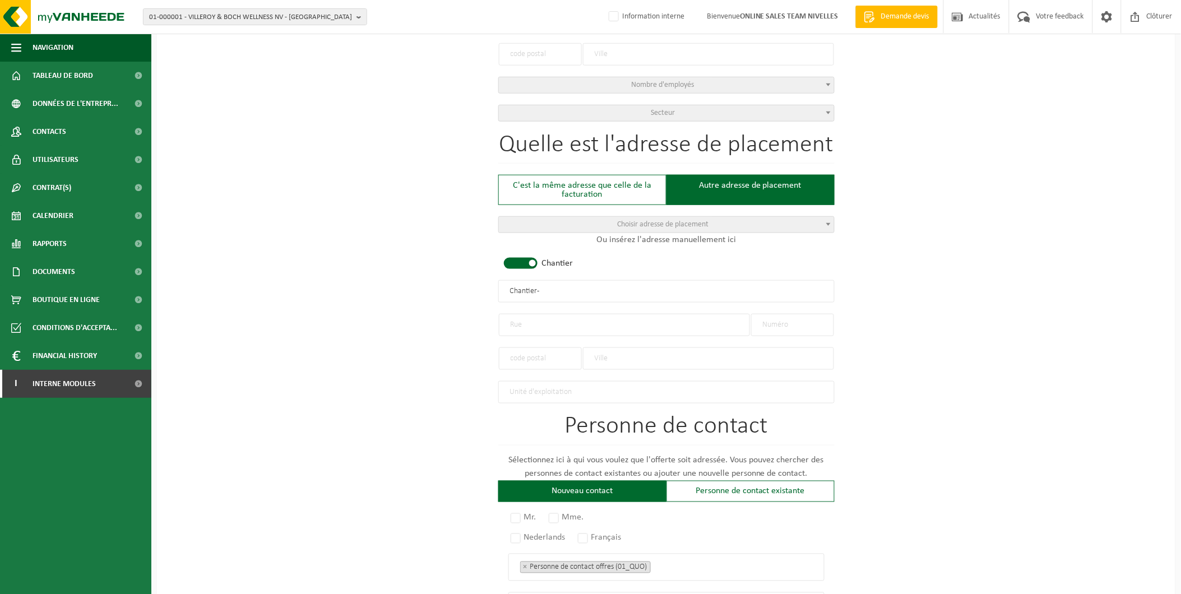
click at [532, 358] on input "text" at bounding box center [540, 358] width 83 height 22
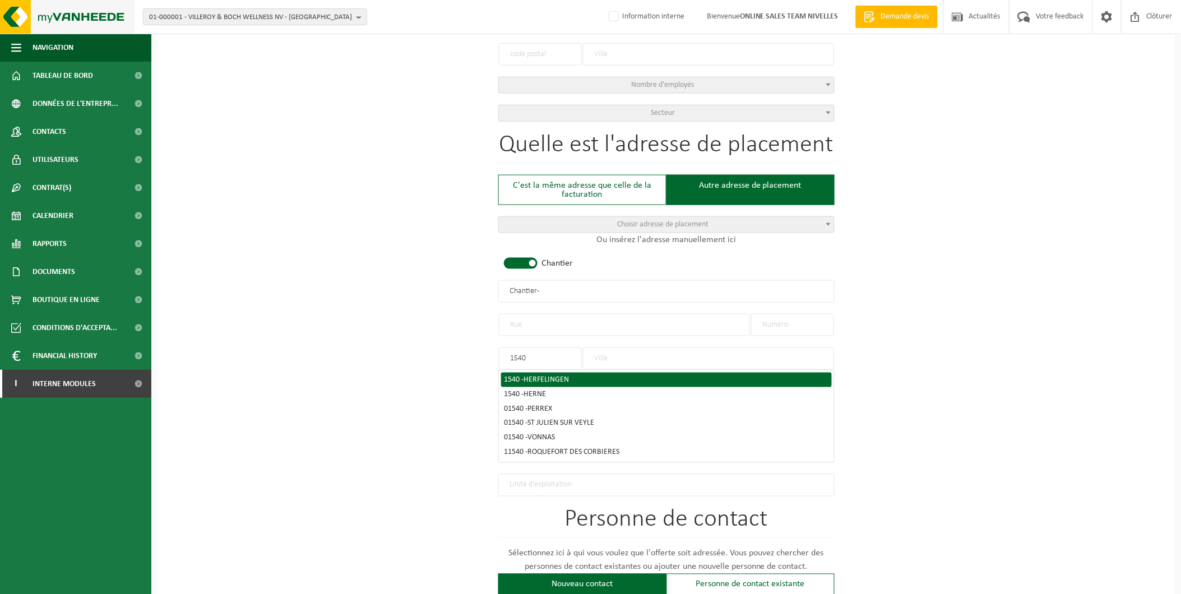
type input "1540"
click at [73, 6] on img at bounding box center [67, 17] width 135 height 34
